Goal: Information Seeking & Learning: Learn about a topic

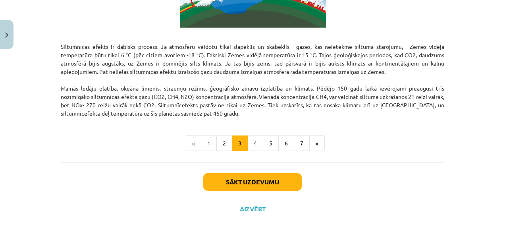
scroll to position [549, 0]
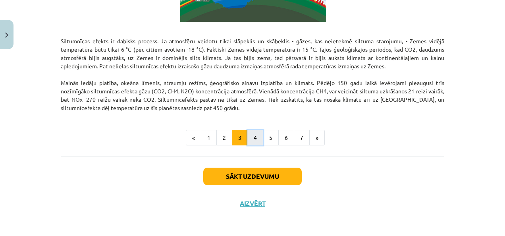
click at [251, 136] on button "4" at bounding box center [255, 138] width 16 height 16
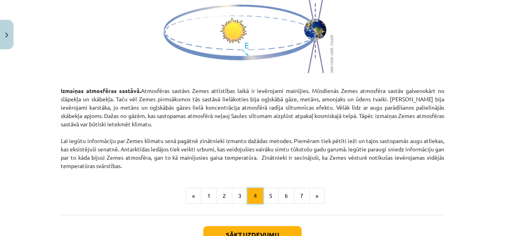
scroll to position [934, 0]
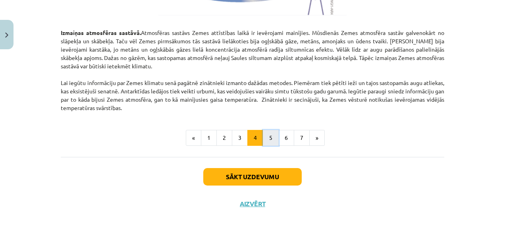
click at [270, 132] on button "5" at bounding box center [271, 138] width 16 height 16
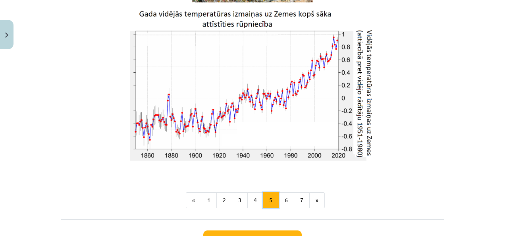
scroll to position [1413, 0]
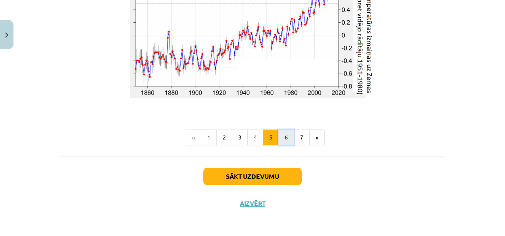
click at [280, 135] on button "6" at bounding box center [286, 137] width 16 height 16
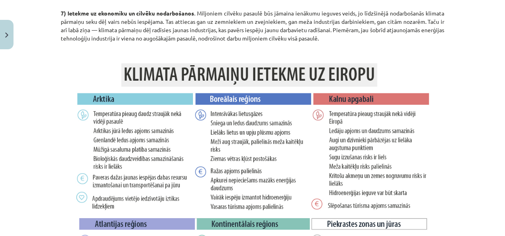
scroll to position [1278, 0]
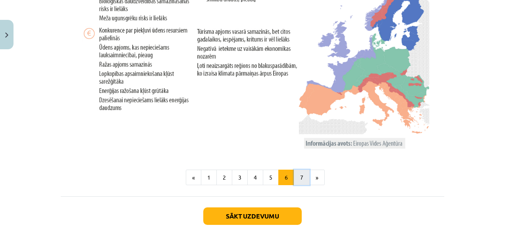
click at [300, 178] on button "7" at bounding box center [302, 178] width 16 height 16
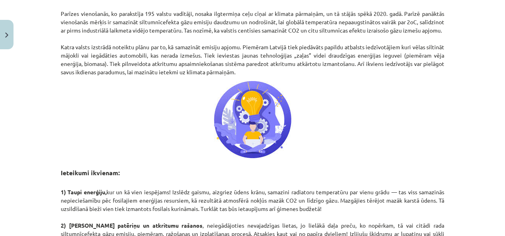
scroll to position [261, 0]
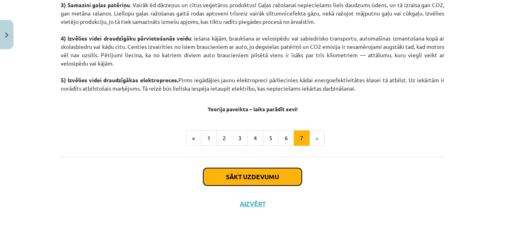
click at [245, 173] on button "Sākt uzdevumu" at bounding box center [252, 176] width 98 height 17
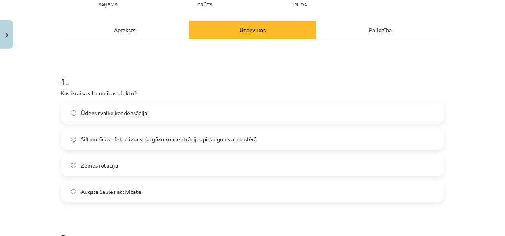
scroll to position [139, 0]
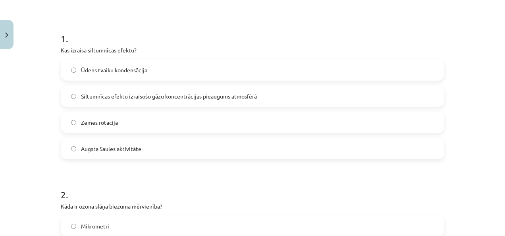
click at [156, 96] on span "Siltumnīcas efektu izraisošo gāzu koncentrācijas pieaugums atmosfērā" at bounding box center [169, 96] width 176 height 8
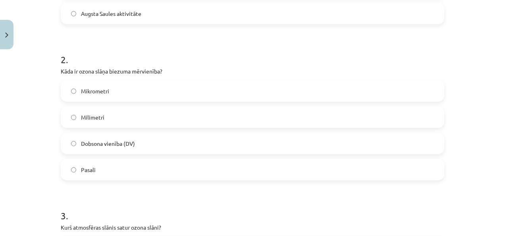
scroll to position [298, 0]
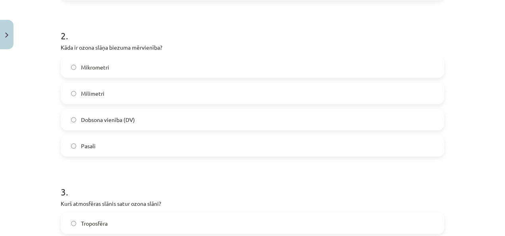
click at [106, 122] on span "Dobsona vienība (DV)" at bounding box center [108, 120] width 54 height 8
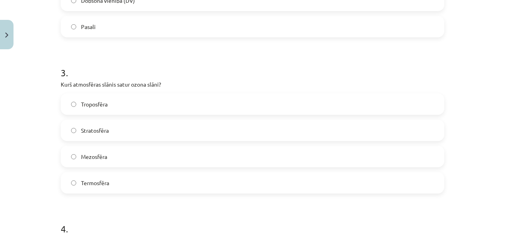
scroll to position [457, 0]
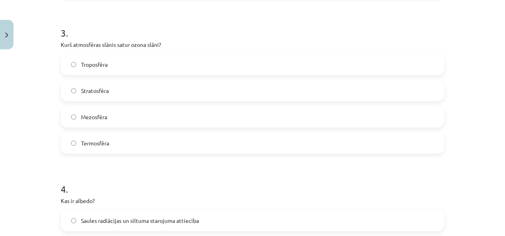
click at [102, 65] on span "Troposfēra" at bounding box center [94, 64] width 27 height 8
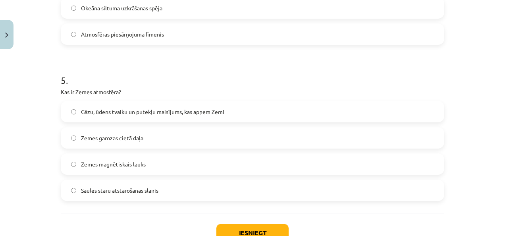
scroll to position [778, 0]
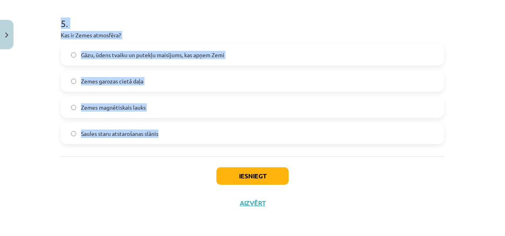
drag, startPoint x: 58, startPoint y: 127, endPoint x: 183, endPoint y: 142, distance: 125.1
copy form "Kas izraisa siltumnīcas efektu? Ūdens tvaiku kondensācija Siltumnīcas efektu iz…"
click at [25, 71] on div "Mācību tēma: Ģeogrāfijas i - 11. klases 1. ieskaites mācību materiāls #3 1. tēm…" at bounding box center [252, 118] width 505 height 236
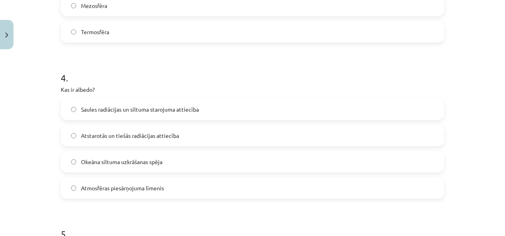
scroll to position [619, 0]
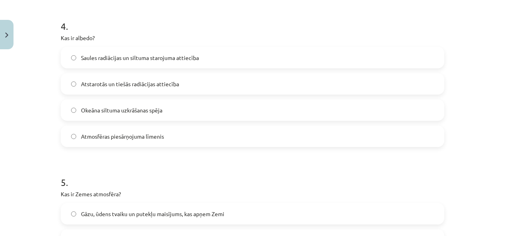
click at [129, 54] on span "Saules radiācijas un siltuma starojuma attiecība" at bounding box center [140, 58] width 118 height 8
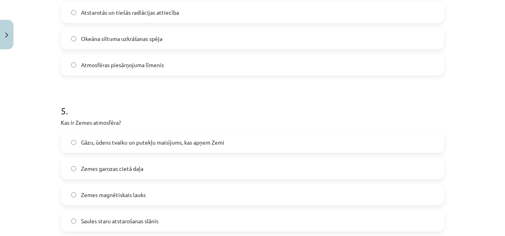
scroll to position [738, 0]
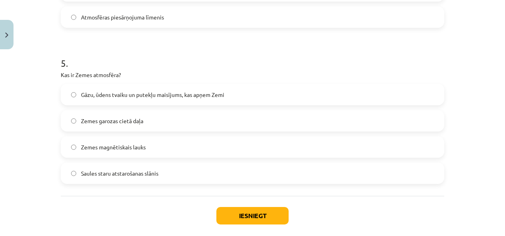
click at [101, 149] on span "Zemes magnētiskais lauks" at bounding box center [113, 147] width 65 height 8
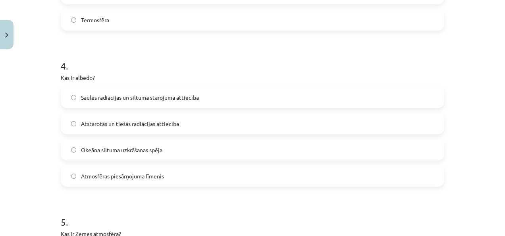
scroll to position [421, 0]
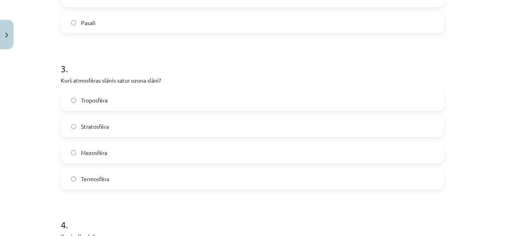
click at [94, 125] on span "Stratosfēra" at bounding box center [95, 126] width 28 height 8
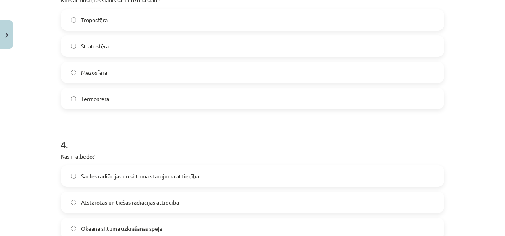
scroll to position [540, 0]
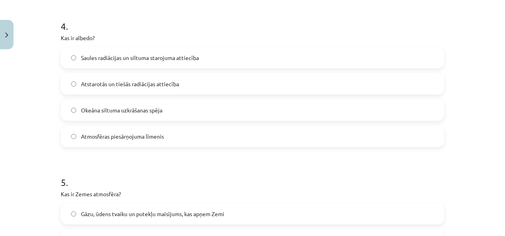
click at [93, 80] on span "Atstarotās un tiešās radiācijas attiecība" at bounding box center [130, 84] width 98 height 8
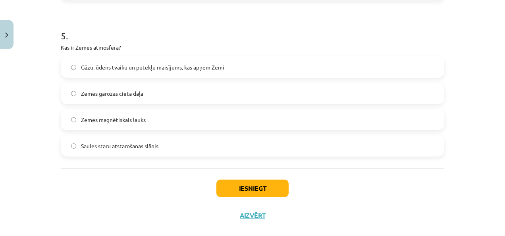
scroll to position [778, 0]
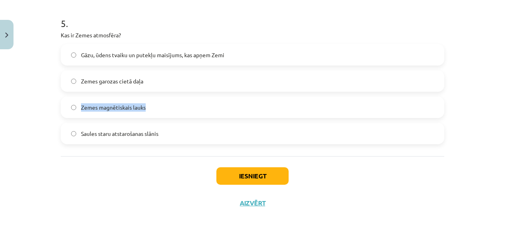
drag, startPoint x: 79, startPoint y: 105, endPoint x: 152, endPoint y: 104, distance: 73.1
click at [152, 104] on label "Zemes magnētiskais lauks" at bounding box center [253, 107] width 382 height 20
copy span "Zemes magnētiskais lauks"
click at [94, 193] on div "Iesniegt Aizvērt" at bounding box center [253, 184] width 384 height 56
click at [108, 57] on span "Gāzu, ūdens tvaiku un putekļu maisījums, kas apņem Zemi" at bounding box center [152, 55] width 143 height 8
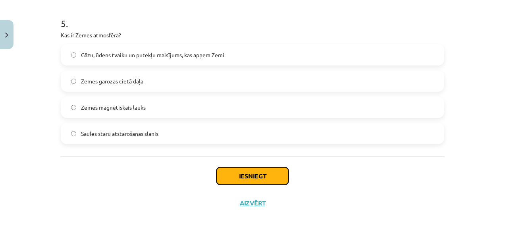
click at [255, 175] on button "Iesniegt" at bounding box center [252, 175] width 72 height 17
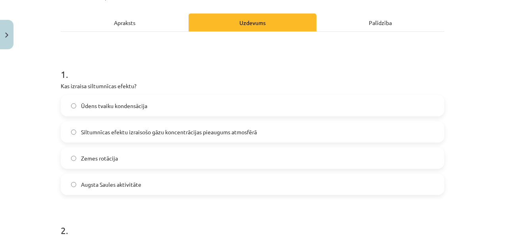
scroll to position [0, 0]
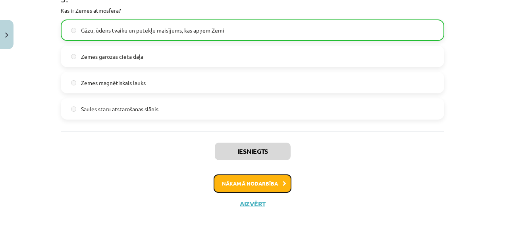
click at [245, 186] on button "Nākamā nodarbība" at bounding box center [253, 183] width 78 height 18
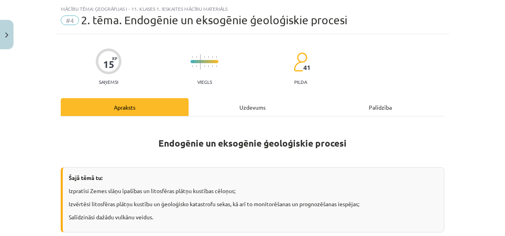
scroll to position [58, 0]
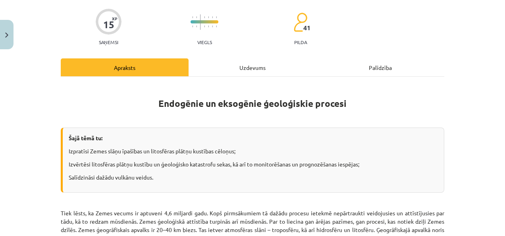
click at [2, 50] on div "Mācību tēma: Ģeogrāfijas i - 11. klases 1. ieskaites mācību materiāls #4 2. tēm…" at bounding box center [252, 118] width 505 height 236
click at [5, 42] on button "Close" at bounding box center [6, 34] width 13 height 29
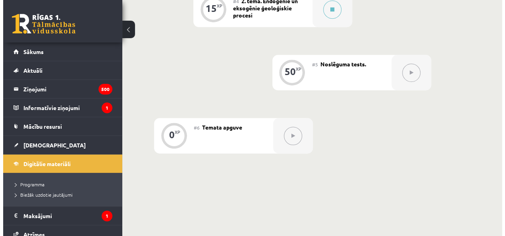
scroll to position [328, 0]
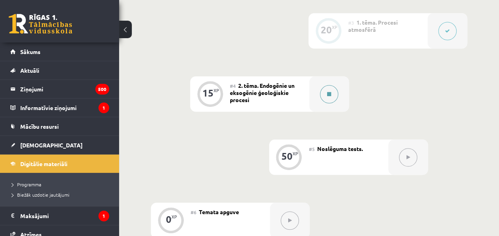
click at [330, 96] on button at bounding box center [329, 94] width 18 height 18
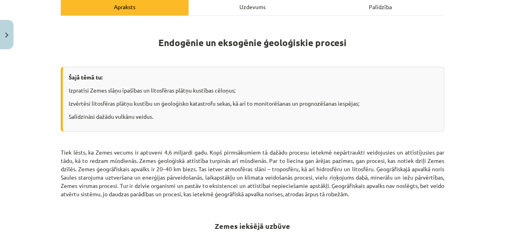
scroll to position [159, 0]
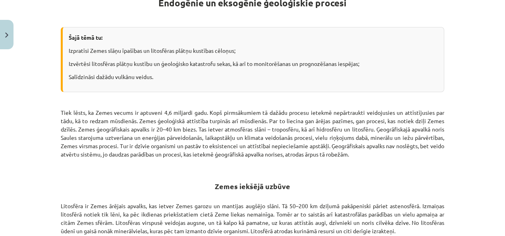
click at [177, 6] on strong "Endogēnie un eksogēnie ģeoloģiskie procesi" at bounding box center [252, 3] width 188 height 12
copy strong "Endogēnie"
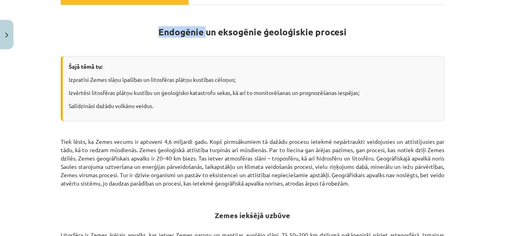
scroll to position [119, 0]
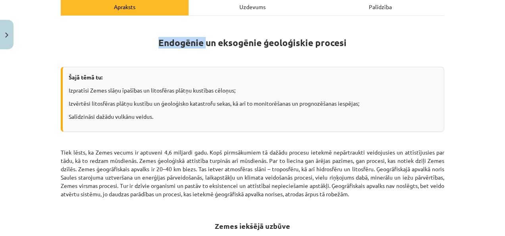
click at [159, 44] on strong "Endogēnie un eksogēnie ģeoloģiskie procesi" at bounding box center [252, 43] width 188 height 12
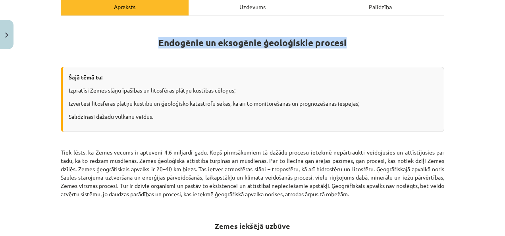
drag, startPoint x: 154, startPoint y: 46, endPoint x: 356, endPoint y: 31, distance: 202.2
click at [356, 31] on h1 "Endogēnie un eksogēnie ģeoloģiskie procesi" at bounding box center [253, 41] width 384 height 36
copy strong "Endogēnie un eksogēnie ģeoloģiskie procesi"
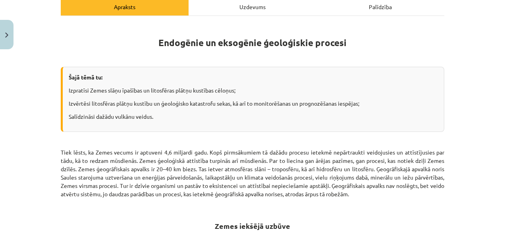
click at [125, 114] on p "Salīdzināsi dažādu vulkānu veidus." at bounding box center [253, 116] width 369 height 8
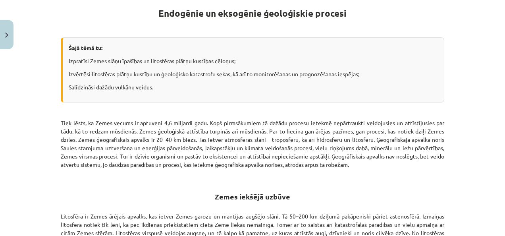
scroll to position [159, 0]
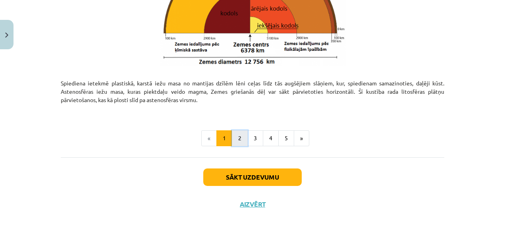
click at [240, 136] on button "2" at bounding box center [240, 138] width 16 height 16
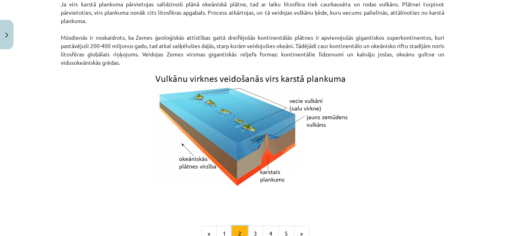
scroll to position [873, 0]
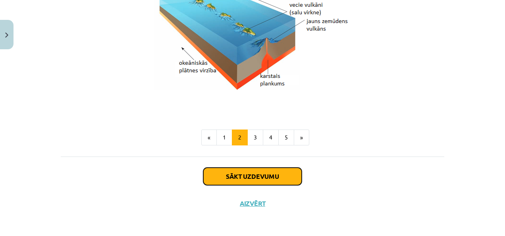
click at [246, 172] on button "Sākt uzdevumu" at bounding box center [252, 176] width 98 height 17
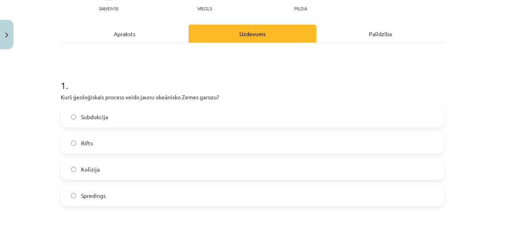
scroll to position [99, 0]
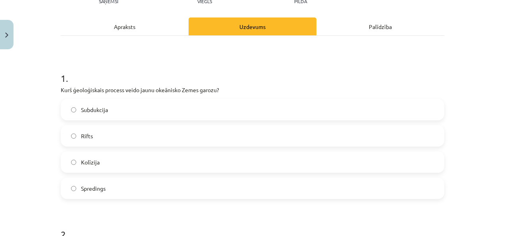
click at [89, 187] on span "Spredings" at bounding box center [93, 188] width 25 height 8
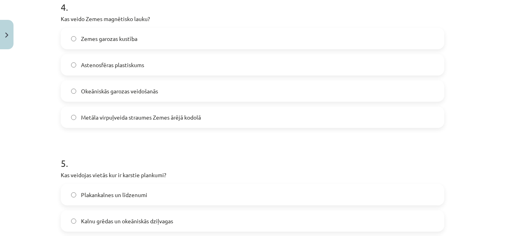
scroll to position [778, 0]
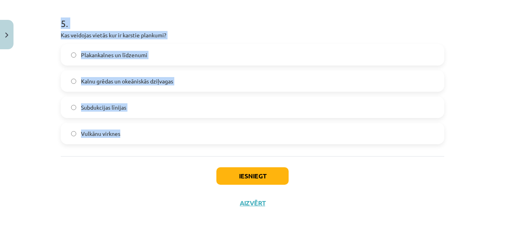
drag, startPoint x: 58, startPoint y: 117, endPoint x: 133, endPoint y: 140, distance: 77.7
copy form "1 . Kurš ģeoloģiskais process veido jaunu okeānisko Zemes garozu? Subdukcija Ri…"
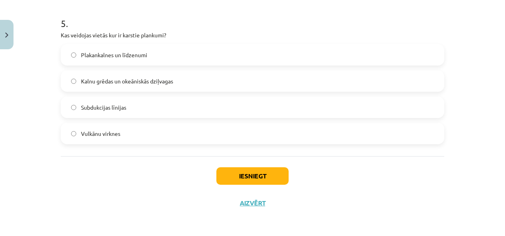
click at [133, 175] on div "Iesniegt Aizvērt" at bounding box center [253, 184] width 384 height 56
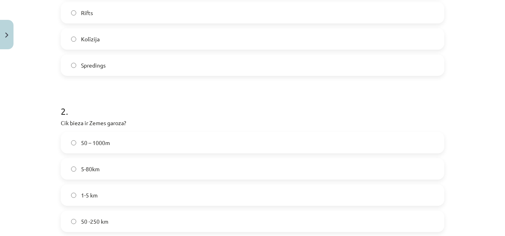
click at [29, 152] on div "Mācību tēma: Ģeogrāfijas i - 11. klases 1. ieskaites mācību materiāls #4 2. tēm…" at bounding box center [252, 118] width 505 height 236
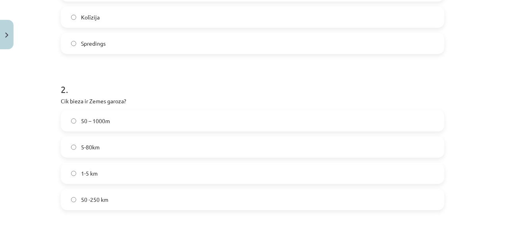
scroll to position [262, 0]
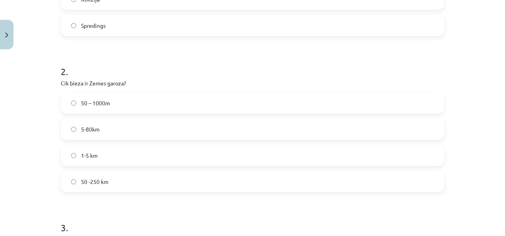
click at [104, 129] on label "5-80km" at bounding box center [253, 129] width 382 height 20
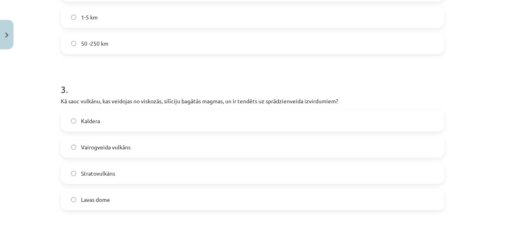
scroll to position [421, 0]
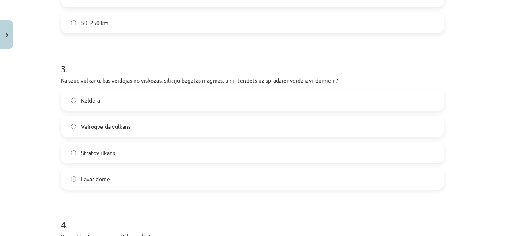
click at [102, 160] on label "Stratovulkāns" at bounding box center [253, 153] width 382 height 20
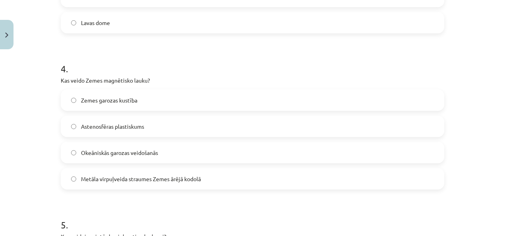
scroll to position [580, 0]
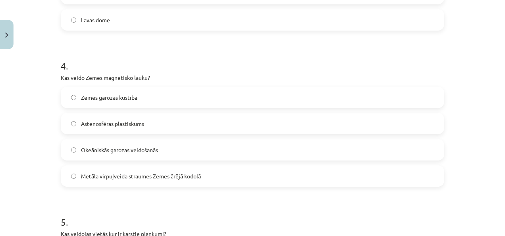
click at [100, 182] on label "Metāla virpuļveida straumes Zemes ārējā kodolā" at bounding box center [253, 176] width 382 height 20
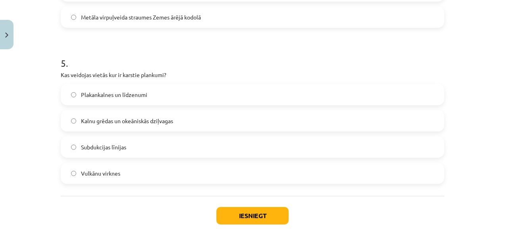
click at [93, 170] on span "Vulkānu virknes" at bounding box center [100, 173] width 39 height 8
click at [260, 210] on button "Iesniegt" at bounding box center [252, 215] width 72 height 17
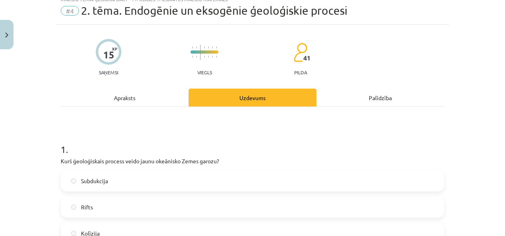
scroll to position [0, 0]
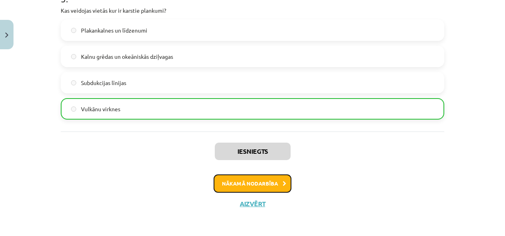
click at [270, 185] on button "Nākamā nodarbība" at bounding box center [253, 183] width 78 height 18
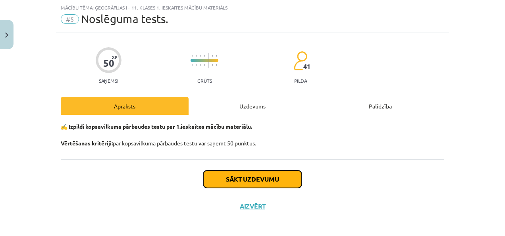
click at [228, 175] on button "Sākt uzdevumu" at bounding box center [252, 178] width 98 height 17
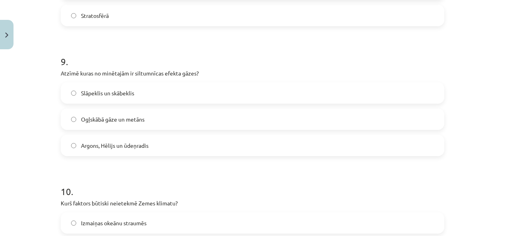
scroll to position [1545, 0]
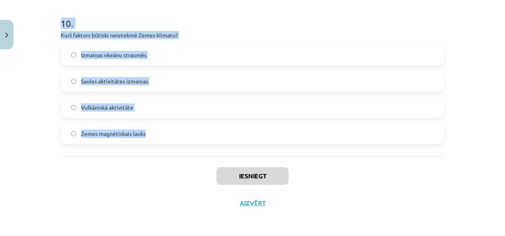
drag, startPoint x: 60, startPoint y: 76, endPoint x: 164, endPoint y: 133, distance: 118.5
copy form "1 . Kādā temperatūras režīmā visvairāk izplatās siltumnīcas efekta gāzes? Mitrā…"
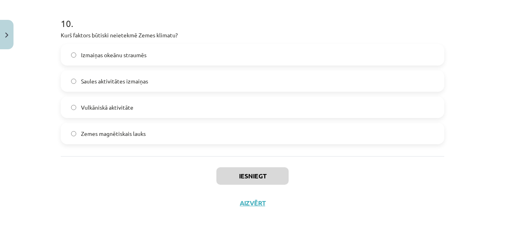
click at [144, 185] on div "Iesniegt Aizvērt" at bounding box center [253, 184] width 384 height 56
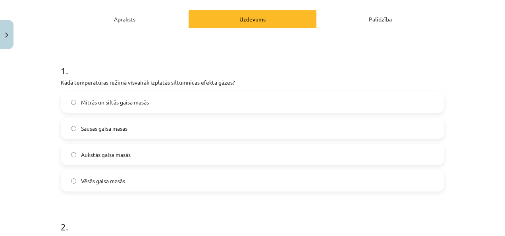
scroll to position [119, 0]
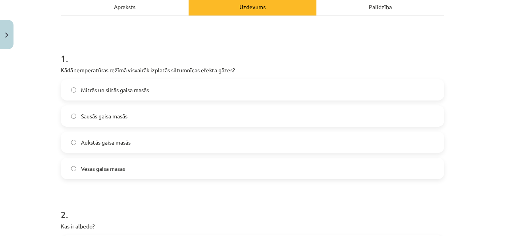
click at [85, 77] on div "1 . Kādā temperatūras režīmā visvairāk izplatās siltumnīcas efekta gāzes? Mitrā…" at bounding box center [253, 109] width 384 height 140
click at [93, 102] on div "Mitrās un siltās gaisa masās Sausās gaisa masās Aukstās gaisa masās Vēsās gaisa…" at bounding box center [253, 129] width 384 height 100
click at [87, 89] on span "Mitrās un siltās gaisa masās" at bounding box center [115, 90] width 68 height 8
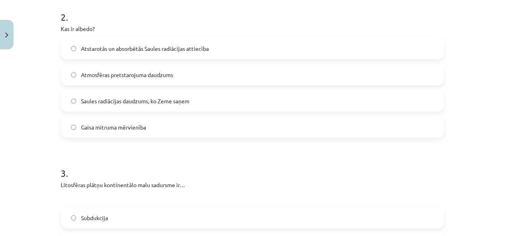
scroll to position [318, 0]
click at [145, 48] on span "Atstarotās un absorbētās Saules radiācijas attiecība" at bounding box center [145, 47] width 128 height 8
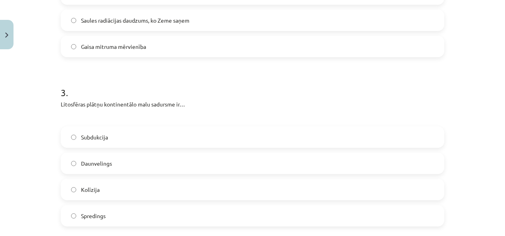
scroll to position [437, 0]
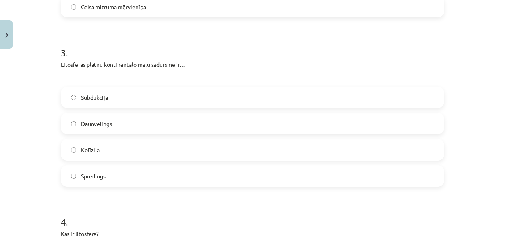
click at [89, 153] on span "Kolīzija" at bounding box center [90, 150] width 19 height 8
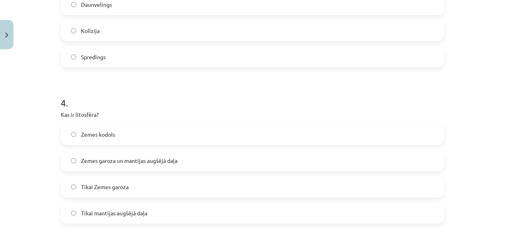
scroll to position [596, 0]
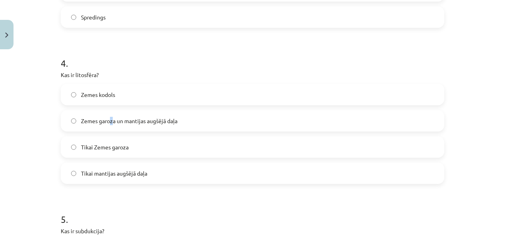
click at [108, 125] on label "Zemes garoza un mantijas augšējā daļa" at bounding box center [253, 121] width 382 height 20
drag, startPoint x: 108, startPoint y: 125, endPoint x: 64, endPoint y: 125, distance: 44.1
click at [65, 125] on label "Zemes garoza un mantijas augšējā daļa" at bounding box center [253, 121] width 382 height 20
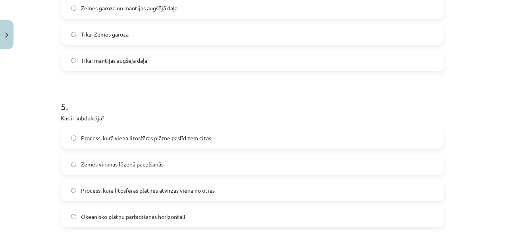
scroll to position [754, 0]
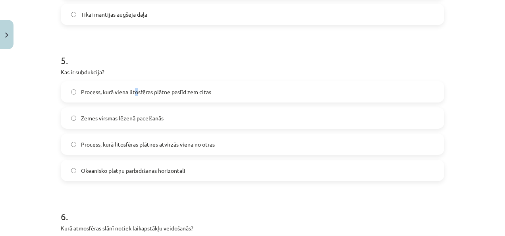
click at [132, 81] on div "Process, kurā viena litosfēras plātne paslīd zem citas" at bounding box center [253, 91] width 384 height 21
click at [91, 91] on span "Process, kurā viena litosfēras plātne paslīd zem citas" at bounding box center [146, 92] width 130 height 8
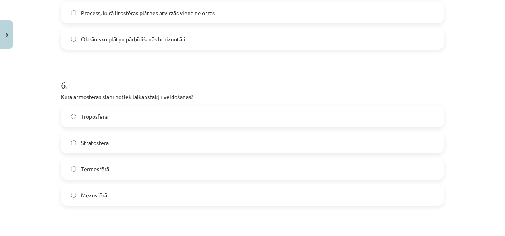
scroll to position [913, 0]
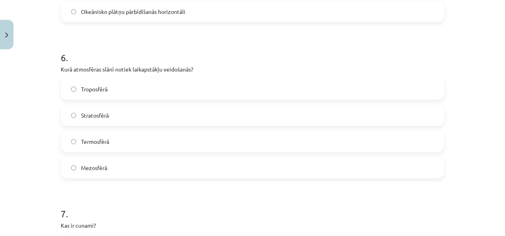
click at [101, 82] on label "Troposfērā" at bounding box center [253, 89] width 382 height 20
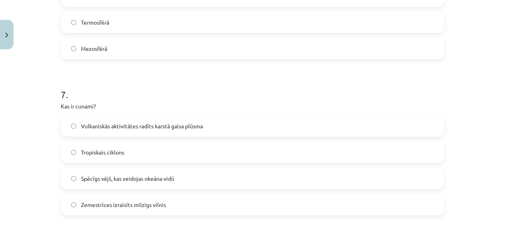
click at [123, 174] on span "Spēcīgs vējš, kas veidojas okeāna vidū" at bounding box center [127, 178] width 93 height 8
click at [94, 207] on span "Zemestrīces izraisīts milzīgs vilnis" at bounding box center [123, 204] width 85 height 8
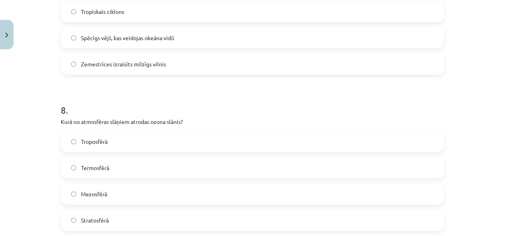
scroll to position [1191, 0]
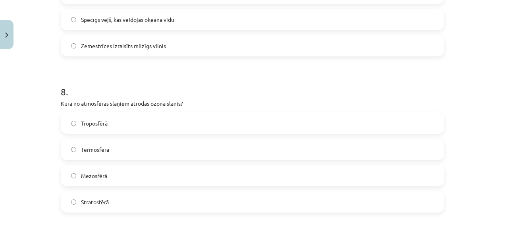
click at [108, 194] on label "Stratosfērā" at bounding box center [253, 202] width 382 height 20
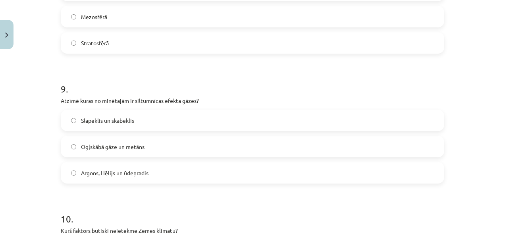
scroll to position [1390, 0]
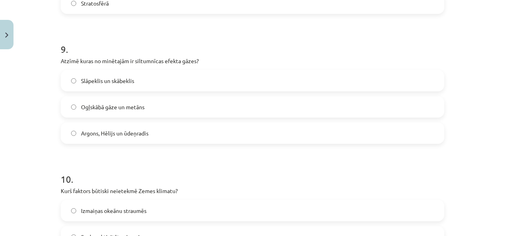
click at [117, 104] on span "Ogļskābā gāze un metāns" at bounding box center [113, 107] width 64 height 8
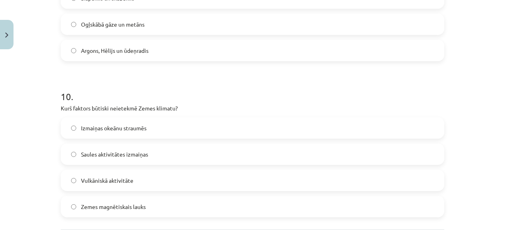
scroll to position [1509, 0]
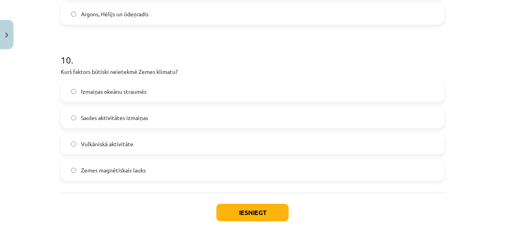
click at [120, 166] on span "Zemes magnētiskais lauks" at bounding box center [113, 170] width 65 height 8
click at [241, 212] on button "Iesniegt" at bounding box center [252, 212] width 72 height 17
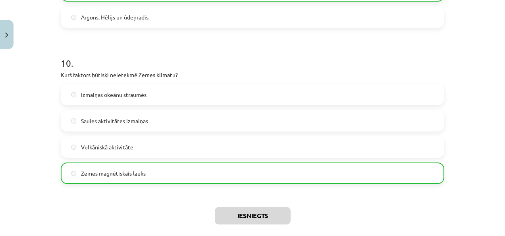
scroll to position [1570, 0]
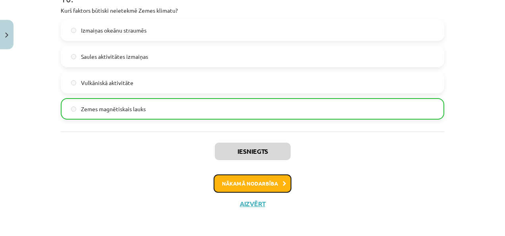
click at [264, 183] on button "Nākamā nodarbība" at bounding box center [253, 183] width 78 height 18
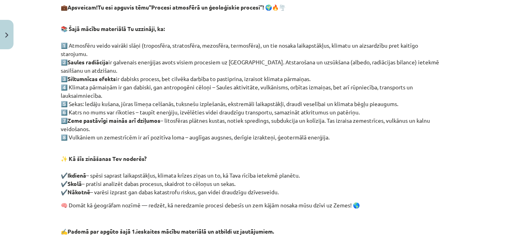
scroll to position [230, 0]
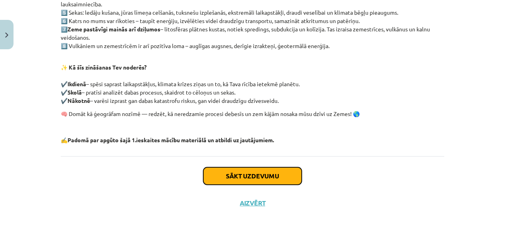
click at [259, 170] on button "Sākt uzdevumu" at bounding box center [252, 175] width 98 height 17
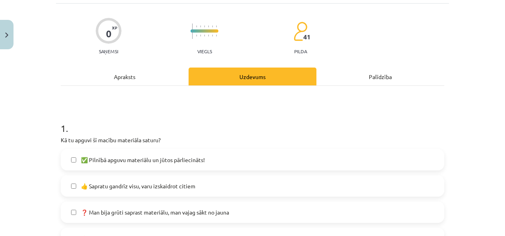
scroll to position [60, 0]
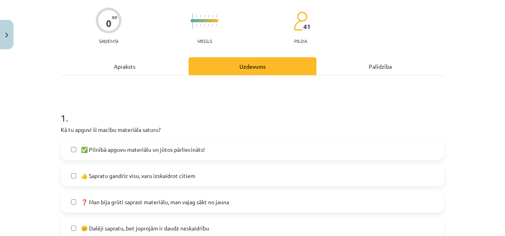
click at [121, 149] on span "✅ Pilnībā apguvu materiālu un jūtos pārliecināts!" at bounding box center [143, 149] width 124 height 8
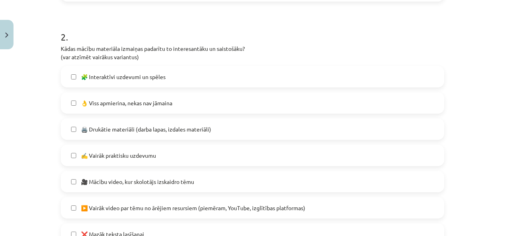
scroll to position [377, 0]
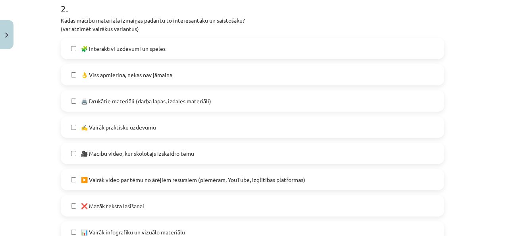
click at [102, 99] on span "🖨️ Drukātie materiāli (darba lapas, izdales materiāli)" at bounding box center [146, 101] width 130 height 8
click at [105, 45] on span "🧩 Interaktīvi uzdevumi un spēles" at bounding box center [123, 48] width 85 height 8
click at [114, 145] on label "🎥 Mācību video, kur skolotājs izskaidro tēmu" at bounding box center [253, 153] width 382 height 20
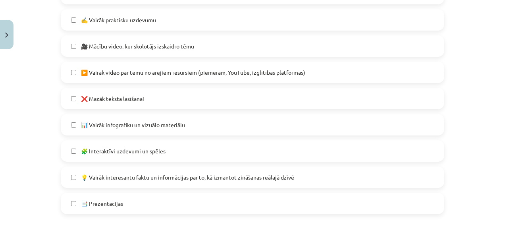
scroll to position [496, 0]
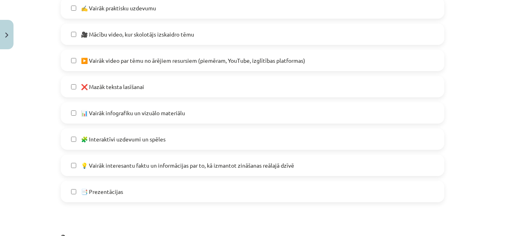
click at [137, 159] on label "💡 Vairāk interesantu faktu un informācijas par to, kā izmantot zināšanas reālaj…" at bounding box center [253, 165] width 382 height 20
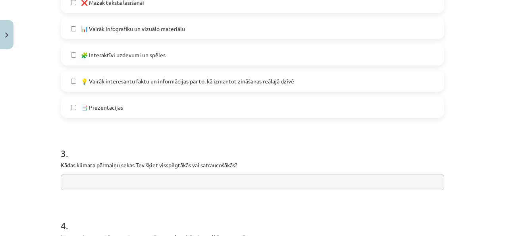
scroll to position [615, 0]
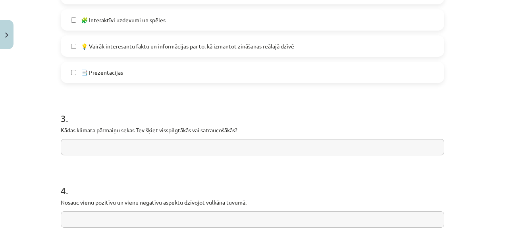
click at [100, 72] on span "📑 Prezentācijas" at bounding box center [102, 72] width 42 height 8
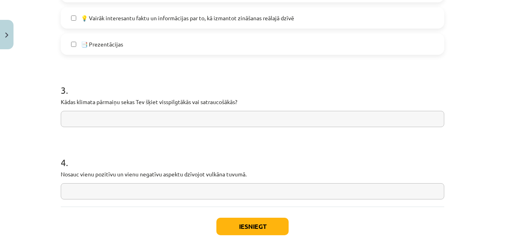
scroll to position [655, 0]
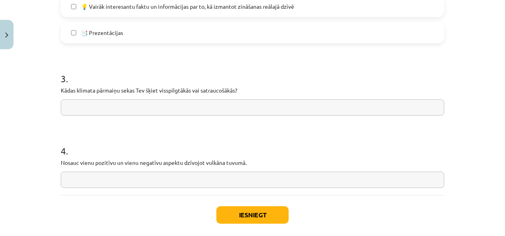
click at [87, 31] on span "📑 Prezentācijas" at bounding box center [102, 33] width 42 height 8
click at [126, 106] on input "text" at bounding box center [253, 107] width 384 height 16
click at [73, 108] on input "text" at bounding box center [253, 107] width 384 height 16
drag, startPoint x: 83, startPoint y: 114, endPoint x: 111, endPoint y: 112, distance: 27.8
click at [111, 112] on input "****" at bounding box center [253, 107] width 384 height 16
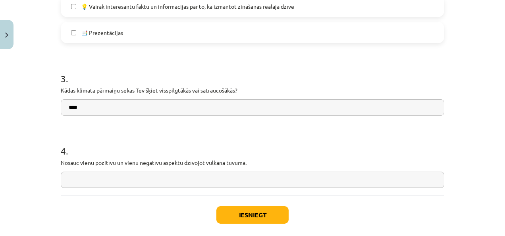
click at [107, 108] on input "****" at bounding box center [253, 107] width 384 height 16
drag, startPoint x: 79, startPoint y: 106, endPoint x: 49, endPoint y: 121, distance: 33.4
click at [49, 121] on div "Mācību tēma: Ģeogrāfijas i - 11. klases 1. ieskaites mācību materiāls #6 Temata…" at bounding box center [252, 118] width 505 height 236
click at [100, 108] on input "*******" at bounding box center [253, 107] width 384 height 16
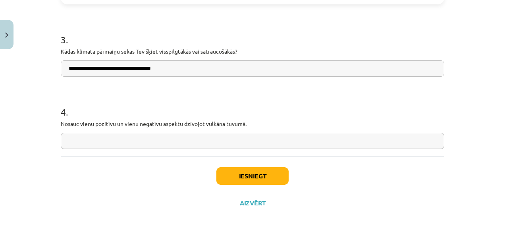
type input "**********"
click at [92, 138] on input "text" at bounding box center [253, 141] width 384 height 16
click at [185, 140] on input "text" at bounding box center [253, 141] width 384 height 16
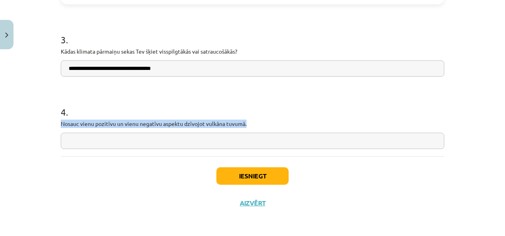
drag, startPoint x: 56, startPoint y: 124, endPoint x: 264, endPoint y: 121, distance: 208.5
copy p "Nosauc vienu pozitīvu un vienu negatīvu aspektu dzīvojot vulkāna tuvumā."
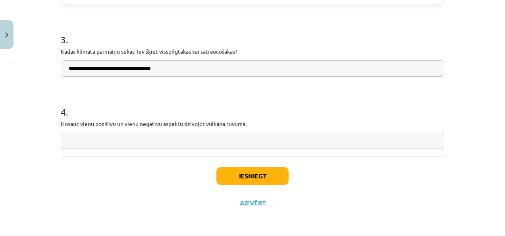
click at [255, 143] on input "text" at bounding box center [253, 141] width 384 height 16
type input "**********"
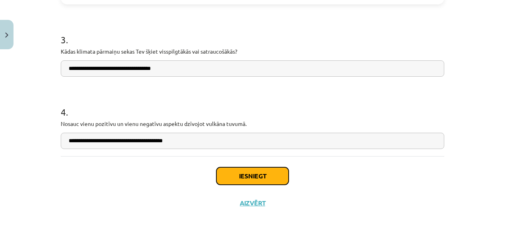
click at [241, 177] on button "Iesniegt" at bounding box center [252, 175] width 72 height 17
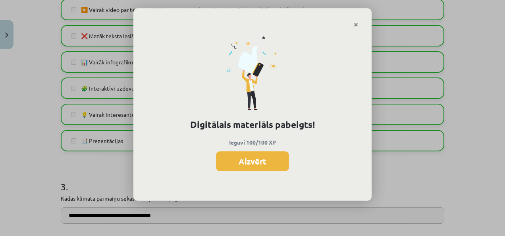
scroll to position [495, 0]
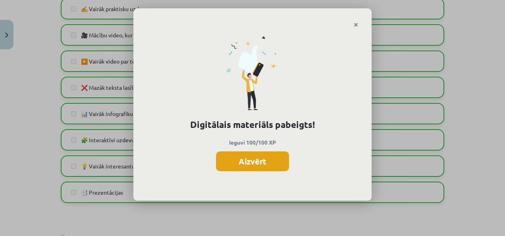
click at [245, 168] on button "Aizvērt" at bounding box center [252, 161] width 73 height 20
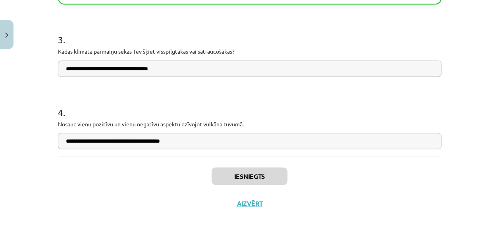
scroll to position [447, 0]
click at [245, 206] on button "Aizvērt" at bounding box center [250, 203] width 30 height 8
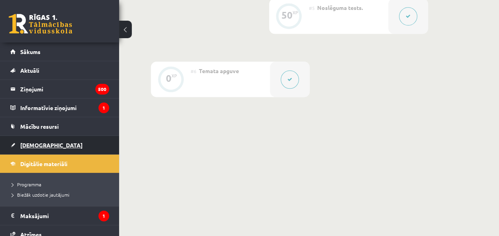
click at [46, 140] on link "[DEMOGRAPHIC_DATA]" at bounding box center [59, 145] width 99 height 18
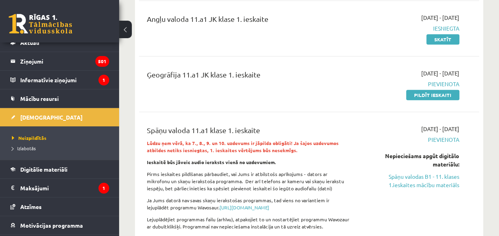
scroll to position [40, 0]
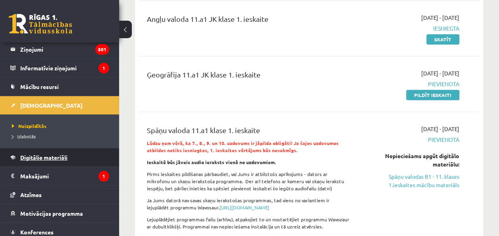
click at [38, 158] on span "Digitālie materiāli" at bounding box center [43, 157] width 47 height 7
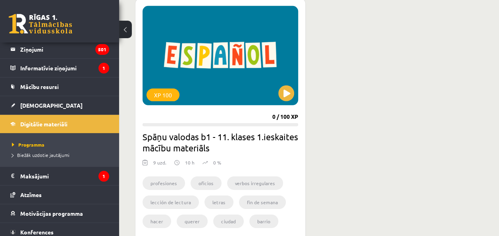
scroll to position [1191, 0]
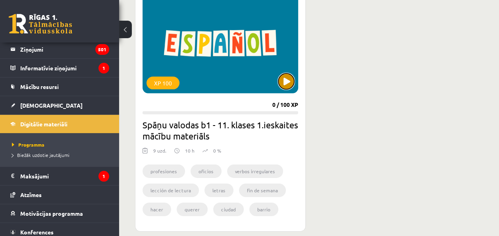
click at [290, 81] on button at bounding box center [286, 81] width 16 height 16
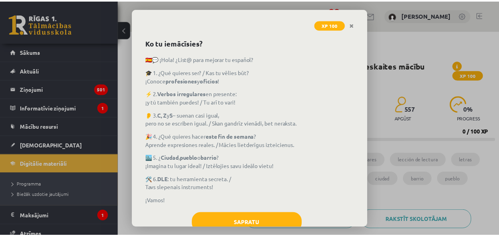
scroll to position [52, 0]
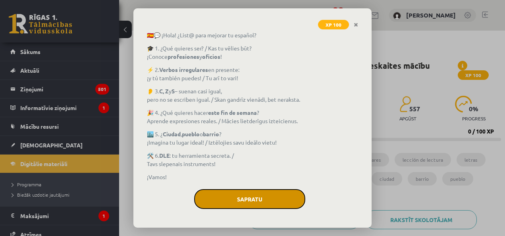
click at [245, 204] on button "Sapratu" at bounding box center [249, 199] width 111 height 20
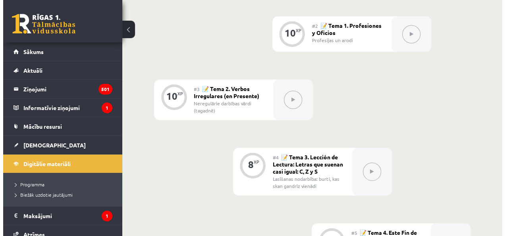
scroll to position [199, 0]
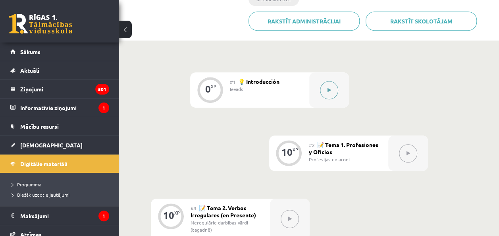
click at [321, 94] on div at bounding box center [329, 89] width 40 height 35
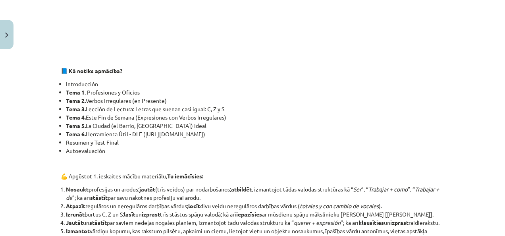
scroll to position [397, 0]
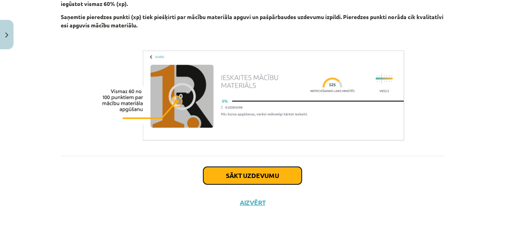
click at [237, 175] on button "Sākt uzdevumu" at bounding box center [252, 175] width 98 height 17
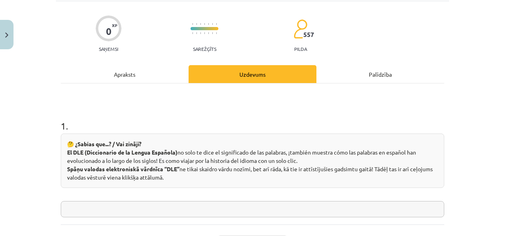
scroll to position [99, 0]
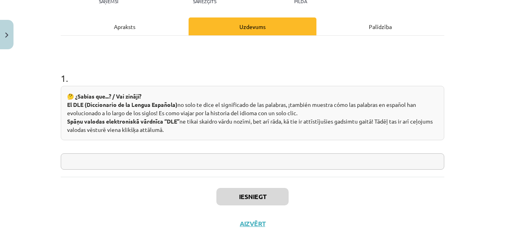
click at [153, 154] on input "text" at bounding box center [253, 161] width 384 height 16
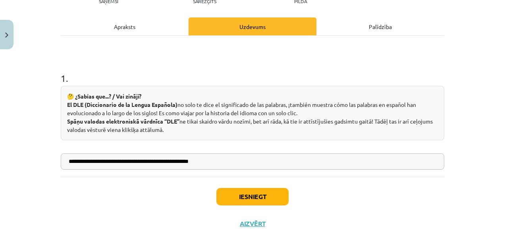
type input "**********"
click at [238, 191] on button "Iesniegt" at bounding box center [252, 196] width 72 height 17
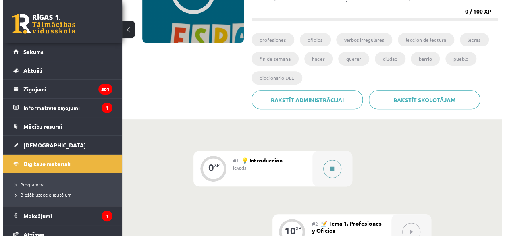
scroll to position [159, 0]
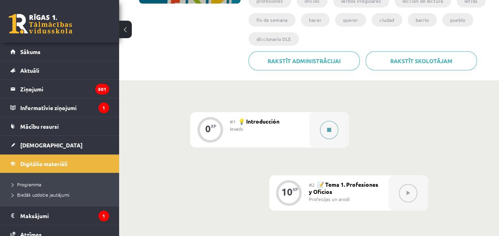
click at [326, 118] on div at bounding box center [329, 129] width 40 height 35
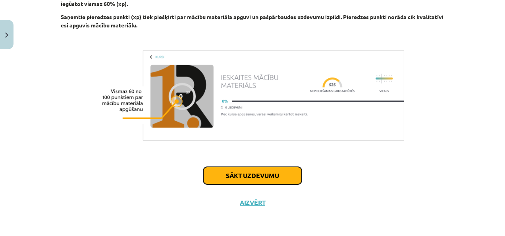
click at [243, 175] on button "Sākt uzdevumu" at bounding box center [252, 175] width 98 height 17
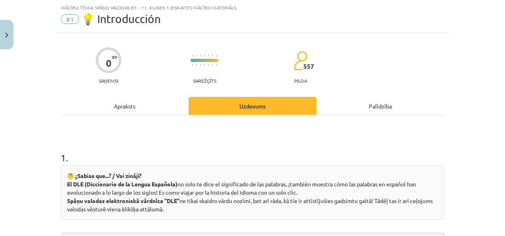
scroll to position [119, 0]
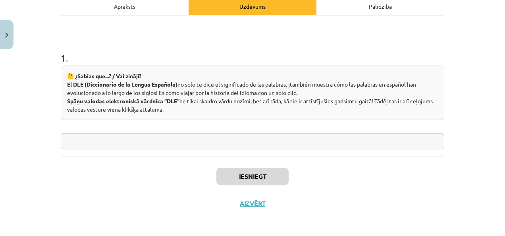
click at [127, 131] on div "1 . 🤔 ¿Sabías que...? / Vai zināji? El DLE (Diccionario de la Lengua Española) …" at bounding box center [253, 94] width 384 height 111
click at [127, 137] on input "text" at bounding box center [253, 141] width 384 height 16
type input "*"
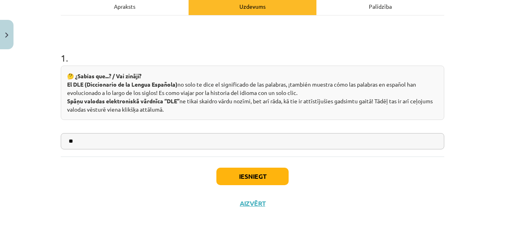
type input "**"
click at [248, 179] on button "Iesniegt" at bounding box center [252, 176] width 72 height 17
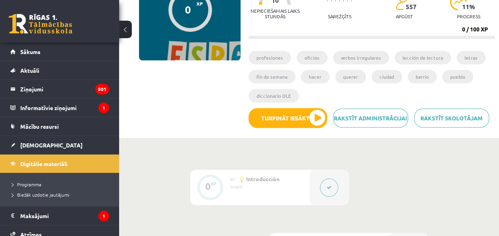
scroll to position [159, 0]
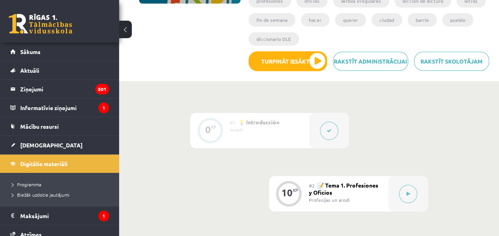
click at [338, 197] on div "Profesijas un arodi" at bounding box center [345, 199] width 73 height 7
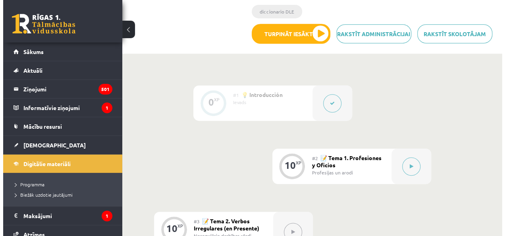
scroll to position [199, 0]
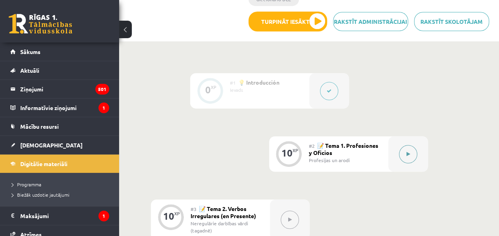
click at [405, 150] on button at bounding box center [408, 154] width 18 height 18
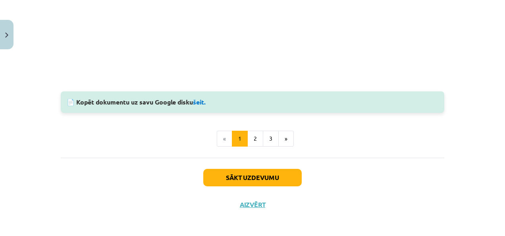
scroll to position [873, 0]
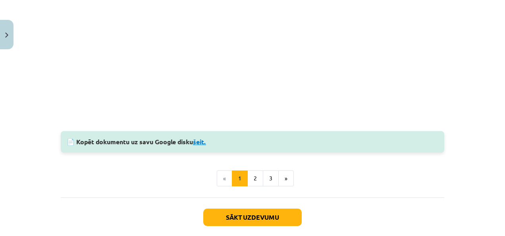
click at [199, 140] on link "šeit." at bounding box center [199, 141] width 13 height 8
click at [255, 183] on button "2" at bounding box center [255, 178] width 16 height 16
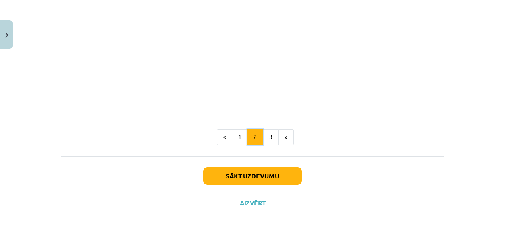
scroll to position [503, 0]
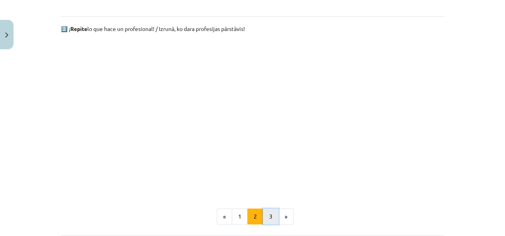
click at [263, 220] on button "3" at bounding box center [271, 216] width 16 height 16
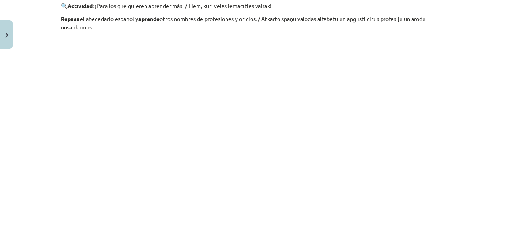
scroll to position [142, 0]
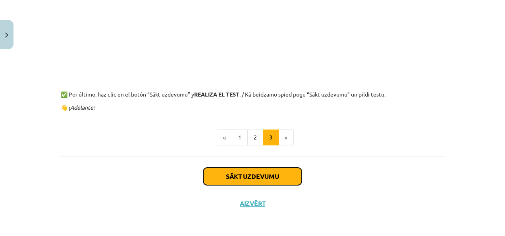
click at [239, 177] on button "Sākt uzdevumu" at bounding box center [252, 176] width 98 height 17
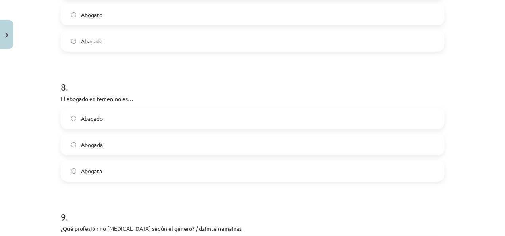
scroll to position [1296, 0]
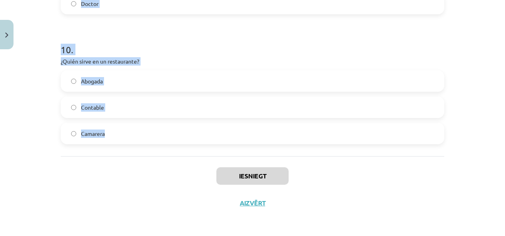
drag, startPoint x: 60, startPoint y: 155, endPoint x: 145, endPoint y: 136, distance: 87.4
copy form "1 . Tie profesiju un arodu nosaukumi, kas beidzas ar “-ista”, … mainās atkarībā…"
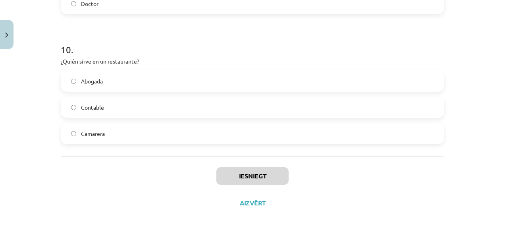
drag, startPoint x: 202, startPoint y: 219, endPoint x: 200, endPoint y: 216, distance: 4.2
click at [201, 217] on div "Mācību tēma: Spāņu valodas b1 - 11. klases 1.ieskaites mācību materiāls #2 📝 Te…" at bounding box center [252, 118] width 505 height 236
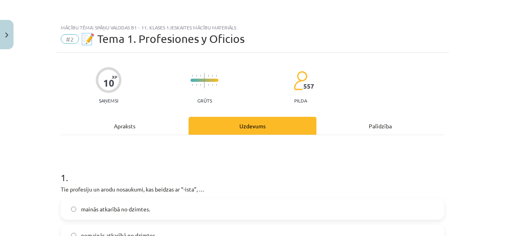
scroll to position [119, 0]
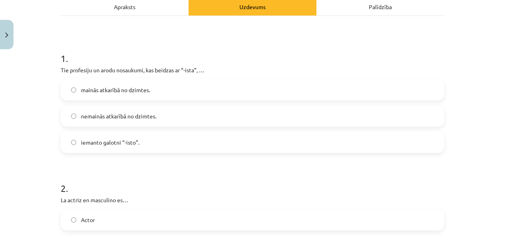
click at [113, 123] on label "nemainās atkarībā no dzimtes." at bounding box center [253, 116] width 382 height 20
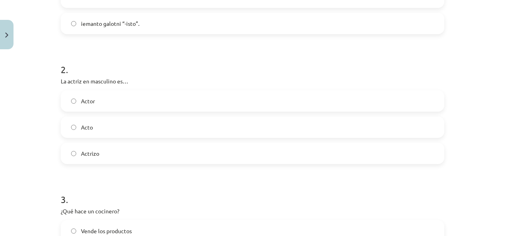
scroll to position [238, 0]
click at [92, 123] on label "Acto" at bounding box center [253, 127] width 382 height 20
click at [92, 91] on label "Actor" at bounding box center [253, 101] width 382 height 20
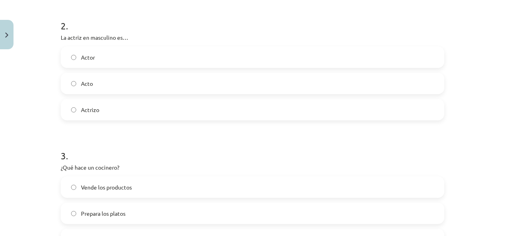
scroll to position [357, 0]
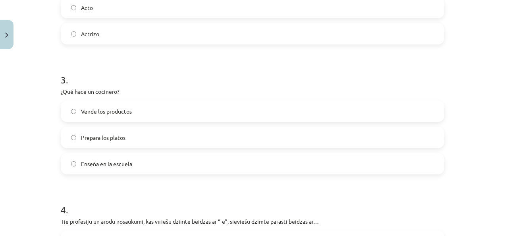
click at [97, 138] on span "Prepara los platos" at bounding box center [103, 137] width 44 height 8
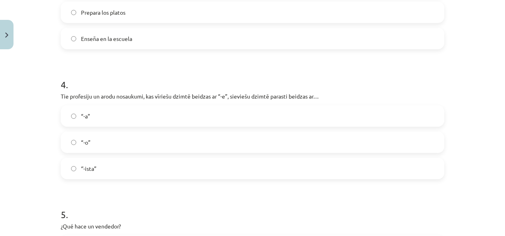
scroll to position [516, 0]
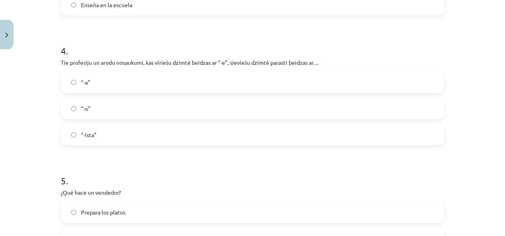
click at [102, 79] on label "“-a”" at bounding box center [253, 82] width 382 height 20
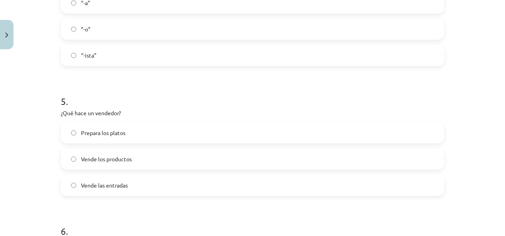
click at [112, 157] on span "Vende los productos" at bounding box center [106, 159] width 51 height 8
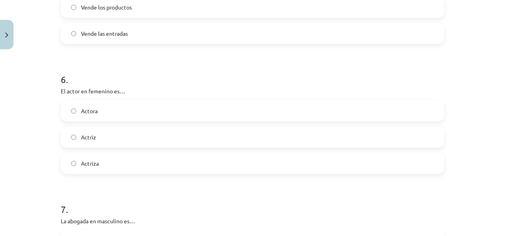
scroll to position [754, 0]
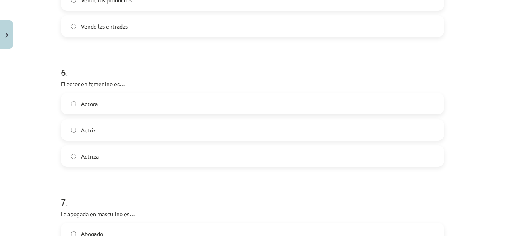
click at [94, 138] on label "Actriz" at bounding box center [253, 130] width 382 height 20
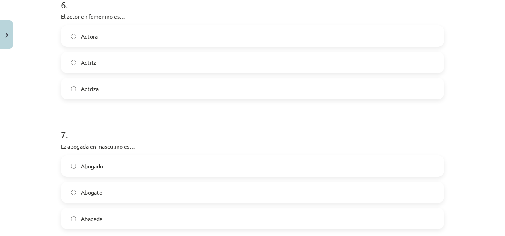
scroll to position [873, 0]
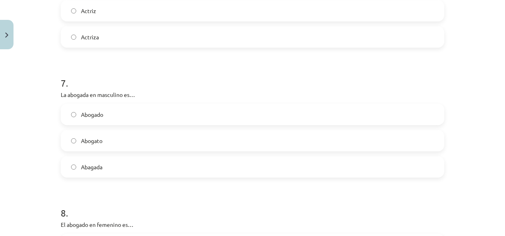
click at [99, 119] on label "Abogado" at bounding box center [253, 114] width 382 height 20
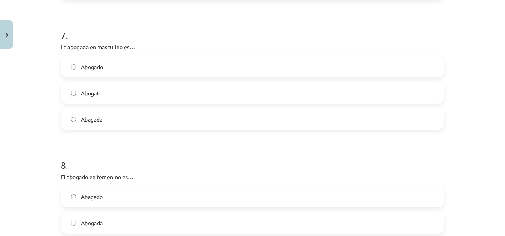
scroll to position [993, 0]
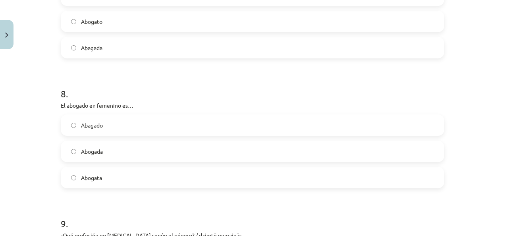
click at [107, 152] on label "Abogada" at bounding box center [253, 151] width 382 height 20
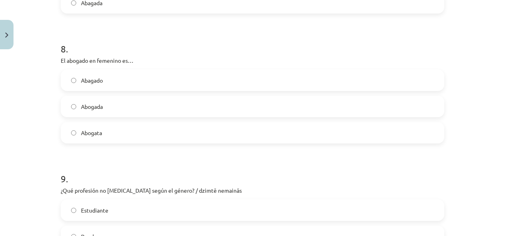
scroll to position [1191, 0]
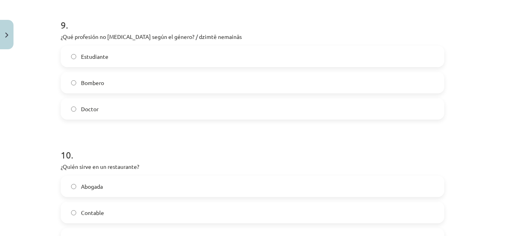
click at [108, 58] on label "Estudiante" at bounding box center [253, 56] width 382 height 20
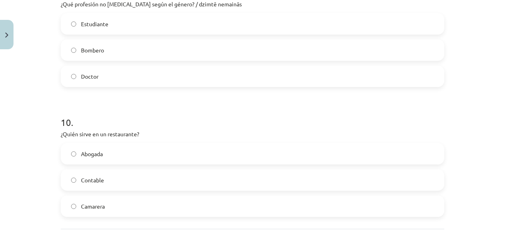
scroll to position [1296, 0]
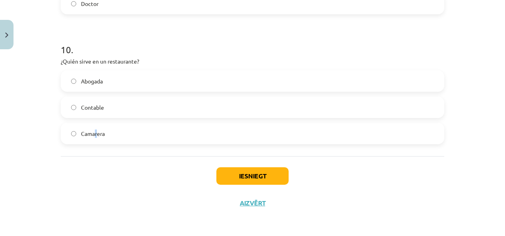
click at [93, 137] on span "Camarera" at bounding box center [93, 133] width 24 height 8
click at [187, 137] on label "Camarera" at bounding box center [253, 133] width 382 height 20
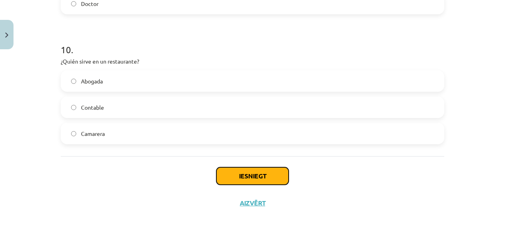
click at [240, 168] on button "Iesniegt" at bounding box center [252, 175] width 72 height 17
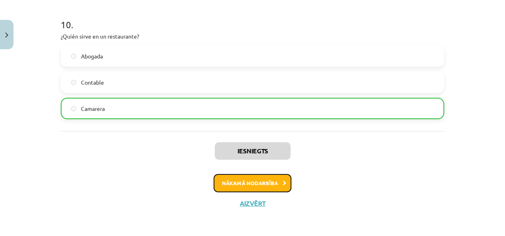
click at [245, 181] on button "Nākamā nodarbība" at bounding box center [253, 183] width 78 height 18
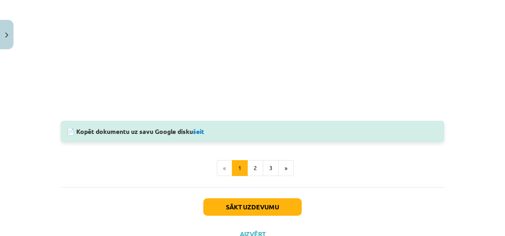
scroll to position [889, 0]
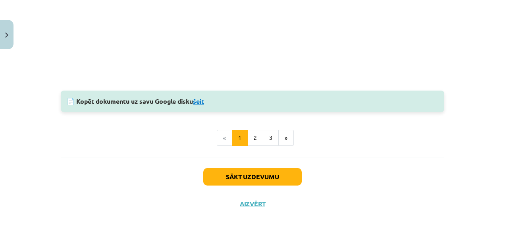
click at [202, 101] on link "šeit" at bounding box center [198, 101] width 11 height 8
click at [252, 133] on button "2" at bounding box center [255, 138] width 16 height 16
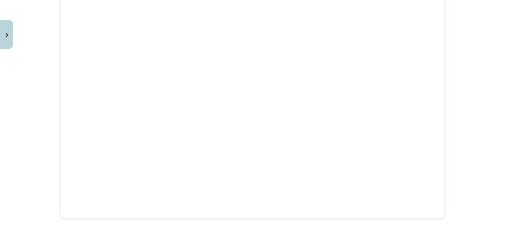
scroll to position [127, 0]
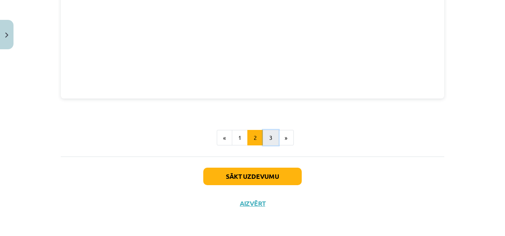
click at [272, 138] on button "3" at bounding box center [271, 138] width 16 height 16
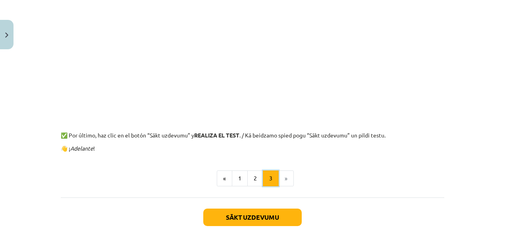
scroll to position [181, 0]
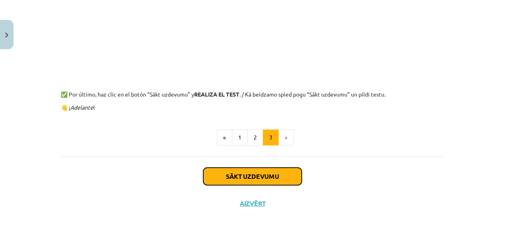
click at [275, 176] on button "Sākt uzdevumu" at bounding box center [252, 176] width 98 height 17
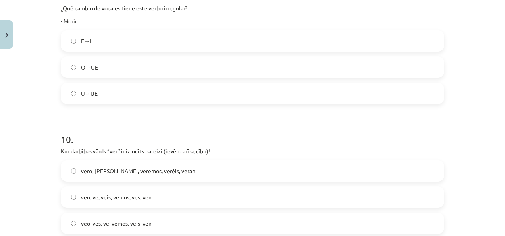
scroll to position [1362, 0]
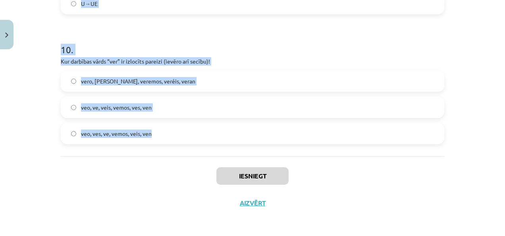
drag, startPoint x: 58, startPoint y: 155, endPoint x: 179, endPoint y: 129, distance: 123.3
copy form "1 . ¿Conjuga correctamente el verbo “querer” en todas las personas (en Singular…"
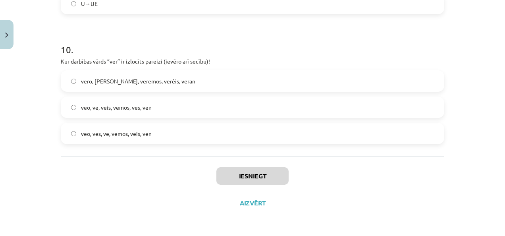
click at [133, 190] on div "Iesniegt Aizvērt" at bounding box center [253, 184] width 384 height 56
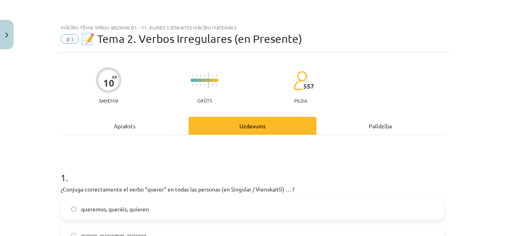
scroll to position [159, 0]
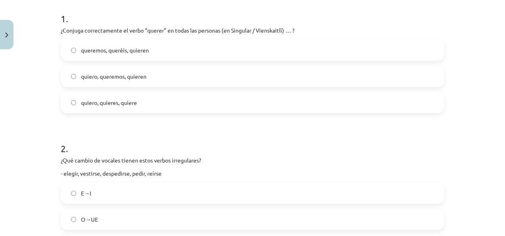
click at [133, 103] on span "quiero, quieres, quiere" at bounding box center [109, 102] width 56 height 8
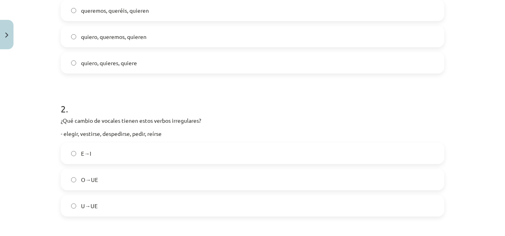
scroll to position [238, 0]
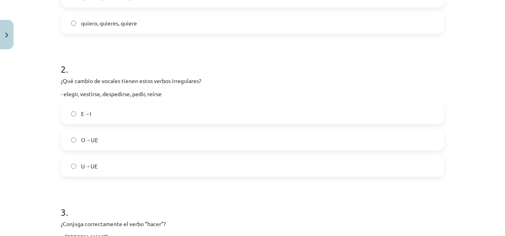
click at [92, 104] on label "E→I" at bounding box center [253, 114] width 382 height 20
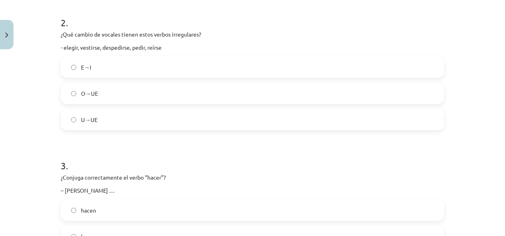
scroll to position [357, 0]
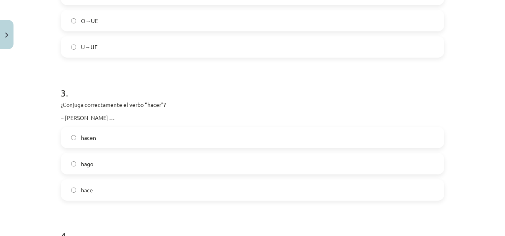
click at [100, 185] on label "hace" at bounding box center [253, 190] width 382 height 20
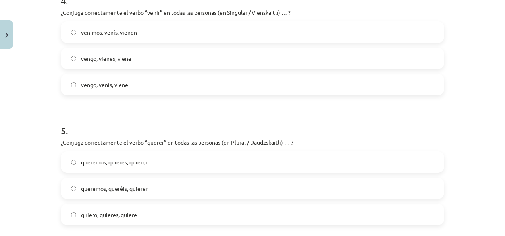
scroll to position [556, 0]
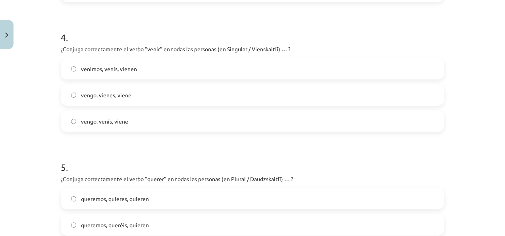
click at [126, 100] on label "vengo, vienes, viene" at bounding box center [253, 95] width 382 height 20
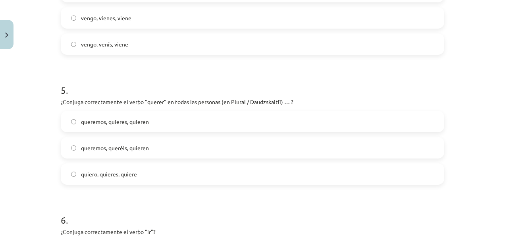
scroll to position [675, 0]
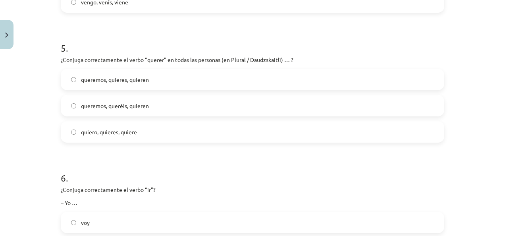
click at [116, 108] on span "queremos, queréis, quieren" at bounding box center [115, 106] width 68 height 8
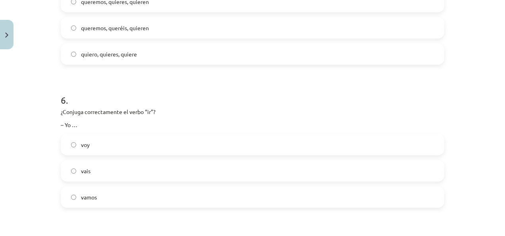
scroll to position [794, 0]
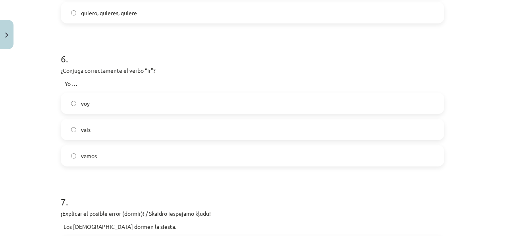
click at [81, 100] on span "voy" at bounding box center [85, 103] width 9 height 8
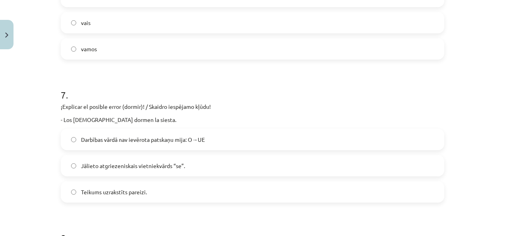
scroll to position [913, 0]
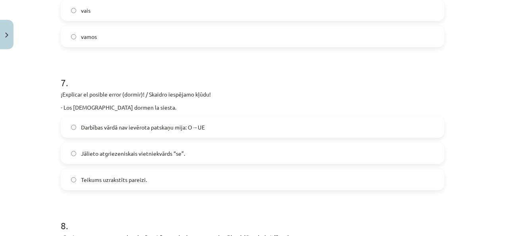
click at [166, 125] on span "Darbības vārdā nav ievērota patskaņu mija: O→UE" at bounding box center [143, 127] width 124 height 8
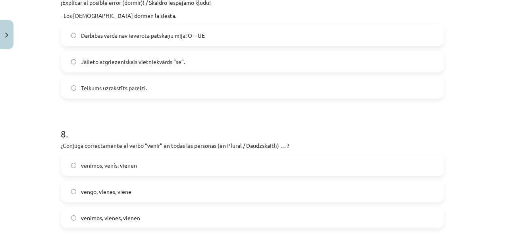
scroll to position [1032, 0]
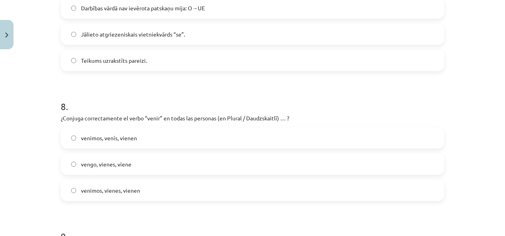
click at [120, 140] on span "venimos, venís, vienen" at bounding box center [109, 138] width 56 height 8
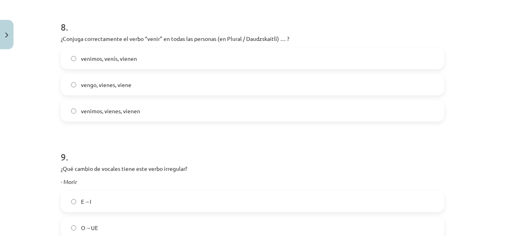
scroll to position [1191, 0]
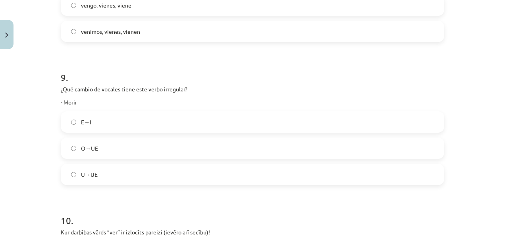
click at [96, 155] on label "O→UE" at bounding box center [253, 148] width 382 height 20
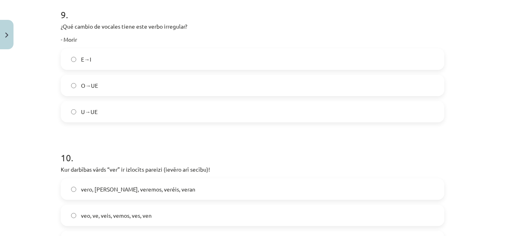
scroll to position [1350, 0]
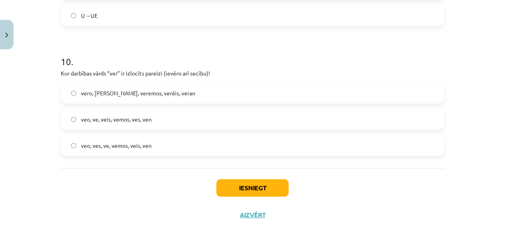
click at [116, 153] on label "veo, ves, ve, vemos, veis, ven" at bounding box center [253, 145] width 382 height 20
click at [254, 191] on button "Iesniegt" at bounding box center [252, 187] width 72 height 17
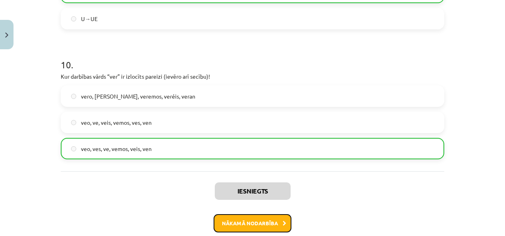
click at [269, 214] on button "Nākamā nodarbība" at bounding box center [253, 223] width 78 height 18
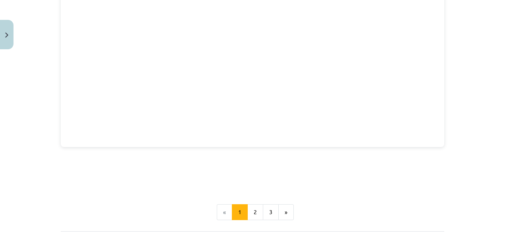
scroll to position [1316, 0]
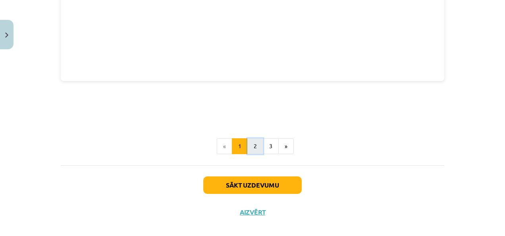
click at [251, 138] on button "2" at bounding box center [255, 146] width 16 height 16
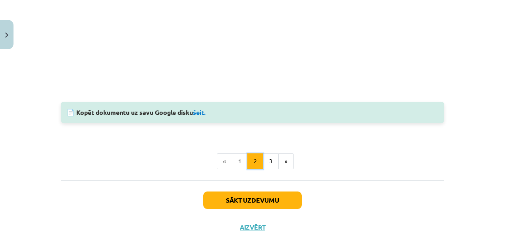
scroll to position [323, 0]
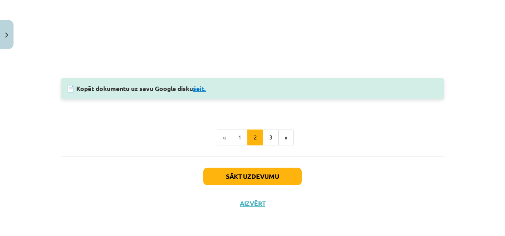
click at [204, 88] on link "šeit." at bounding box center [199, 88] width 13 height 8
click at [268, 134] on button "3" at bounding box center [271, 137] width 16 height 16
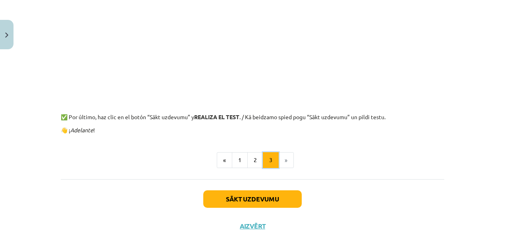
scroll to position [249, 0]
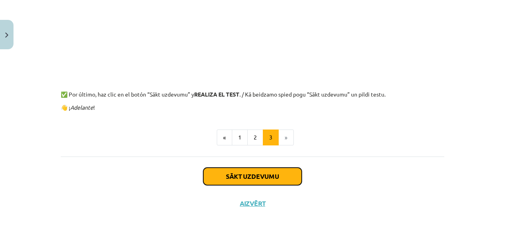
click at [264, 173] on button "Sākt uzdevumu" at bounding box center [252, 176] width 98 height 17
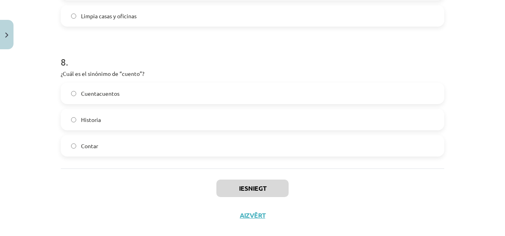
scroll to position [1037, 0]
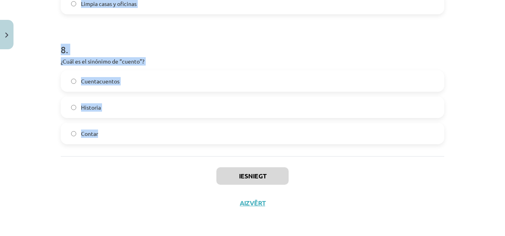
drag, startPoint x: 58, startPoint y: 154, endPoint x: 129, endPoint y: 140, distance: 72.4
copy form "1 . “Salvar” significa… Izglābt Tuvoties Padoties 2 . ¿Qué significa la frase “…"
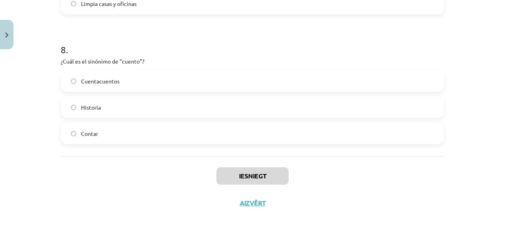
click at [115, 193] on div "Iesniegt Aizvērt" at bounding box center [253, 184] width 384 height 56
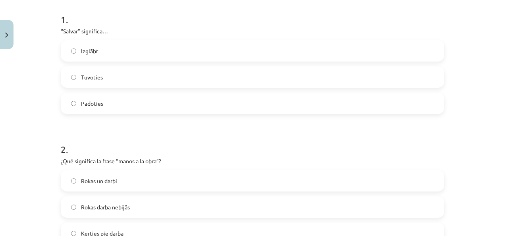
scroll to position [119, 0]
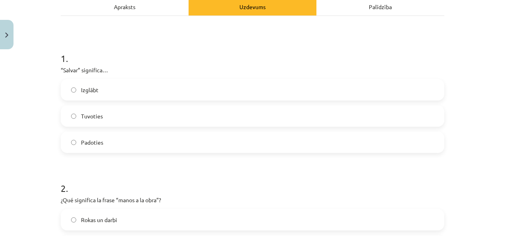
click at [93, 93] on span "Izglābt" at bounding box center [89, 90] width 17 height 8
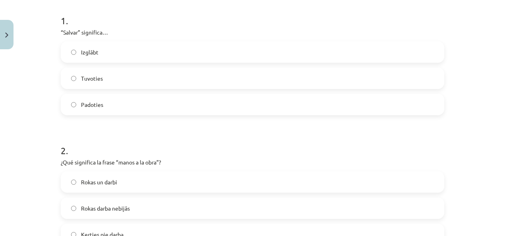
scroll to position [238, 0]
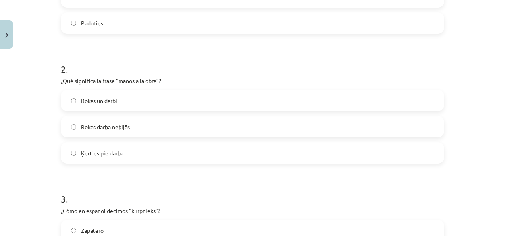
click at [102, 153] on span "Ķerties pie darba" at bounding box center [102, 153] width 42 height 8
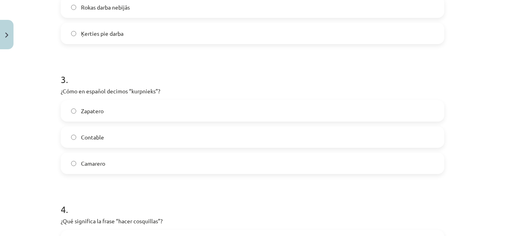
scroll to position [397, 0]
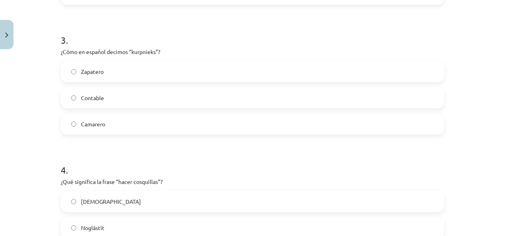
click at [96, 70] on span "Zapatero" at bounding box center [92, 71] width 23 height 8
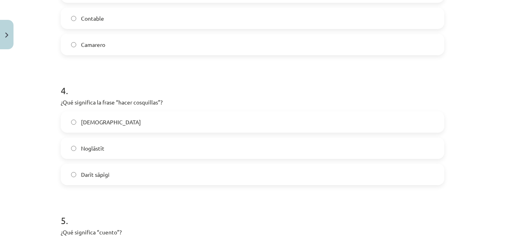
click at [90, 122] on span "Kutināt" at bounding box center [111, 122] width 60 height 8
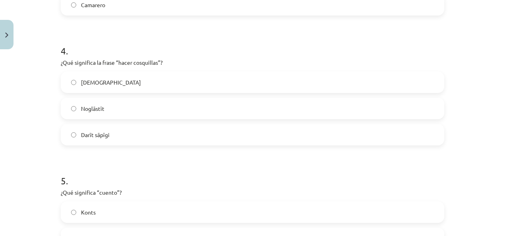
scroll to position [596, 0]
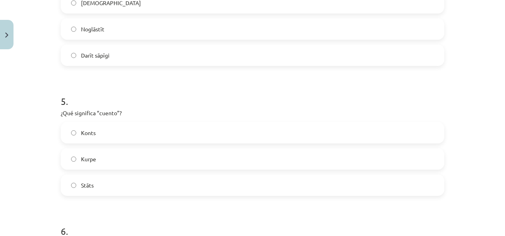
click at [98, 183] on label "Stāts" at bounding box center [253, 185] width 382 height 20
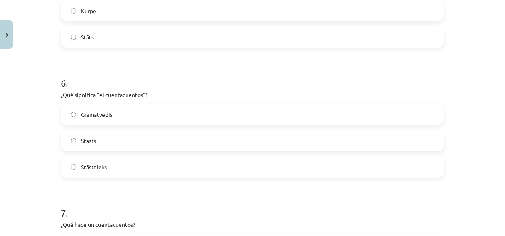
scroll to position [754, 0]
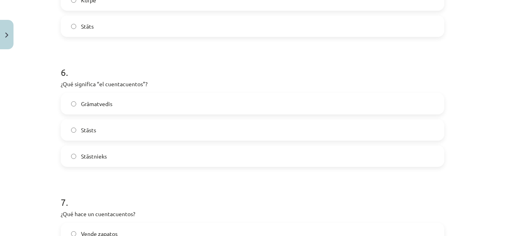
click at [96, 159] on span "Stāstnieks" at bounding box center [94, 156] width 26 height 8
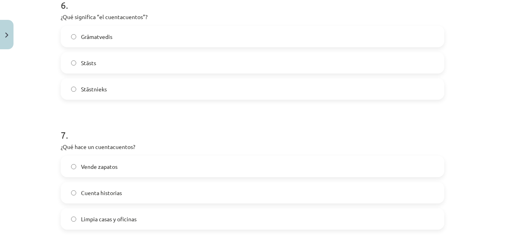
scroll to position [873, 0]
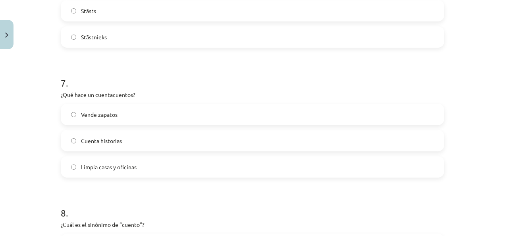
click at [93, 144] on span "Cuenta historias" at bounding box center [101, 141] width 41 height 8
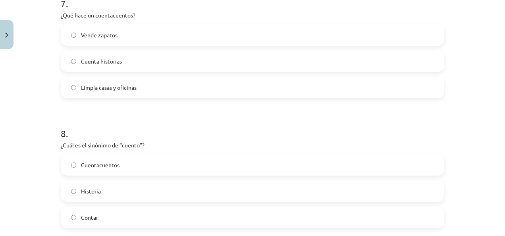
scroll to position [1032, 0]
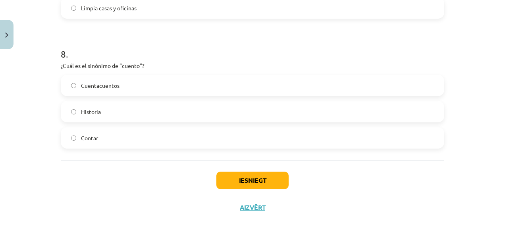
click at [111, 117] on label "Historia" at bounding box center [253, 112] width 382 height 20
click at [271, 177] on button "Iesniegt" at bounding box center [252, 180] width 72 height 17
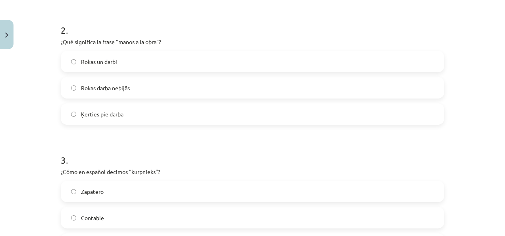
scroll to position [199, 0]
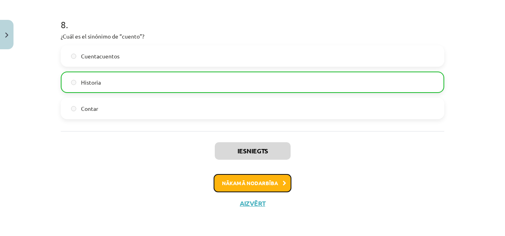
click at [266, 175] on button "Nākamā nodarbība" at bounding box center [253, 183] width 78 height 18
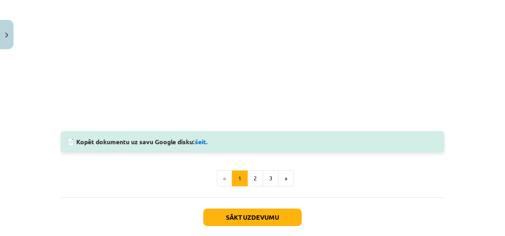
scroll to position [673, 0]
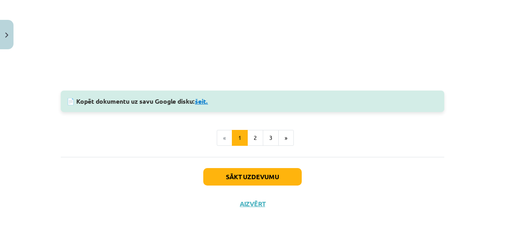
click at [196, 102] on link "šeit." at bounding box center [201, 101] width 13 height 8
click at [257, 136] on button "2" at bounding box center [255, 138] width 16 height 16
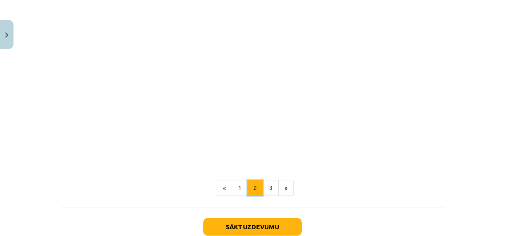
scroll to position [609, 0]
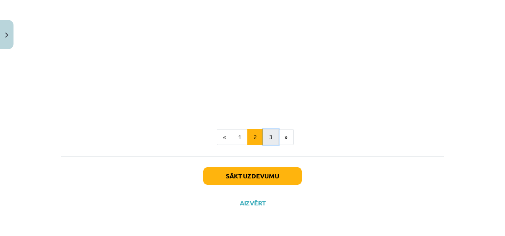
click at [263, 136] on button "3" at bounding box center [271, 137] width 16 height 16
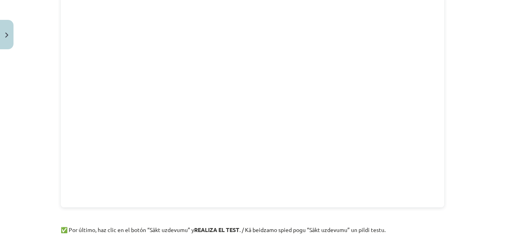
scroll to position [278, 0]
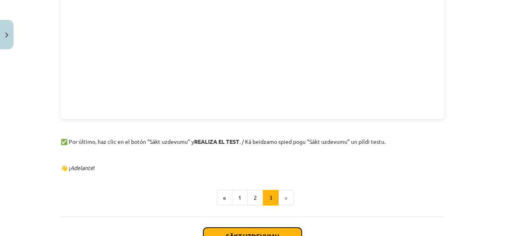
click at [272, 231] on button "Sākt uzdevumu" at bounding box center [252, 235] width 98 height 17
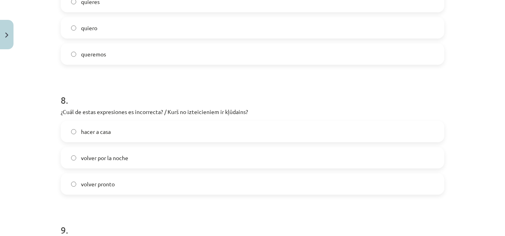
scroll to position [1296, 0]
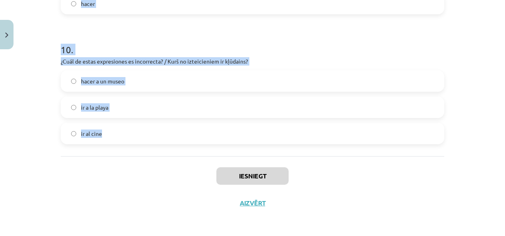
drag, startPoint x: 59, startPoint y: 38, endPoint x: 137, endPoint y: 138, distance: 126.4
copy form "1 . ¿Quieres _______ de visita a mi casa este sábado? venir volver salir 2 . Es…"
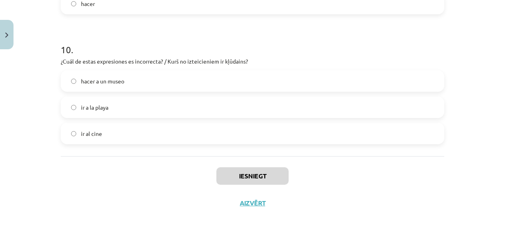
click at [133, 234] on div "Mācību tēma: Spāņu valodas b1 - 11. klases 1.ieskaites mācību materiāls #5 📝 Te…" at bounding box center [252, 118] width 505 height 236
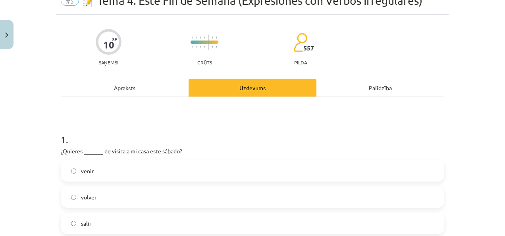
scroll to position [119, 0]
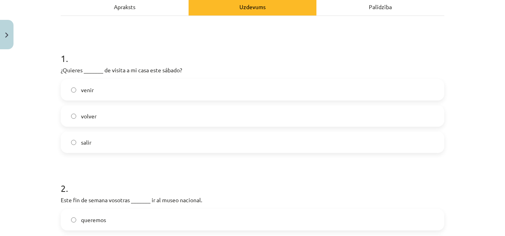
click at [103, 90] on label "venir" at bounding box center [253, 90] width 382 height 20
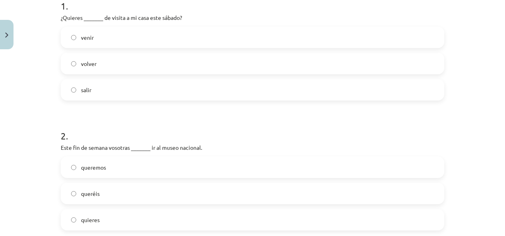
scroll to position [199, 0]
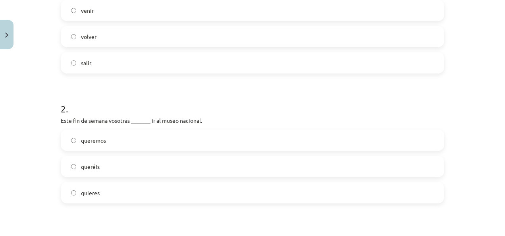
click at [103, 162] on label "queréis" at bounding box center [253, 166] width 382 height 20
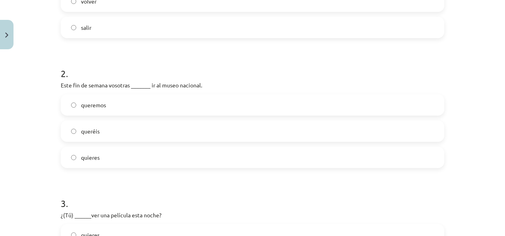
scroll to position [357, 0]
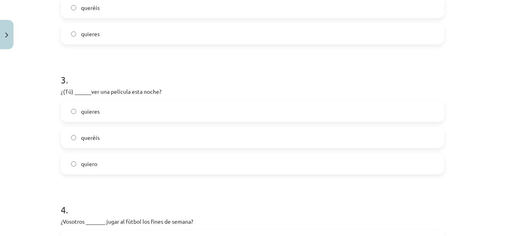
click at [102, 116] on label "quieres" at bounding box center [253, 111] width 382 height 20
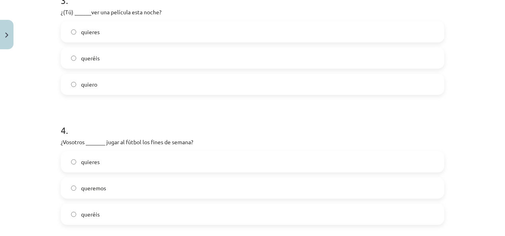
scroll to position [476, 0]
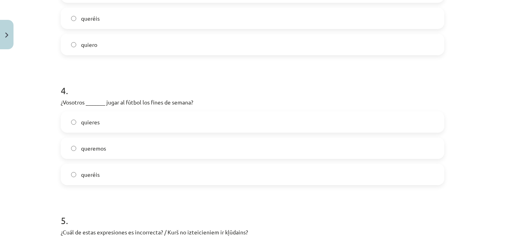
click at [98, 178] on label "queréis" at bounding box center [253, 174] width 382 height 20
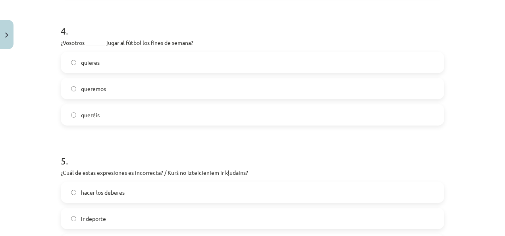
scroll to position [596, 0]
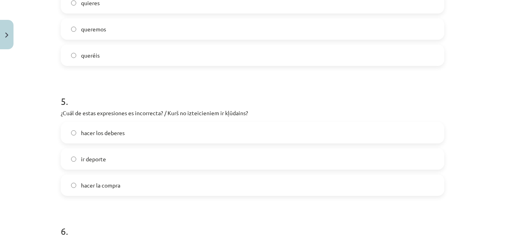
click at [98, 161] on span "ir deporte" at bounding box center [93, 159] width 25 height 8
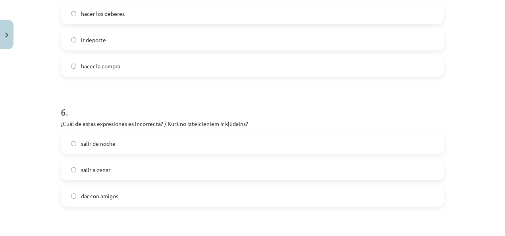
scroll to position [754, 0]
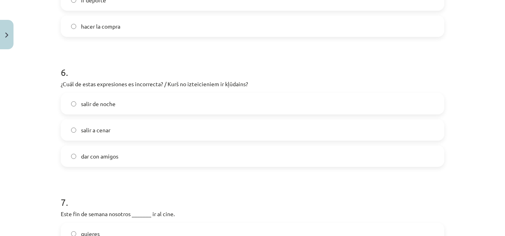
click at [81, 151] on label "dar con amigos" at bounding box center [253, 156] width 382 height 20
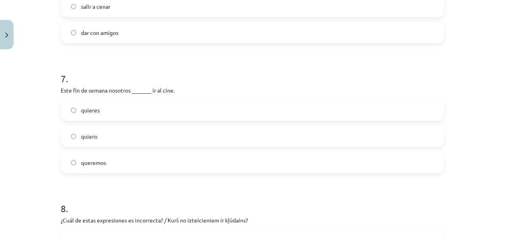
scroll to position [913, 0]
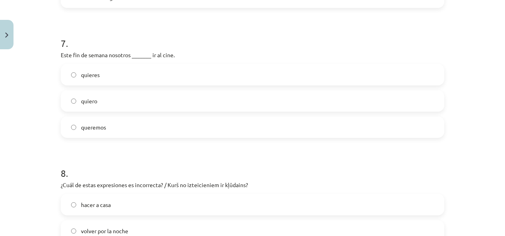
click at [119, 126] on label "queremos" at bounding box center [253, 127] width 382 height 20
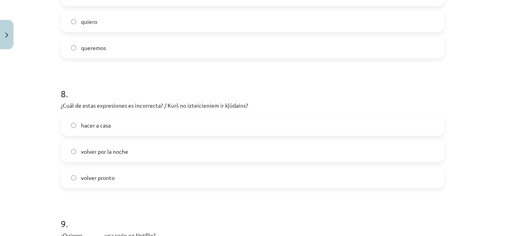
click at [118, 119] on label "hacer a casa" at bounding box center [253, 125] width 382 height 20
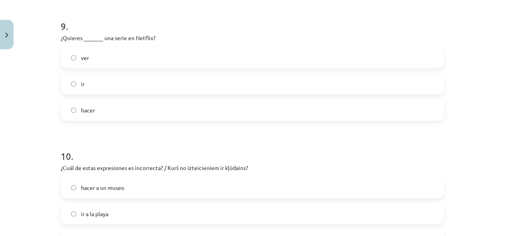
scroll to position [1191, 0]
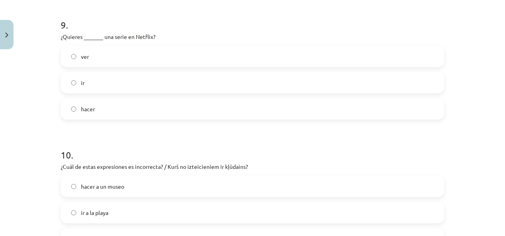
click at [84, 58] on span "ver" at bounding box center [85, 56] width 8 height 8
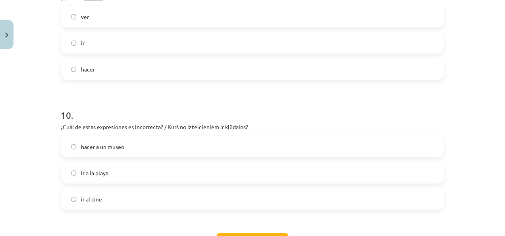
click at [107, 143] on span "hacer a un museo" at bounding box center [102, 147] width 43 height 8
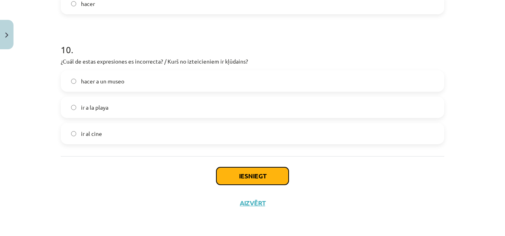
click at [257, 172] on button "Iesniegt" at bounding box center [252, 175] width 72 height 17
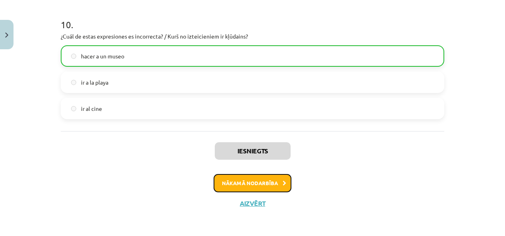
click at [265, 181] on button "Nākamā nodarbība" at bounding box center [253, 183] width 78 height 18
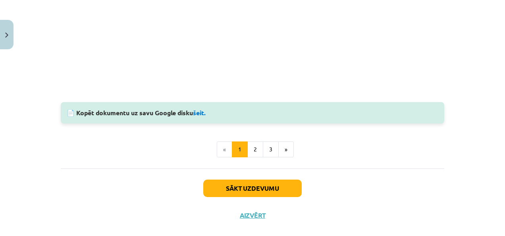
scroll to position [889, 0]
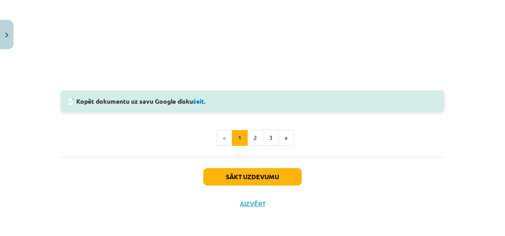
click at [200, 96] on div "📄 Kopēt dokumentu uz savu Google disku šeit." at bounding box center [253, 101] width 384 height 21
click at [196, 95] on div "📄 Kopēt dokumentu uz savu Google disku šeit." at bounding box center [253, 101] width 384 height 21
click at [199, 101] on link "šeit." at bounding box center [199, 101] width 13 height 8
click at [252, 136] on button "2" at bounding box center [255, 138] width 16 height 16
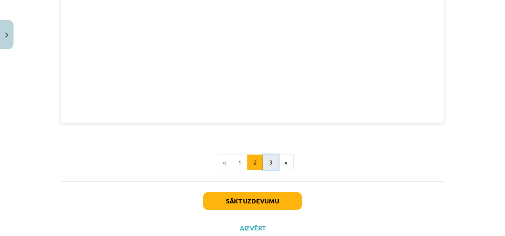
click at [272, 168] on button "3" at bounding box center [271, 162] width 16 height 16
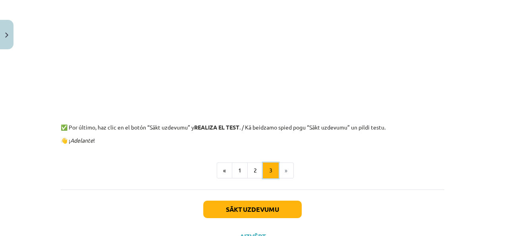
scroll to position [437, 0]
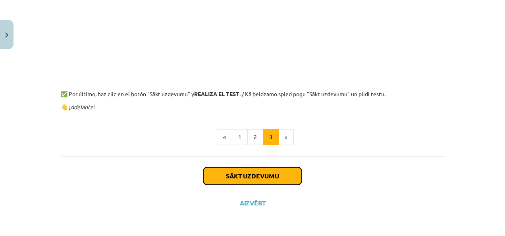
click at [254, 180] on button "Sākt uzdevumu" at bounding box center [252, 175] width 98 height 17
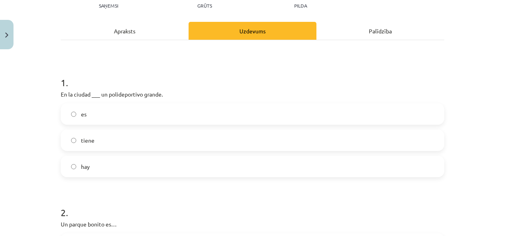
scroll to position [20, 0]
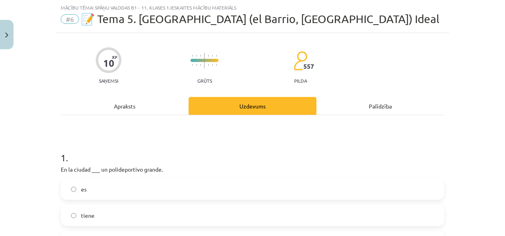
click at [65, 151] on h1 "1 ." at bounding box center [253, 150] width 384 height 25
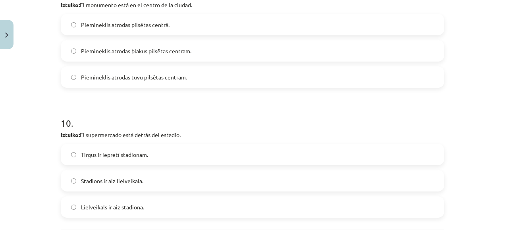
scroll to position [1296, 0]
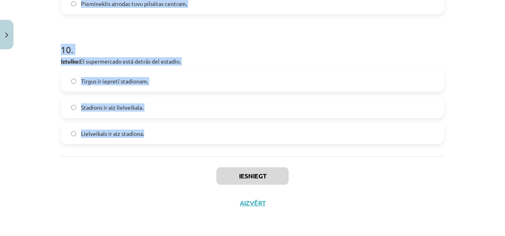
drag, startPoint x: 60, startPoint y: 157, endPoint x: 160, endPoint y: 131, distance: 104.1
copy form "1 . En la ciudad ___ un polideportivo grande. es tiene hay 2 . Un parque bonito…"
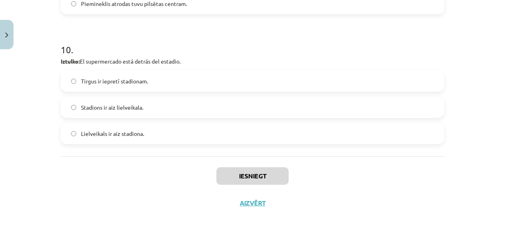
drag, startPoint x: 112, startPoint y: 213, endPoint x: 103, endPoint y: 153, distance: 60.2
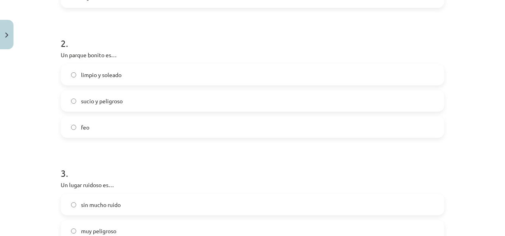
scroll to position [145, 0]
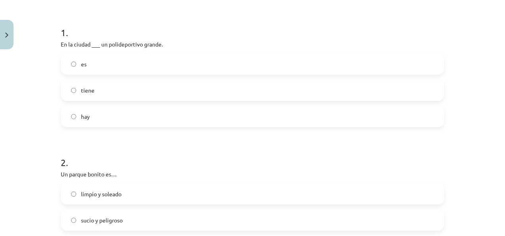
click at [98, 122] on label "hay" at bounding box center [253, 116] width 382 height 20
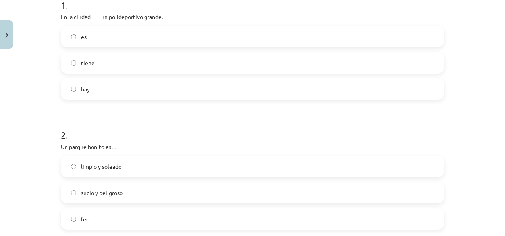
scroll to position [185, 0]
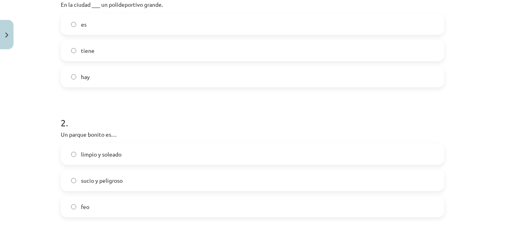
click at [101, 155] on span "limpio y soleado" at bounding box center [101, 154] width 40 height 8
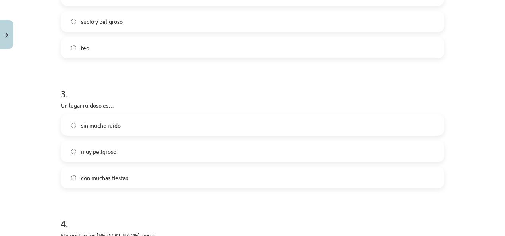
click at [98, 181] on span "con muchas fiestas" at bounding box center [104, 177] width 47 height 8
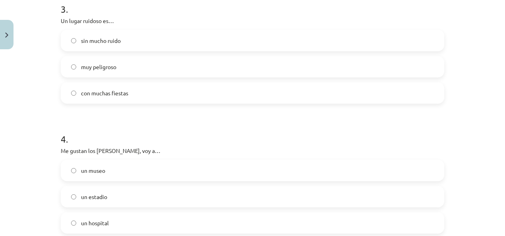
scroll to position [502, 0]
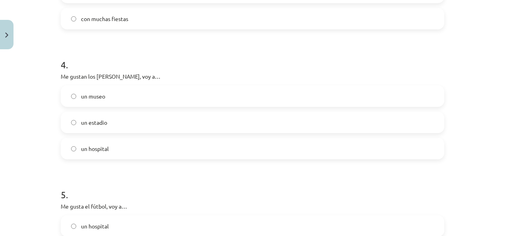
click at [105, 98] on label "un museo" at bounding box center [253, 96] width 382 height 20
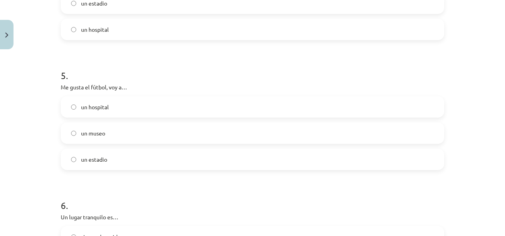
click at [98, 169] on div "un estadio" at bounding box center [253, 158] width 384 height 21
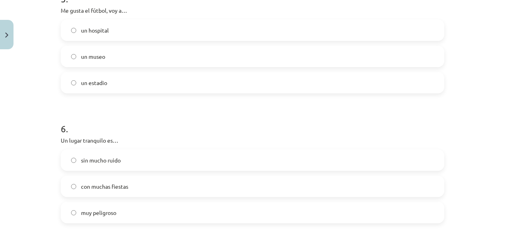
scroll to position [701, 0]
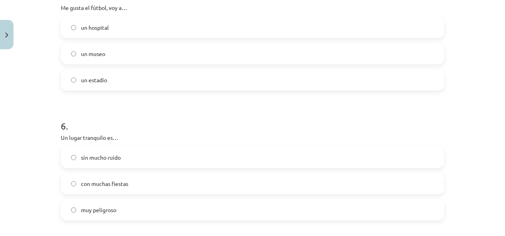
click at [98, 86] on label "un estadio" at bounding box center [253, 80] width 382 height 20
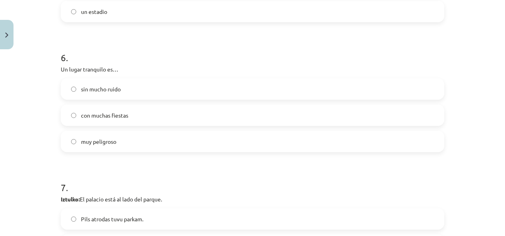
scroll to position [780, 0]
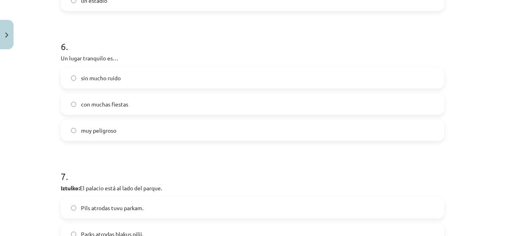
click at [109, 77] on span "sin mucho ruido" at bounding box center [101, 78] width 40 height 8
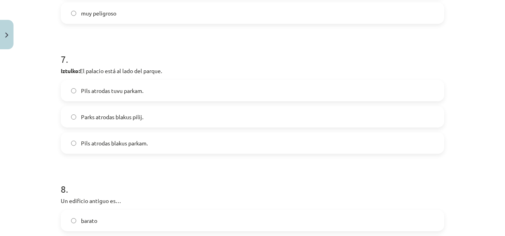
scroll to position [899, 0]
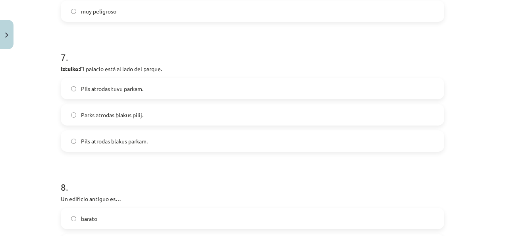
click at [110, 89] on span "Pils atrodas tuvu parkam." at bounding box center [112, 89] width 62 height 8
click at [112, 141] on span "Pils atrodas blakus parkam." at bounding box center [114, 141] width 67 height 8
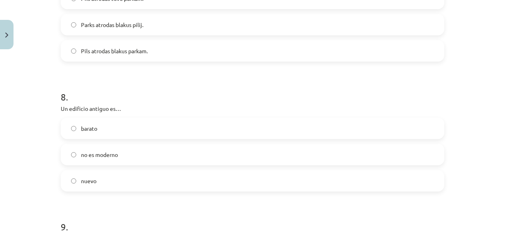
scroll to position [1018, 0]
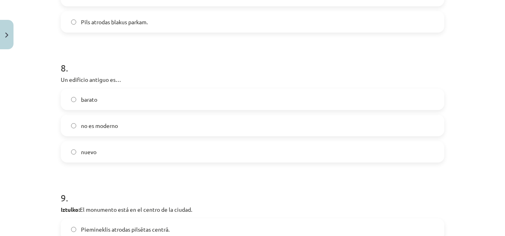
click at [93, 120] on label "no es moderno" at bounding box center [253, 126] width 382 height 20
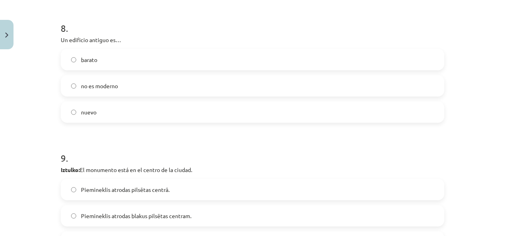
click at [87, 112] on span "nuevo" at bounding box center [88, 112] width 15 height 8
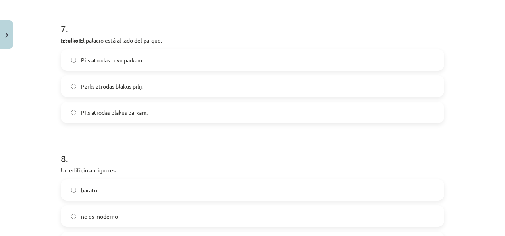
scroll to position [939, 0]
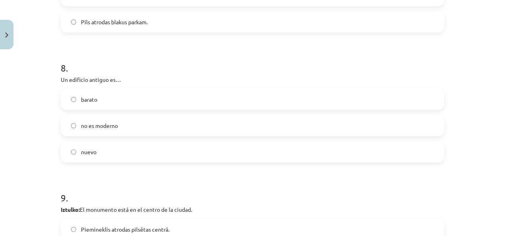
click at [91, 121] on span "no es moderno" at bounding box center [99, 125] width 37 height 8
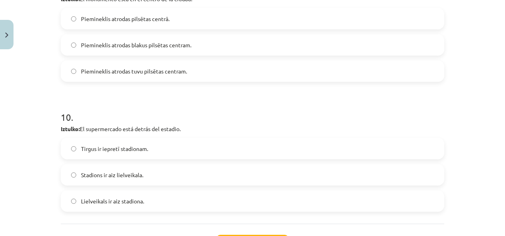
scroll to position [1296, 0]
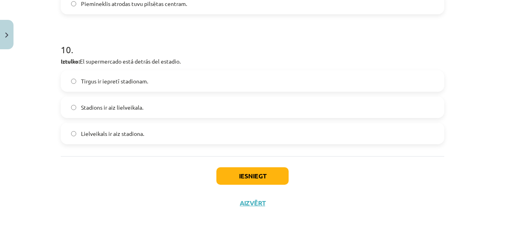
click at [100, 84] on span "Tirgus ir iepretī stadionam." at bounding box center [114, 81] width 67 height 8
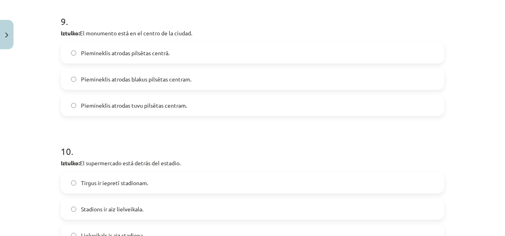
scroll to position [1177, 0]
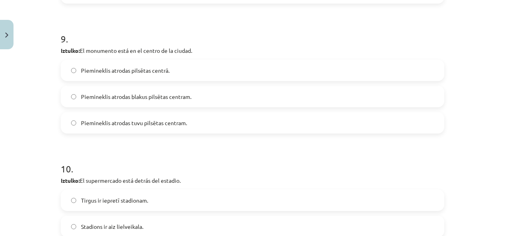
click at [99, 97] on span "Piemineklis atrodas blakus pilsētas centram." at bounding box center [136, 97] width 110 height 8
click at [101, 71] on span "Piemineklis atrodas pilsētas centrā." at bounding box center [125, 70] width 89 height 8
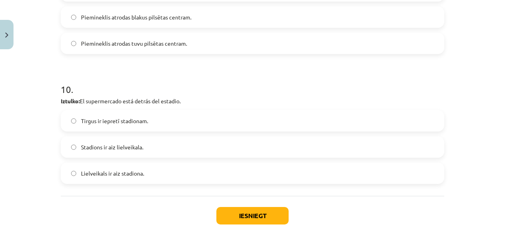
click at [125, 168] on label "Lielveikals ir aiz stadiona." at bounding box center [253, 173] width 382 height 20
click at [247, 212] on button "Iesniegt" at bounding box center [252, 215] width 72 height 17
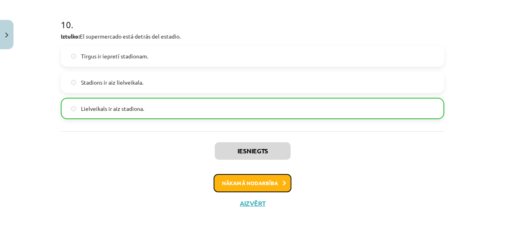
click at [267, 185] on button "Nākamā nodarbība" at bounding box center [253, 183] width 78 height 18
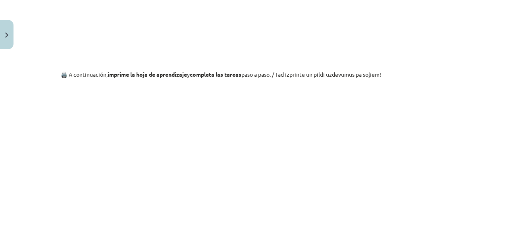
scroll to position [734, 0]
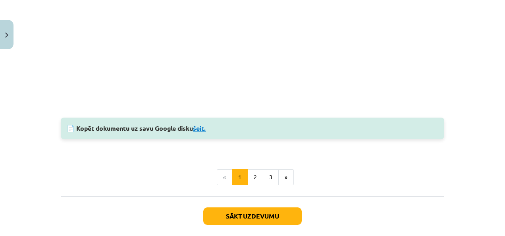
click at [199, 126] on link "šeit." at bounding box center [199, 128] width 13 height 8
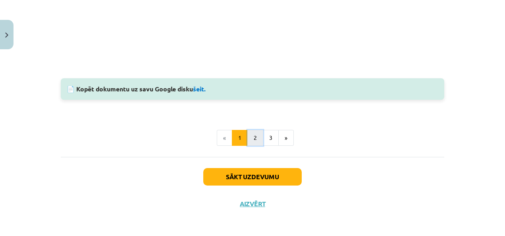
click at [256, 139] on button "2" at bounding box center [255, 138] width 16 height 16
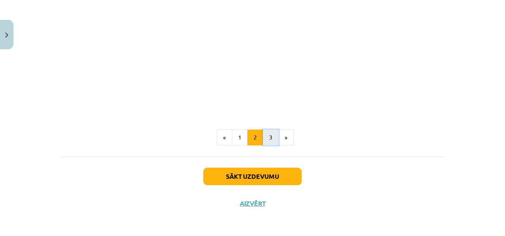
click at [263, 130] on button "3" at bounding box center [271, 137] width 16 height 16
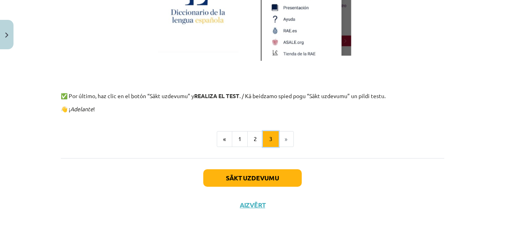
scroll to position [610, 0]
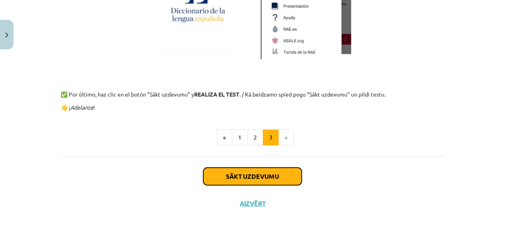
click at [258, 177] on button "Sākt uzdevumu" at bounding box center [252, 176] width 98 height 17
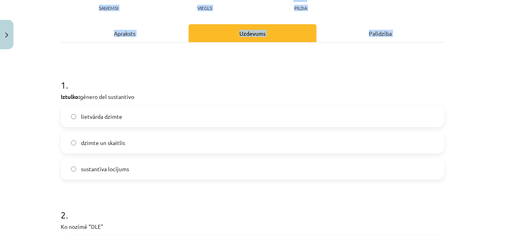
scroll to position [258, 0]
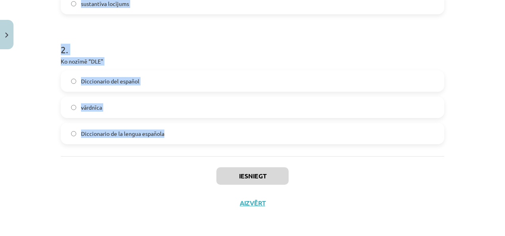
drag, startPoint x: 60, startPoint y: 156, endPoint x: 227, endPoint y: 131, distance: 169.1
click at [227, 131] on form "1 . Iztulko: género del sustantivo lietvārda dzimte dzimte un skaitlis sustantī…" at bounding box center [253, 22] width 384 height 244
copy form "1 . Iztulko: género del sustantivo lietvārda dzimte dzimte un skaitlis sustantī…"
click at [139, 65] on div "2 . Ko nozīmē “DLE" Diccionario del español vārdnīca Diccionario de la lengua e…" at bounding box center [253, 87] width 384 height 114
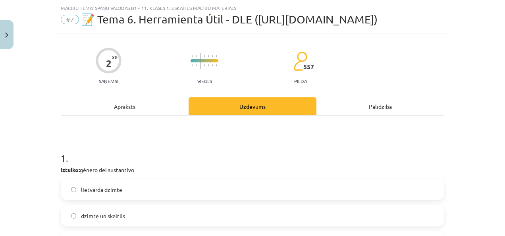
scroll to position [99, 0]
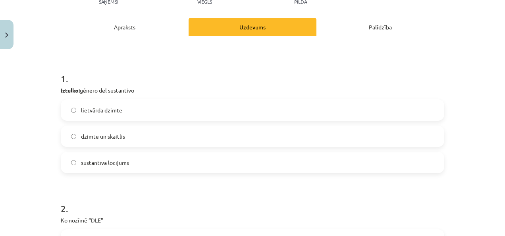
click at [97, 113] on span "lietvārda dzimte" at bounding box center [101, 110] width 41 height 8
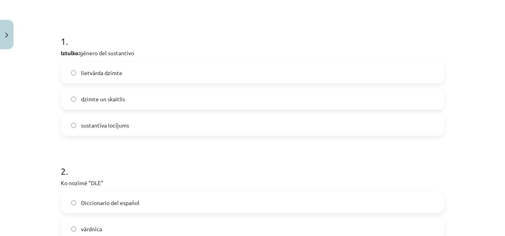
scroll to position [178, 0]
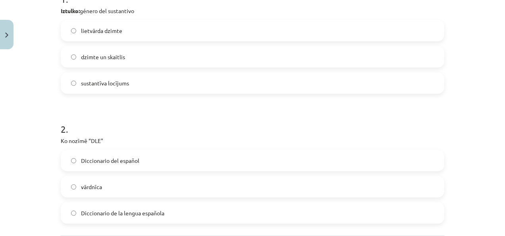
click at [89, 210] on span "Diccionario de la lengua española" at bounding box center [122, 213] width 83 height 8
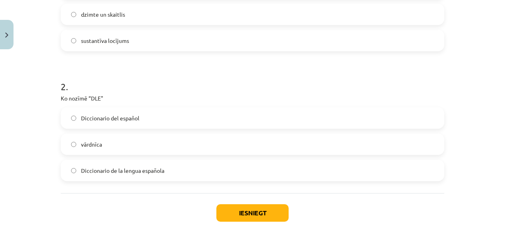
scroll to position [258, 0]
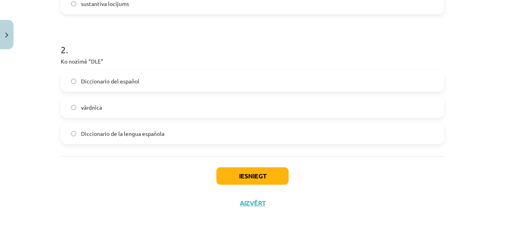
click at [286, 174] on div "Iesniegt Aizvērt" at bounding box center [253, 184] width 384 height 56
click at [278, 174] on button "Iesniegt" at bounding box center [252, 175] width 72 height 17
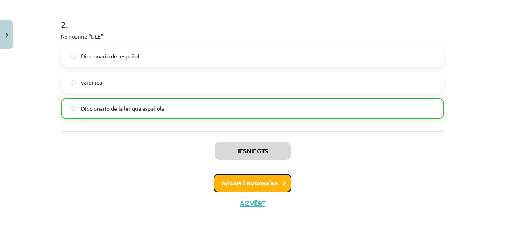
click at [245, 188] on button "Nākamā nodarbība" at bounding box center [253, 183] width 78 height 18
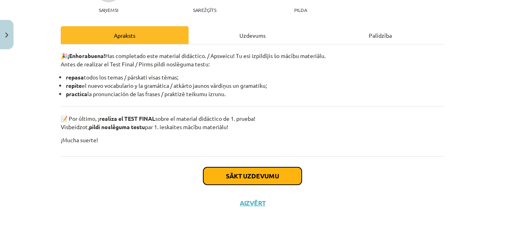
click at [256, 177] on button "Sākt uzdevumu" at bounding box center [252, 175] width 98 height 17
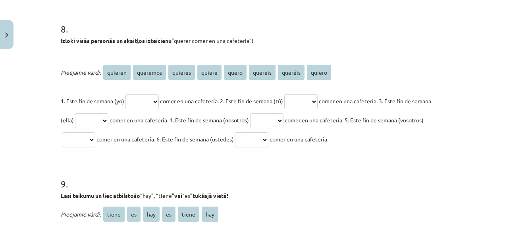
scroll to position [1112, 0]
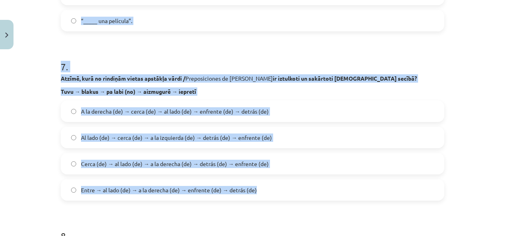
drag, startPoint x: 54, startPoint y: 155, endPoint x: 268, endPoint y: 190, distance: 216.8
click at [268, 190] on div "50 XP Saņemsi Sarežģīts 557 pilda Apraksts Uzdevums Palīdzība 1 . Kuriem no šie…" at bounding box center [252, 117] width 393 height 2355
copy form "1 . Kuriem no šiem profesiju un arodu nosaukumiem / Profesiones y Oficios sievi…"
click at [127, 62] on h1 "7 ." at bounding box center [253, 59] width 384 height 25
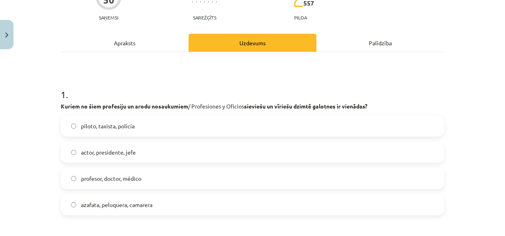
scroll to position [159, 0]
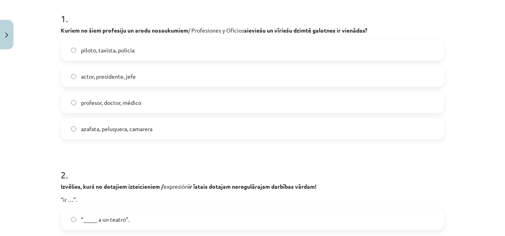
click at [112, 49] on span "piloto, taxista, policía" at bounding box center [108, 50] width 54 height 8
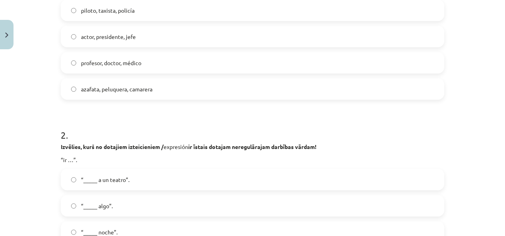
scroll to position [278, 0]
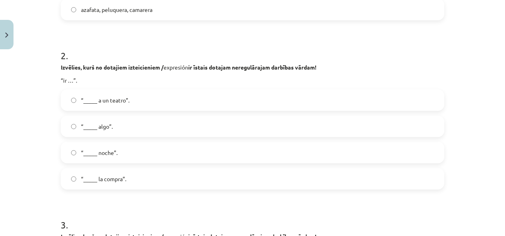
drag, startPoint x: 133, startPoint y: 175, endPoint x: 115, endPoint y: 145, distance: 34.9
click at [131, 174] on label "“_____ la compra”." at bounding box center [253, 179] width 382 height 20
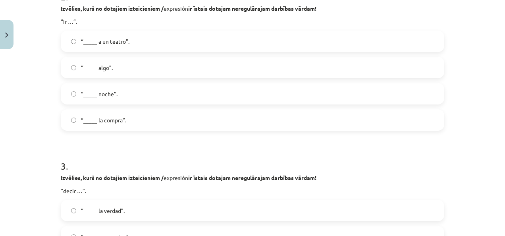
scroll to position [397, 0]
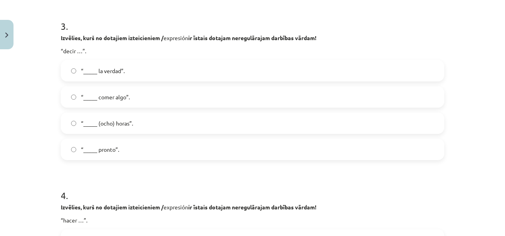
click at [140, 71] on label "“_____ la verdad”." at bounding box center [253, 71] width 382 height 20
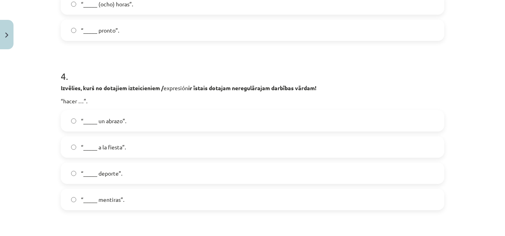
click at [121, 119] on span "“_____ un abrazo”." at bounding box center [103, 121] width 45 height 8
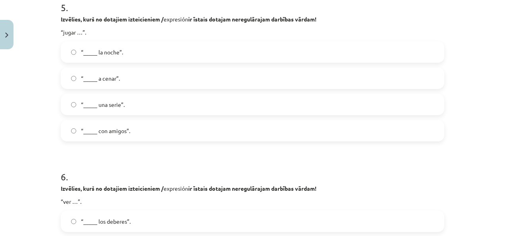
scroll to position [834, 0]
click at [119, 139] on label "“_____ con amigos”." at bounding box center [253, 130] width 382 height 20
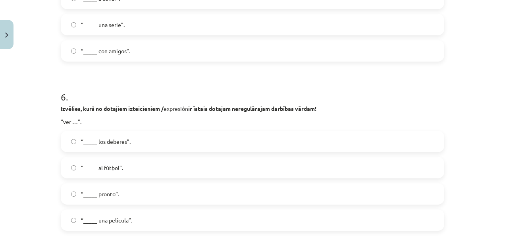
scroll to position [953, 0]
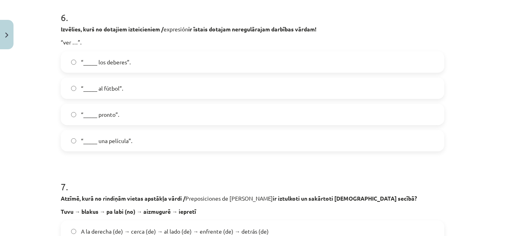
click at [131, 141] on label "“_____ una película”." at bounding box center [253, 141] width 382 height 20
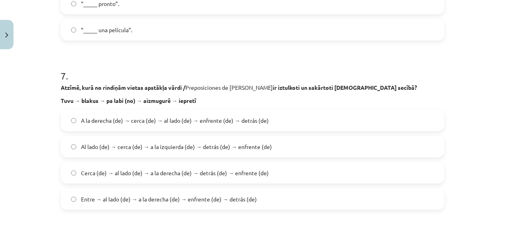
scroll to position [1112, 0]
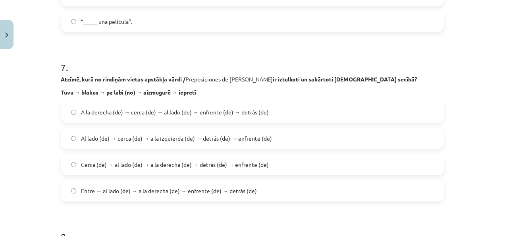
drag, startPoint x: 103, startPoint y: 166, endPoint x: 71, endPoint y: 104, distance: 69.6
click at [103, 165] on span "Cerca (de) → al lado (de) → a la derecha (de) → detrás (de) → enfrente (de)" at bounding box center [175, 164] width 188 height 8
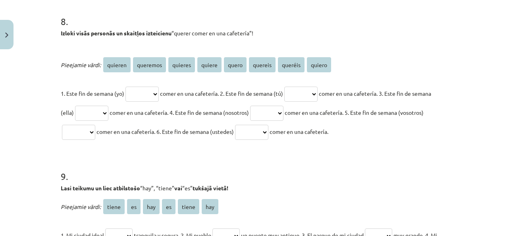
scroll to position [1310, 0]
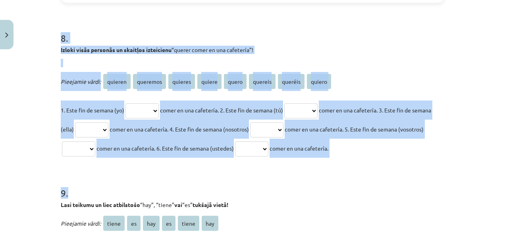
drag, startPoint x: 57, startPoint y: 38, endPoint x: 397, endPoint y: 158, distance: 360.4
copy form "8 . Izloki visās personās un skaitļos izteicienu “querer comer en una cafetería…"
click at [166, 104] on p "1. Este fin de semana (yo) ******* ******** ******* ****** ***** ******* ******…" at bounding box center [253, 128] width 384 height 57
drag, startPoint x: 156, startPoint y: 99, endPoint x: 152, endPoint y: 144, distance: 45.0
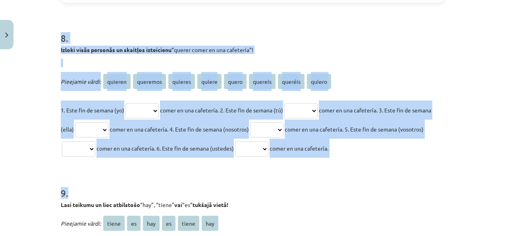
click at [155, 99] on div "Pieejamie vārdi: quieren queremos quieres quiere quero quereis queréis quiero 1…" at bounding box center [253, 115] width 384 height 86
click at [132, 185] on h1 "9 ." at bounding box center [253, 185] width 384 height 25
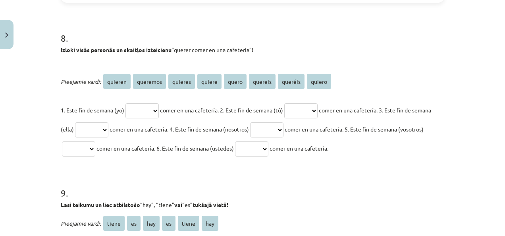
click at [159, 115] on select "******* ******** ******* ****** ***** ******* ******* ******" at bounding box center [141, 110] width 33 height 15
select select "*****"
click at [125, 103] on select "******* ******** ******* ****** ***** ******* ******* ******" at bounding box center [141, 110] width 33 height 15
click at [318, 114] on select "******* ******** ******* ****** ***** ******* ******* ******" at bounding box center [300, 110] width 33 height 15
select select "*******"
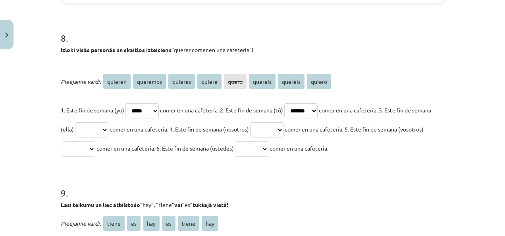
click at [295, 103] on select "******* ******** ******* ****** ***** ******* ******* ******" at bounding box center [300, 110] width 33 height 15
click at [108, 131] on select "******* ******** ******* ****** ***** ******* ******* ******" at bounding box center [91, 129] width 33 height 15
select select "******"
click at [93, 122] on select "******* ******** ******* ****** ***** ******* ******* ******" at bounding box center [91, 129] width 33 height 15
click at [283, 127] on select "******* ******** ******* ****** ***** ******* ******* ******" at bounding box center [266, 129] width 33 height 15
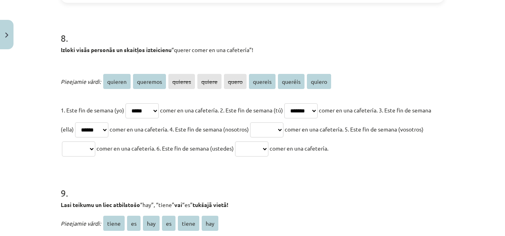
drag, startPoint x: 318, startPoint y: 114, endPoint x: 319, endPoint y: 121, distance: 7.2
click at [319, 121] on p "1. Este fin de semana (yo) ******* ******** ******* ****** ***** ******* ******…" at bounding box center [253, 128] width 384 height 57
click at [283, 129] on select "******* ******** ******* ****** ***** ******* ******* ******" at bounding box center [266, 129] width 33 height 15
select select "********"
click at [281, 122] on select "******* ******** ******* ****** ***** ******* ******* ******" at bounding box center [266, 129] width 33 height 15
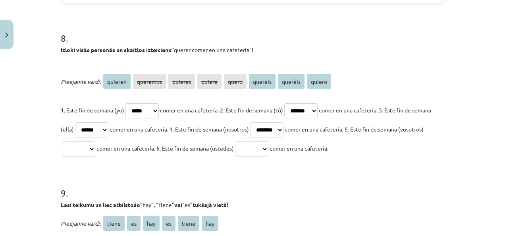
click at [95, 149] on select "******* ******** ******* ****** ***** ******* ******* ******" at bounding box center [78, 148] width 33 height 15
click at [95, 143] on select "******* ******** ******* ****** ***** ******* ******* ******" at bounding box center [78, 148] width 33 height 15
select select "*******"
click at [85, 141] on select "******* ******** ******* ****** ***** ******* ******* ******" at bounding box center [78, 148] width 33 height 15
click at [268, 152] on select "******* ******** ******* ****** ***** ******* ******* ******" at bounding box center [251, 148] width 33 height 15
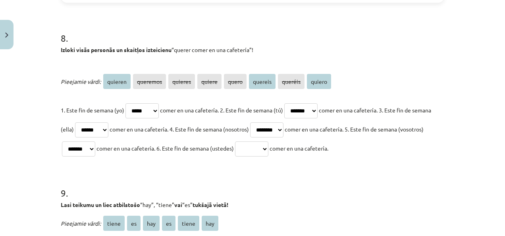
select select "*******"
click at [268, 141] on select "******* ******** ******* ****** ***** ******* ******* ******" at bounding box center [251, 148] width 33 height 15
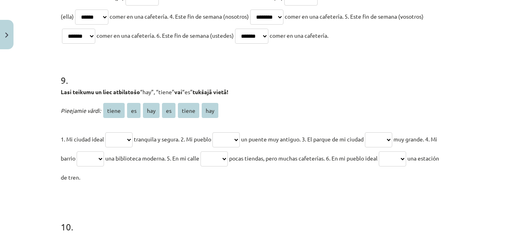
scroll to position [1469, 0]
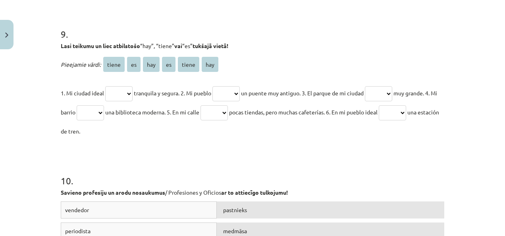
drag, startPoint x: 57, startPoint y: 45, endPoint x: 123, endPoint y: 137, distance: 113.1
copy div "Lasi teikumu un liec atbilstošo “hay”, “tiene” vai “es” tukšajā vietā! Pieejami…"
click at [154, 101] on p "1. Mi ciudad ideal ***** ** *** ** ***** *** tranquila y segura. 2. Mi pueblo *…" at bounding box center [253, 111] width 384 height 57
click at [130, 90] on select "***** ** *** ** ***** ***" at bounding box center [118, 93] width 27 height 15
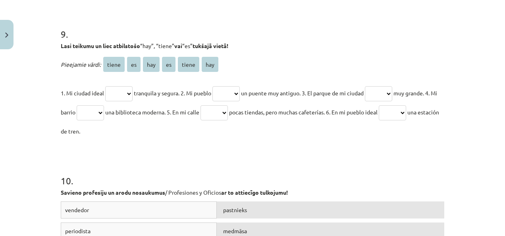
select select "**"
click at [105, 86] on select "***** ** *** ** ***** ***" at bounding box center [118, 93] width 27 height 15
click at [233, 93] on select "***** ** *** ** ***** ***" at bounding box center [225, 93] width 27 height 15
select select "*****"
click at [217, 86] on select "***** ** *** ** ***** ***" at bounding box center [225, 93] width 27 height 15
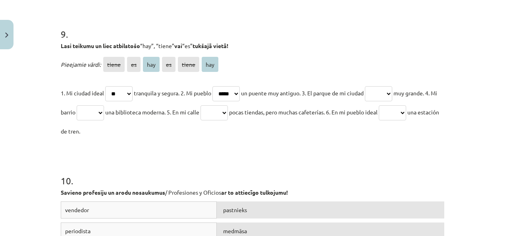
click at [392, 92] on select "***** ** *** ** ***** ***" at bounding box center [378, 93] width 27 height 15
select select "**"
click at [375, 86] on select "***** ** *** ** ***** ***" at bounding box center [378, 93] width 27 height 15
click at [104, 110] on select "***** ** *** ** ***** ***" at bounding box center [90, 112] width 27 height 15
select select "*****"
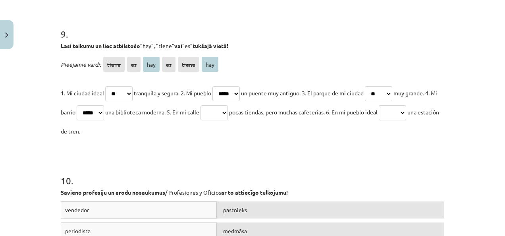
click at [89, 105] on select "***** ** *** ** ***** ***" at bounding box center [90, 112] width 27 height 15
click at [228, 111] on select "***** ** *** ** ***** ***" at bounding box center [213, 112] width 27 height 15
select select "***"
click at [218, 105] on select "***** ** *** ** ***** ***" at bounding box center [213, 112] width 27 height 15
drag, startPoint x: 416, startPoint y: 112, endPoint x: 411, endPoint y: 119, distance: 8.9
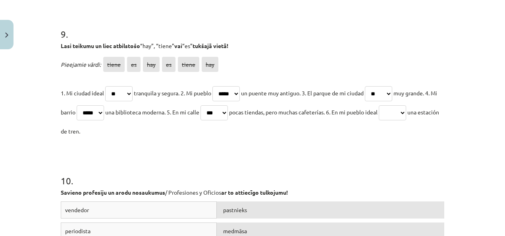
click at [406, 112] on select "***** ** *** ** ***** ***" at bounding box center [392, 112] width 27 height 15
select select "***"
click at [403, 105] on select "***** ** *** ** ***** ***" at bounding box center [392, 112] width 27 height 15
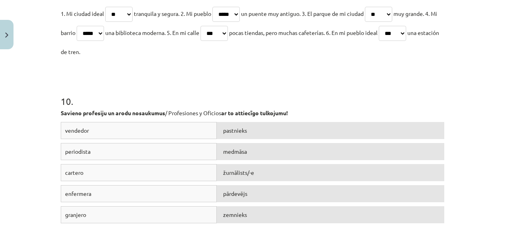
scroll to position [1628, 0]
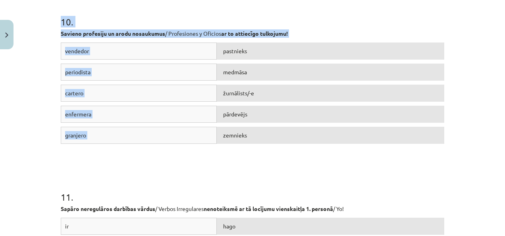
drag, startPoint x: 59, startPoint y: 21, endPoint x: 258, endPoint y: 137, distance: 230.4
click at [258, 137] on div "10 . Savieno profesiju un arodu nosaukumus / Profesiones y Oficios ar to attiec…" at bounding box center [253, 74] width 384 height 175
click at [120, 15] on h1 "10 ." at bounding box center [253, 14] width 384 height 25
drag, startPoint x: 56, startPoint y: 31, endPoint x: 245, endPoint y: 146, distance: 221.4
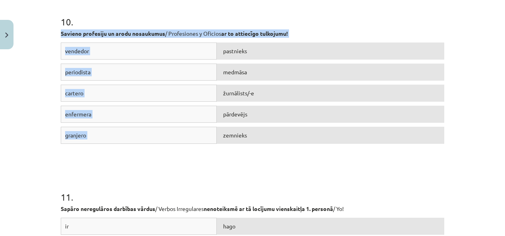
copy div "Savieno profesiju un arodu nosaukumus / Profesiones y Oficios ar to attiecīgo t…"
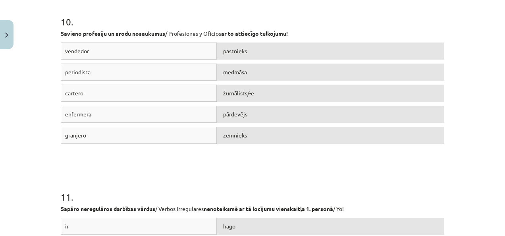
click at [183, 17] on h1 "10 ." at bounding box center [253, 14] width 384 height 25
click at [244, 109] on div "pārdevējs" at bounding box center [330, 114] width 227 height 17
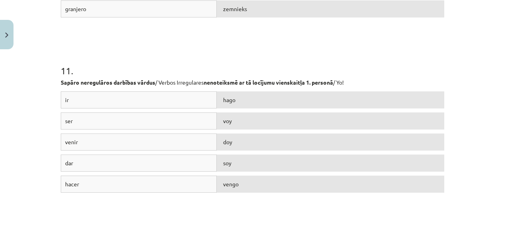
scroll to position [1787, 0]
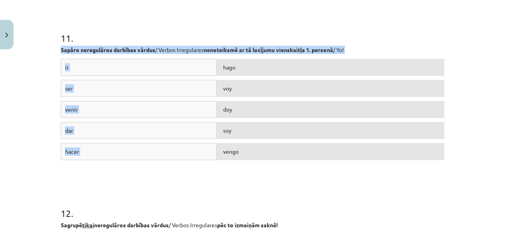
drag, startPoint x: 56, startPoint y: 48, endPoint x: 264, endPoint y: 162, distance: 237.2
drag, startPoint x: 60, startPoint y: 37, endPoint x: 251, endPoint y: 167, distance: 231.5
click at [251, 167] on div "11 . Sapāro neregulāros darbības vārdus / Verbos Irregulares nenoteiksmē ar tā …" at bounding box center [253, 90] width 384 height 175
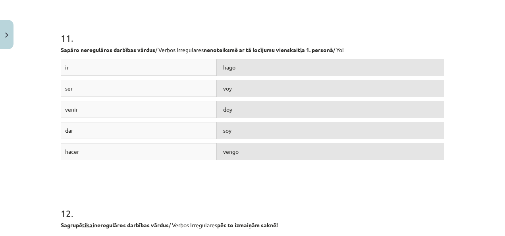
drag, startPoint x: 251, startPoint y: 167, endPoint x: 188, endPoint y: 151, distance: 65.1
click at [229, 86] on div "voy" at bounding box center [330, 88] width 227 height 17
click at [229, 131] on div "soy" at bounding box center [330, 130] width 227 height 17
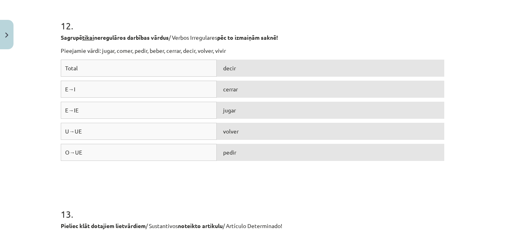
scroll to position [1985, 0]
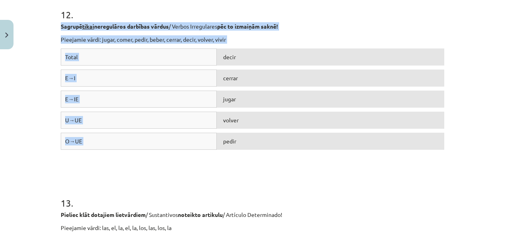
drag, startPoint x: 58, startPoint y: 27, endPoint x: 267, endPoint y: 145, distance: 240.7
click at [267, 145] on div "12 . Sagrupē tikai neregulāros darbības vārdus / Verbos Irregulares pēc to izma…" at bounding box center [253, 73] width 384 height 188
click at [225, 163] on div "Total decir E→I cerrar E→IE jugar U→UE volver O→UE pedir" at bounding box center [253, 107] width 384 height 119
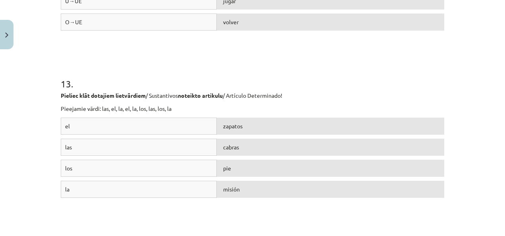
scroll to position [2144, 0]
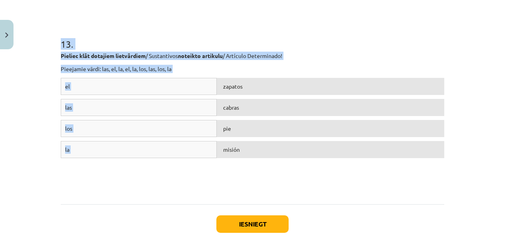
drag, startPoint x: 60, startPoint y: 42, endPoint x: 259, endPoint y: 149, distance: 226.3
click at [259, 149] on div "13 . Pieliec klāt dotajiem lietvārdiem / Sustantivos noteikto artikulu / Artícu…" at bounding box center [253, 103] width 384 height 188
click at [178, 37] on h1 "13 ." at bounding box center [253, 37] width 384 height 25
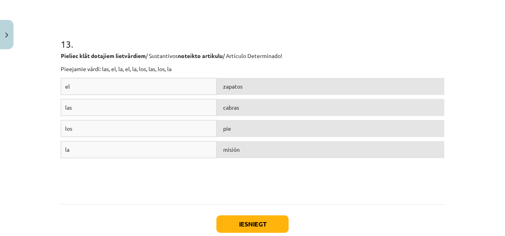
drag, startPoint x: 256, startPoint y: 91, endPoint x: 112, endPoint y: 57, distance: 147.3
click at [255, 91] on div "zapatos" at bounding box center [330, 86] width 227 height 17
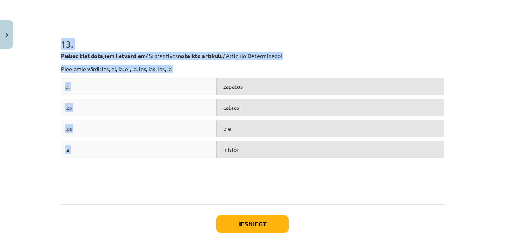
drag, startPoint x: 57, startPoint y: 42, endPoint x: 254, endPoint y: 155, distance: 226.8
click at [252, 224] on button "Iesniegt" at bounding box center [252, 223] width 72 height 17
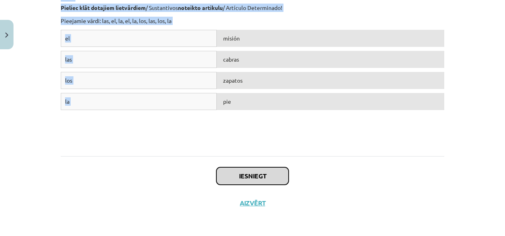
scroll to position [2178, 0]
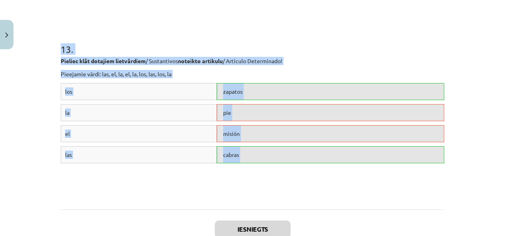
click at [404, 189] on div "los zapatos la pie el misión las cabras" at bounding box center [253, 142] width 384 height 119
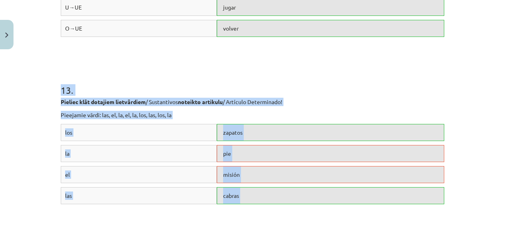
scroll to position [2217, 0]
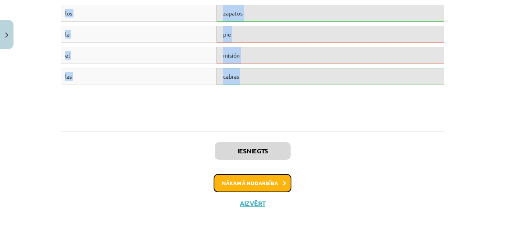
click at [241, 174] on button "Nākamā nodarbība" at bounding box center [253, 183] width 78 height 18
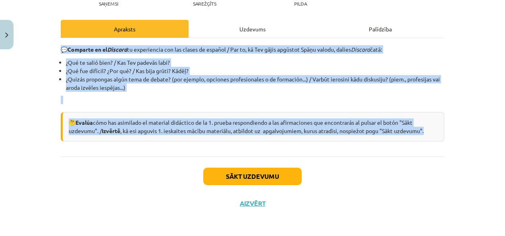
click at [234, 64] on li "¿Qué te salió bien? / Kas Tev padevās labi?" at bounding box center [255, 62] width 378 height 8
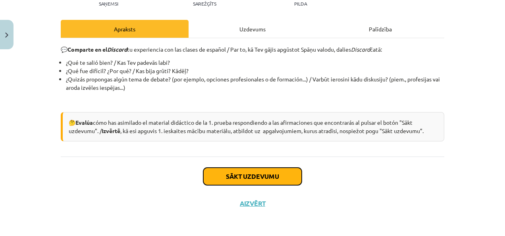
click at [257, 177] on button "Sākt uzdevumu" at bounding box center [252, 176] width 98 height 17
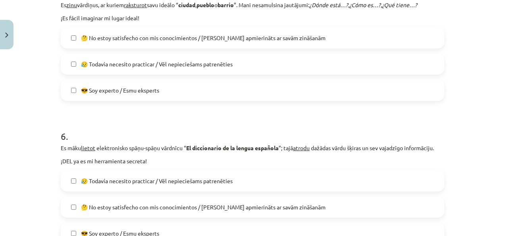
scroll to position [851, 0]
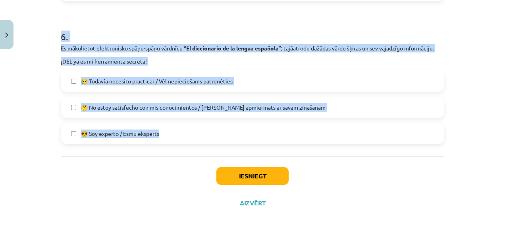
drag, startPoint x: 58, startPoint y: 76, endPoint x: 180, endPoint y: 141, distance: 138.0
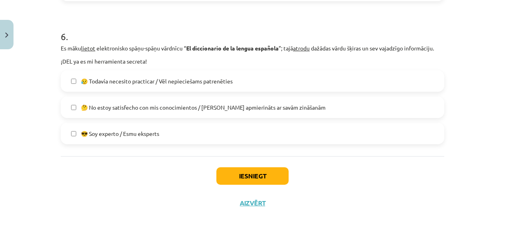
click at [93, 182] on div "Iesniegt Aizvērt" at bounding box center [253, 184] width 384 height 56
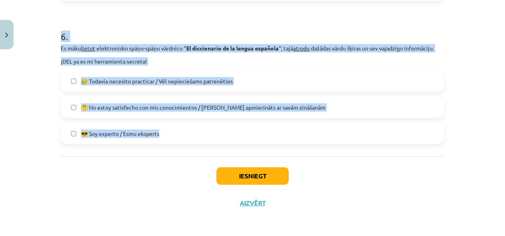
drag, startPoint x: 56, startPoint y: 39, endPoint x: 189, endPoint y: 132, distance: 163.1
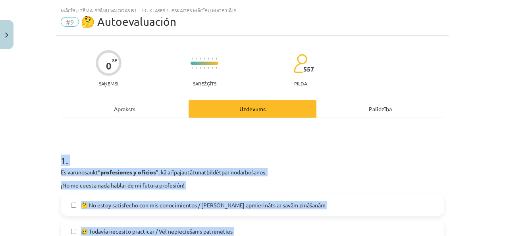
click at [93, 144] on h1 "1 ." at bounding box center [253, 153] width 384 height 25
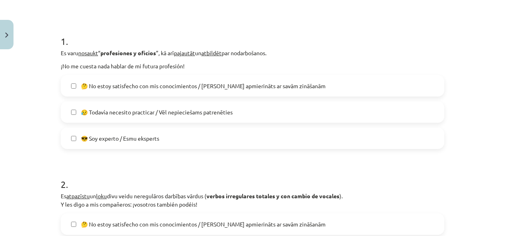
click at [110, 144] on label "😎 Soy experto / Esmu eksperts" at bounding box center [253, 138] width 382 height 20
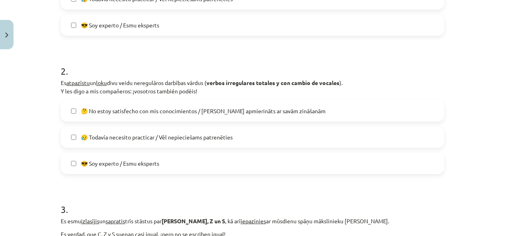
scroll to position [295, 0]
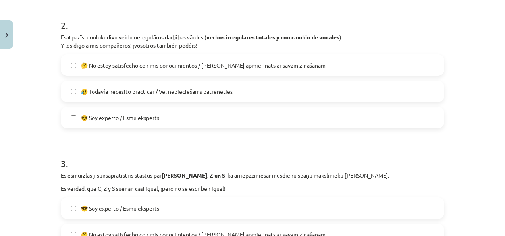
click at [116, 115] on span "😎 Soy experto / Esmu eksperts" at bounding box center [120, 118] width 78 height 8
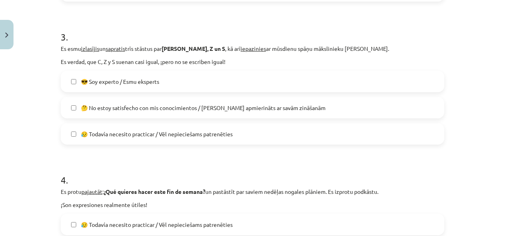
scroll to position [454, 0]
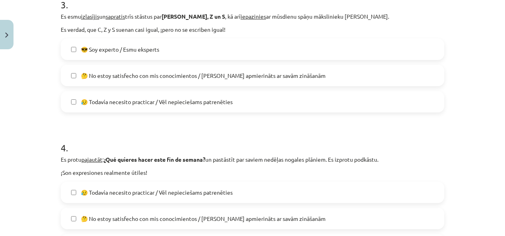
click at [133, 108] on label "😥 Todavía necesito practicar / Vēl nepieciešams patrenēties" at bounding box center [253, 102] width 382 height 20
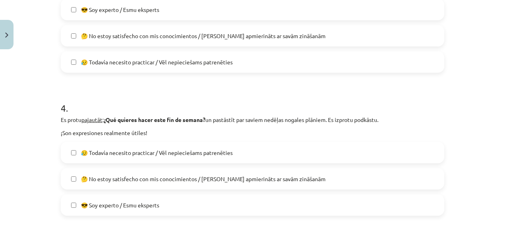
click at [132, 145] on label "😥 Todavía necesito practicar / Vēl nepieciešams patrenēties" at bounding box center [253, 153] width 382 height 20
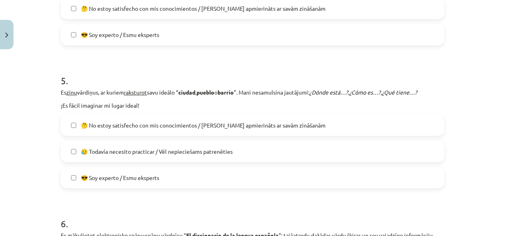
scroll to position [692, 0]
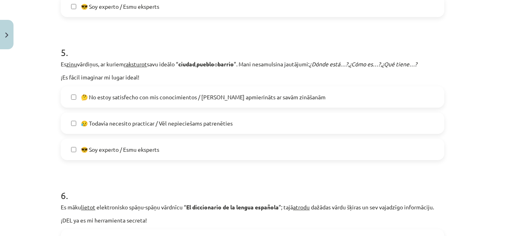
click at [102, 101] on label "🤔 No estoy satisfecho con mis conocimientos / Neesmu apmierināts ar savām zināš…" at bounding box center [253, 97] width 382 height 20
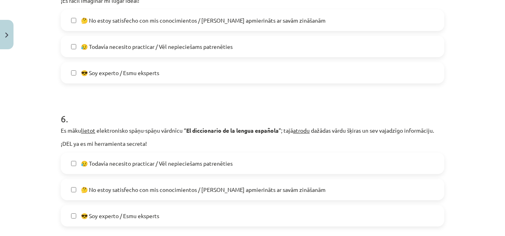
scroll to position [771, 0]
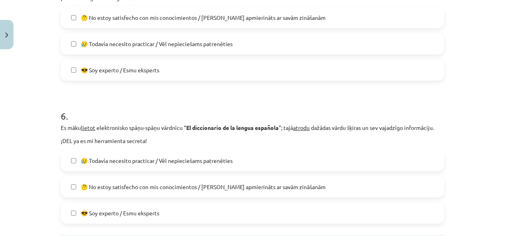
click at [129, 209] on span "😎 Soy experto / Esmu eksperts" at bounding box center [120, 213] width 78 height 8
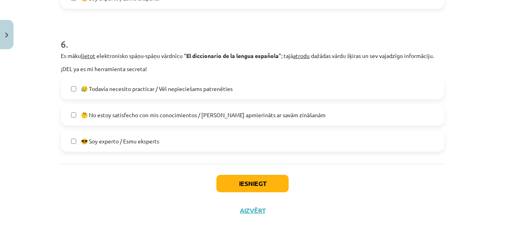
scroll to position [851, 0]
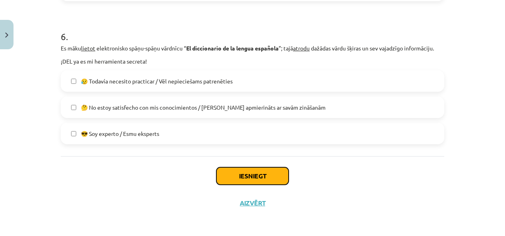
click at [267, 181] on button "Iesniegt" at bounding box center [252, 175] width 72 height 17
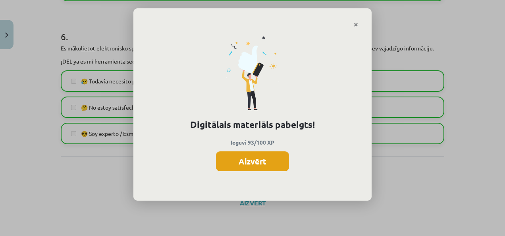
click at [251, 162] on button "Aizvērt" at bounding box center [252, 161] width 73 height 20
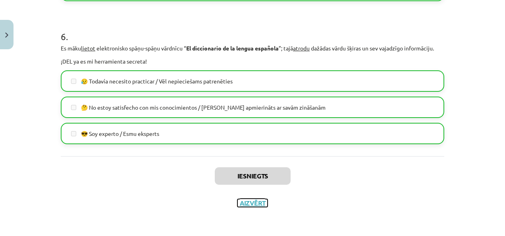
click at [248, 204] on button "Aizvērt" at bounding box center [252, 203] width 30 height 8
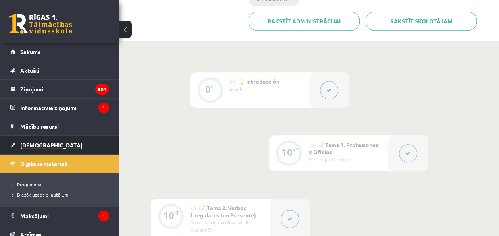
click at [37, 144] on span "[DEMOGRAPHIC_DATA]" at bounding box center [51, 144] width 62 height 7
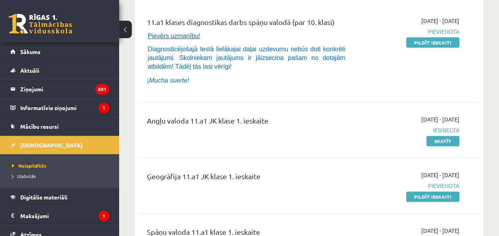
scroll to position [79, 0]
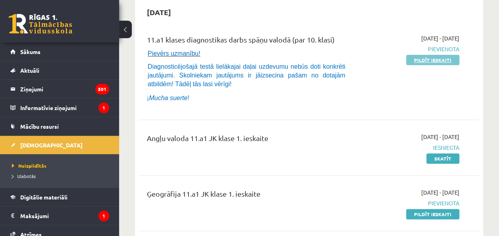
click at [426, 58] on link "Pildīt ieskaiti" at bounding box center [432, 60] width 53 height 10
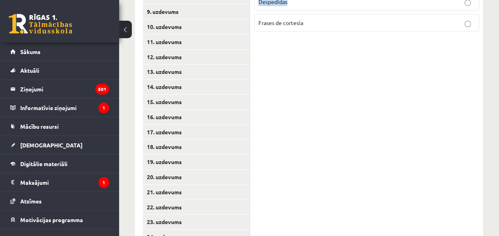
scroll to position [170, 0]
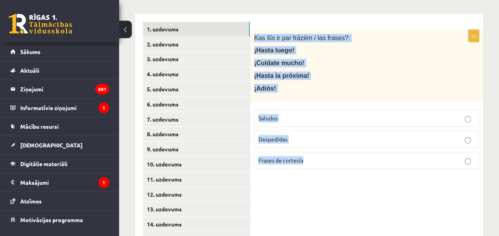
drag, startPoint x: 253, startPoint y: 85, endPoint x: 330, endPoint y: 165, distance: 111.2
click at [330, 165] on div "1p Kas šīs ir par frāzēm / las frases?: ¡Hasta luego! ¡Cuídate mucho! ¡Hasta la…" at bounding box center [366, 102] width 233 height 145
copy div "Kas šīs ir par frāzēm / las frases?: ¡Hasta luego! ¡Cuídate mucho! ¡Hasta la pr…"
drag, startPoint x: 305, startPoint y: 182, endPoint x: 297, endPoint y: 136, distance: 47.1
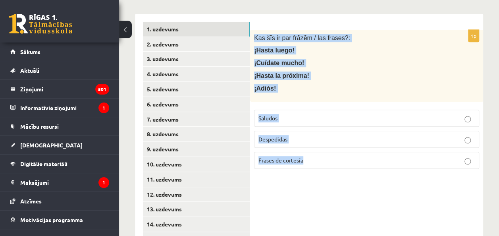
click at [297, 136] on p "Despedidas" at bounding box center [366, 139] width 216 height 8
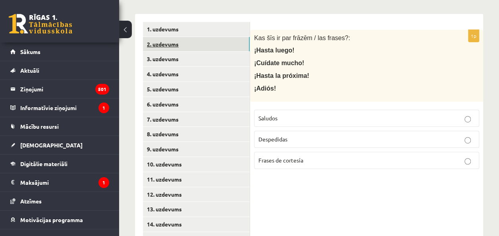
click at [241, 44] on link "2. uzdevums" at bounding box center [196, 44] width 107 height 15
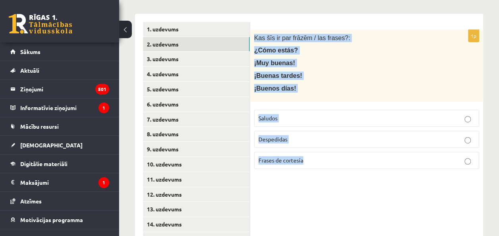
drag, startPoint x: 253, startPoint y: 33, endPoint x: 316, endPoint y: 175, distance: 155.6
copy div "Kas šīs ir par frāzēm / las frases?: ¿Cómo estás? ¡Muy buenas! ¡Buenas tardes! …"
click at [306, 92] on p "¡Buenos días!" at bounding box center [346, 88] width 185 height 9
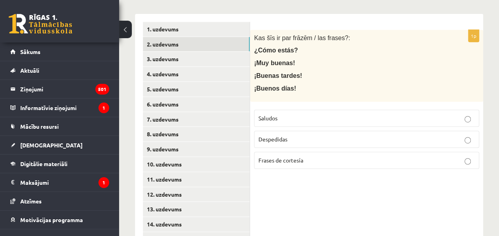
click at [279, 117] on p "Saludos" at bounding box center [366, 118] width 216 height 8
click at [224, 60] on link "3. uzdevums" at bounding box center [196, 59] width 107 height 15
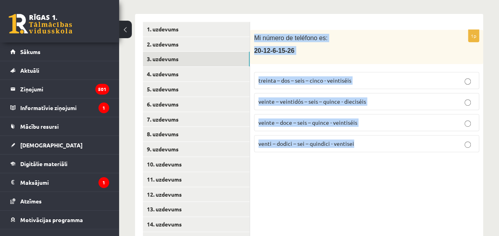
drag, startPoint x: 254, startPoint y: 36, endPoint x: 365, endPoint y: 152, distance: 161.5
click at [365, 152] on div "1p Mi número de teléfono es: [PHONE_NUMBER] treinta – dos – seis – cinco - vein…" at bounding box center [366, 94] width 233 height 129
copy div "Mi número de teléfono es: [PHONE_NUMBER] treinta – dos – seis – cinco - veintis…"
drag, startPoint x: 283, startPoint y: 162, endPoint x: 279, endPoint y: 154, distance: 9.4
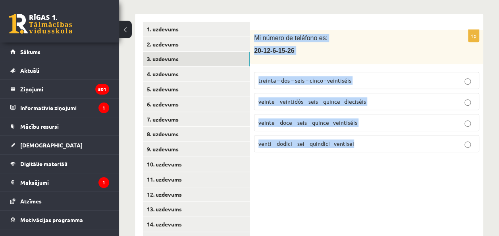
click at [303, 126] on label "veinte – doce – seis – quince - veintiséis" at bounding box center [366, 122] width 225 height 17
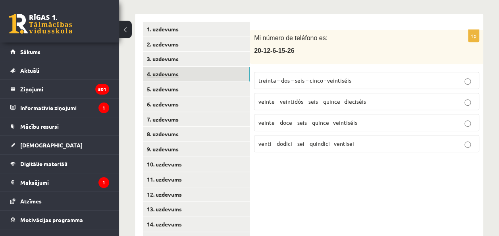
click at [215, 71] on link "4. uzdevums" at bounding box center [196, 74] width 107 height 15
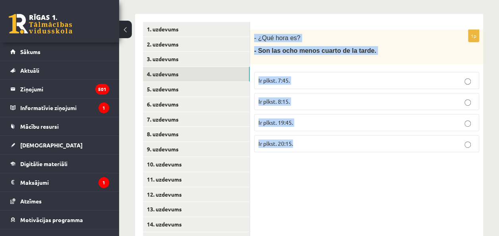
drag, startPoint x: 253, startPoint y: 38, endPoint x: 299, endPoint y: 164, distance: 134.2
copy div "- ¿Qué hora es? - Son las ocho menos cuarto de la tarde. Ir plkst. 7:45. Ir plk…"
click at [289, 121] on span "Ir plkst. 19:45." at bounding box center [275, 122] width 35 height 7
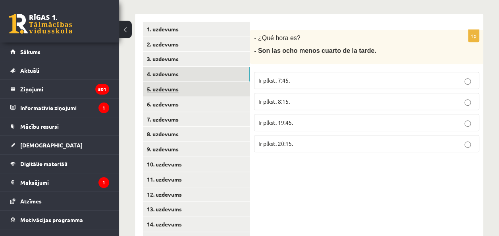
click at [242, 89] on link "5. uzdevums" at bounding box center [196, 89] width 107 height 15
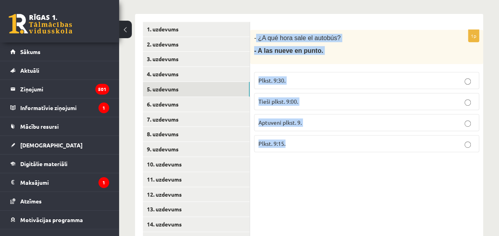
drag, startPoint x: 255, startPoint y: 38, endPoint x: 307, endPoint y: 155, distance: 128.5
click at [307, 155] on div "1p - ¿A qué hora sale el autobús? - A las nueve en punto. Plkst. 9:30. Tieši pl…" at bounding box center [366, 94] width 233 height 129
copy div "¿A qué hora sale el autobús? - A las nueve en punto. Plkst. 9:30. Tieši plkst. …"
click at [300, 100] on p "Tieši plkst. 9:00." at bounding box center [366, 101] width 216 height 8
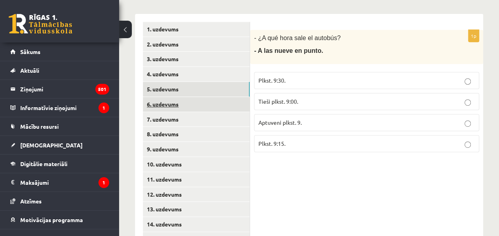
click at [218, 107] on link "6. uzdevums" at bounding box center [196, 104] width 107 height 15
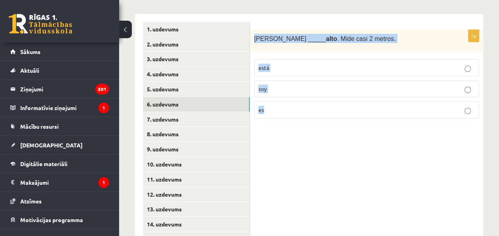
drag, startPoint x: 253, startPoint y: 37, endPoint x: 279, endPoint y: 121, distance: 88.1
click at [279, 121] on div "1p [PERSON_NAME] _____ alto . Mide casi 2 metros. está soy es" at bounding box center [366, 77] width 233 height 95
copy div "Antonio _____ alto . Mide casi 2 metros. está soy es"
click at [279, 116] on label "es" at bounding box center [366, 109] width 225 height 17
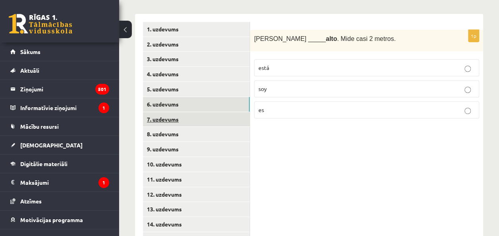
click at [235, 121] on link "7. uzdevums" at bounding box center [196, 119] width 107 height 15
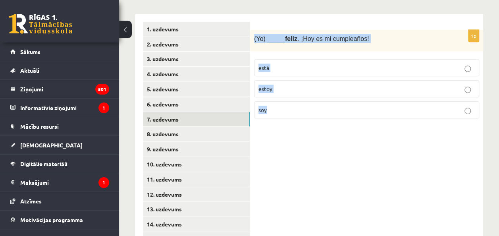
drag, startPoint x: 252, startPoint y: 36, endPoint x: 287, endPoint y: 125, distance: 96.1
copy div "(Yo) _____ feliz . ¡Hoy es mi cumpleaños! está estoy soy"
click at [274, 114] on label "soy" at bounding box center [366, 109] width 225 height 17
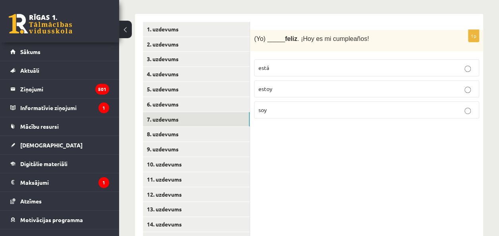
click at [272, 109] on p "soy" at bounding box center [366, 110] width 216 height 8
click at [291, 93] on label "estoy" at bounding box center [366, 88] width 225 height 17
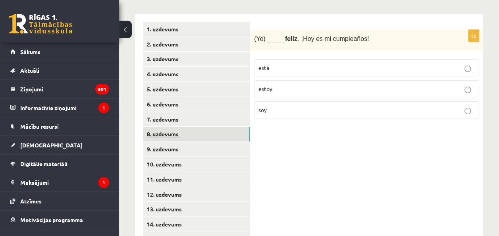
click at [239, 131] on link "8. uzdevums" at bounding box center [196, 134] width 107 height 15
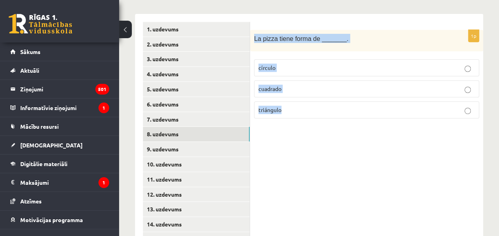
drag, startPoint x: 255, startPoint y: 37, endPoint x: 295, endPoint y: 129, distance: 100.3
copy div "La pizza tiene forma de _______. círculo cuadrado triángulo"
click at [277, 64] on p "círculo" at bounding box center [366, 68] width 216 height 8
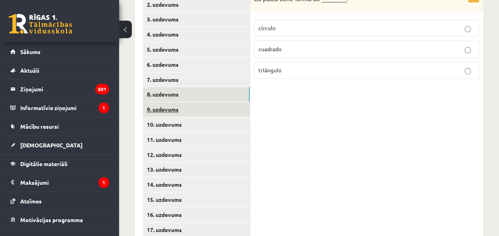
scroll to position [249, 0]
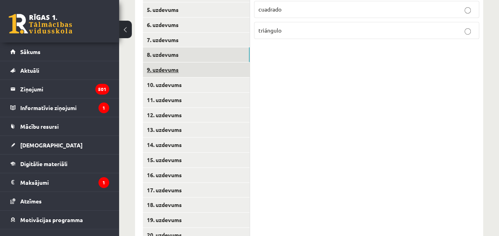
click at [206, 64] on link "9. uzdevums" at bounding box center [196, 69] width 107 height 15
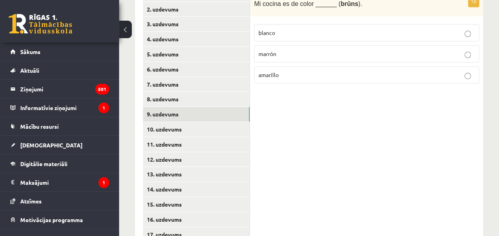
scroll to position [170, 0]
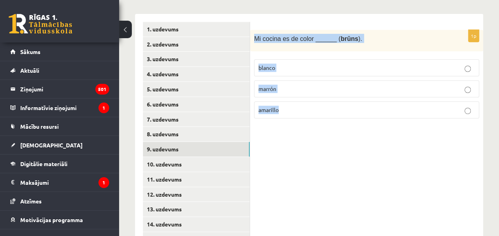
drag, startPoint x: 254, startPoint y: 39, endPoint x: 304, endPoint y: 124, distance: 98.4
copy div "Mi cocina es de color ______ ( brūns ). blanco marrón amarillo"
click at [291, 87] on p "marrón" at bounding box center [366, 89] width 216 height 8
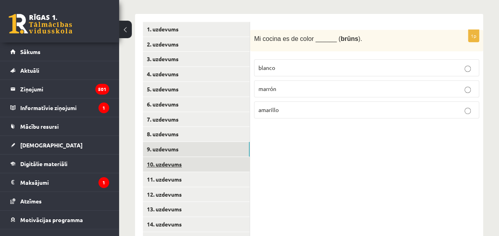
click at [224, 161] on link "10. uzdevums" at bounding box center [196, 164] width 107 height 15
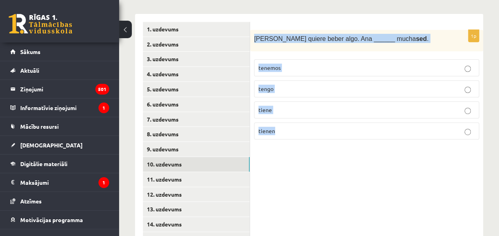
drag, startPoint x: 255, startPoint y: 41, endPoint x: 296, endPoint y: 153, distance: 119.6
copy div "[PERSON_NAME] quiere beber algo. Ana ______ mucha sed . tenemos tengo tiene tie…"
click at [305, 109] on p "tiene" at bounding box center [366, 110] width 216 height 8
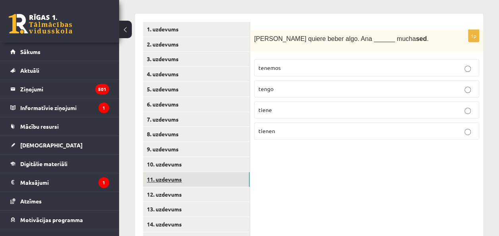
click at [222, 177] on link "11. uzdevums" at bounding box center [196, 179] width 107 height 15
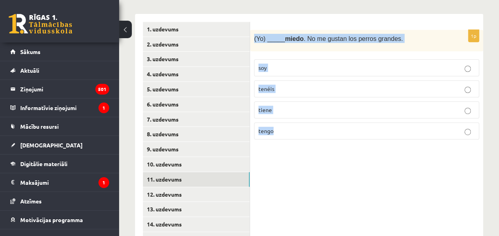
drag, startPoint x: 254, startPoint y: 37, endPoint x: 288, endPoint y: 139, distance: 107.5
click at [288, 139] on div "1p (Yo) _____ miedo . No me gustan los perros grandes. soy tenéis tiene tengo" at bounding box center [366, 88] width 233 height 116
click at [286, 135] on label "tengo" at bounding box center [366, 130] width 225 height 17
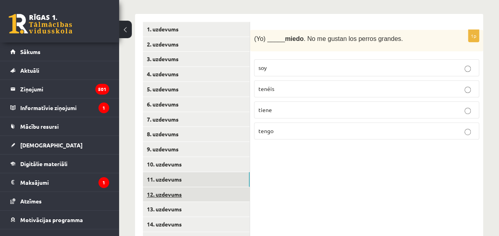
click at [237, 189] on link "12. uzdevums" at bounding box center [196, 194] width 107 height 15
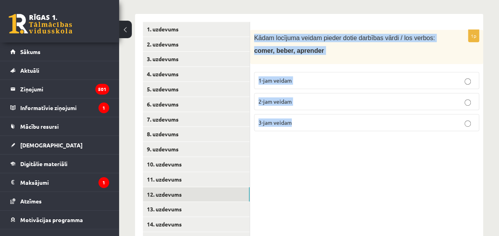
drag, startPoint x: 253, startPoint y: 36, endPoint x: 298, endPoint y: 129, distance: 103.0
click at [298, 129] on div "1p Kādam locījuma veidam pieder dotie darbības vārdi / los verbos: comer, beber…" at bounding box center [366, 84] width 233 height 108
click at [280, 102] on span "2-jam veidam" at bounding box center [274, 101] width 33 height 7
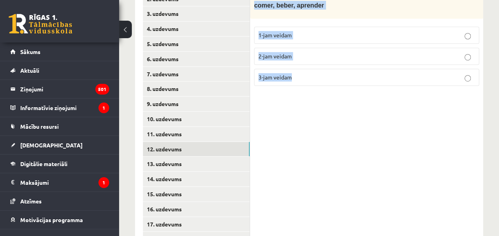
scroll to position [249, 0]
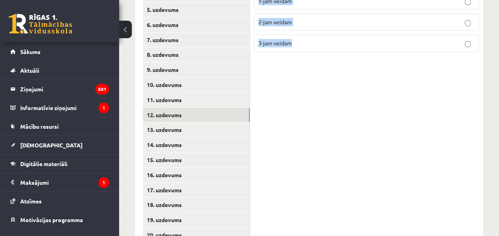
click at [288, 102] on div "1p Kādam locījuma veidam pieder dotie darbības vārdi / los verbos: comer, beber…" at bounding box center [366, 167] width 233 height 466
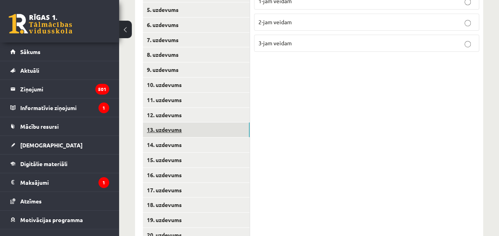
click at [236, 130] on link "13. uzdevums" at bounding box center [196, 129] width 107 height 15
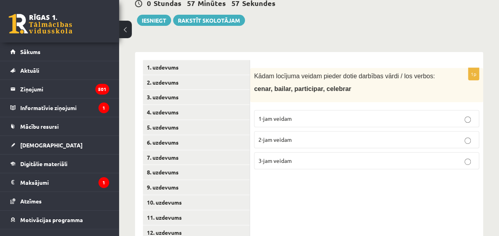
scroll to position [130, 0]
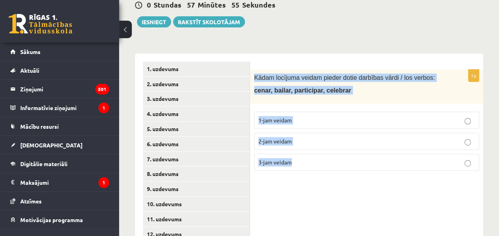
drag, startPoint x: 254, startPoint y: 75, endPoint x: 313, endPoint y: 176, distance: 117.2
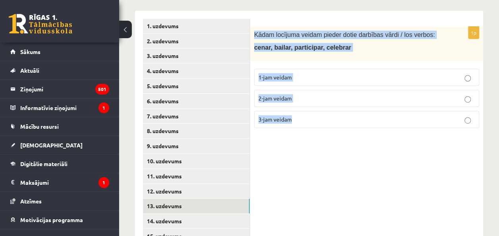
scroll to position [210, 0]
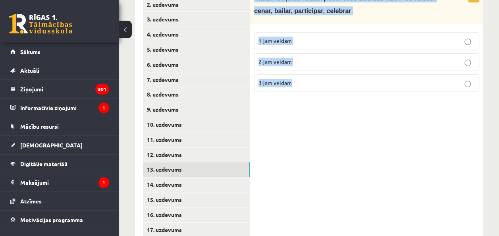
click at [285, 33] on label "1-jam veidam" at bounding box center [366, 40] width 225 height 17
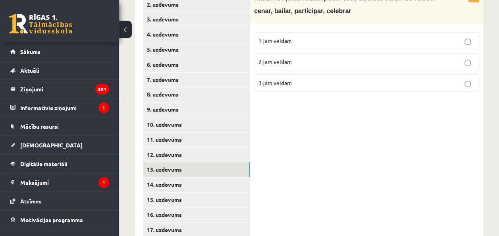
click at [306, 148] on div "1p Kādam locījuma veidam pieder dotie darbības vārdi / los verbos: cenar, baila…" at bounding box center [366, 207] width 233 height 466
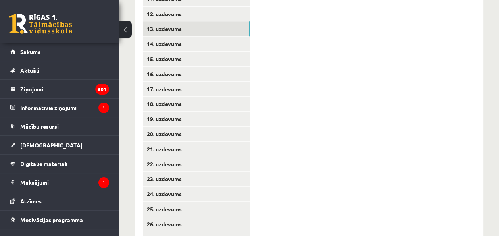
scroll to position [310, 0]
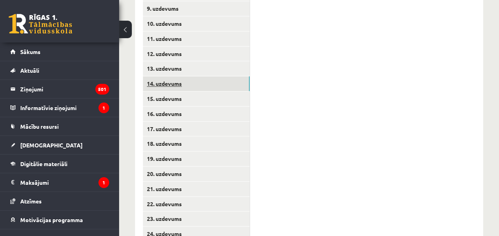
click at [166, 85] on link "14. uzdevums" at bounding box center [196, 83] width 107 height 15
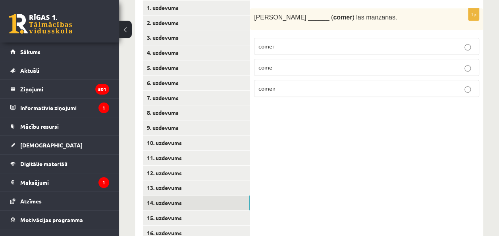
scroll to position [112, 0]
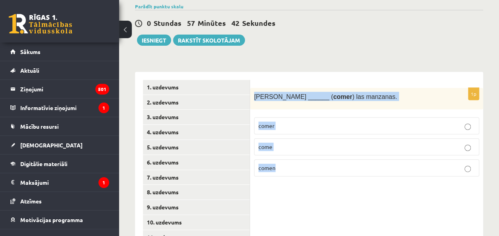
drag, startPoint x: 254, startPoint y: 98, endPoint x: 301, endPoint y: 191, distance: 104.6
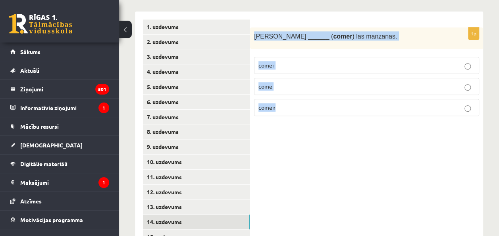
scroll to position [231, 0]
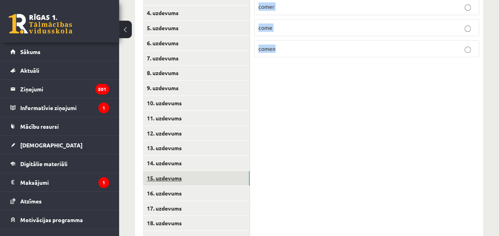
click at [229, 176] on link "15. uzdevums" at bounding box center [196, 178] width 107 height 15
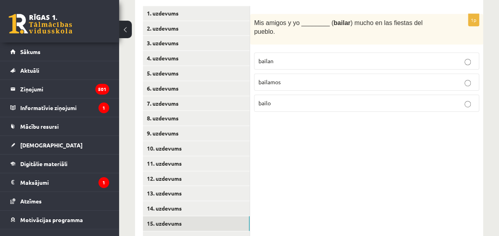
scroll to position [152, 0]
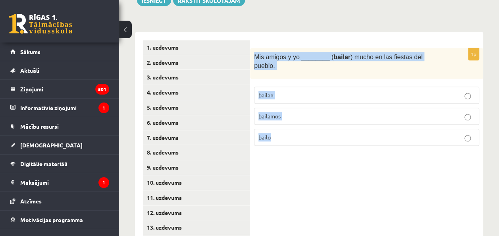
drag, startPoint x: 255, startPoint y: 56, endPoint x: 299, endPoint y: 138, distance: 92.7
click at [299, 138] on div "1p Mis amigos y yo ________ ( bailar ) mucho en las fiestas del pueblo. bailan …" at bounding box center [366, 100] width 233 height 104
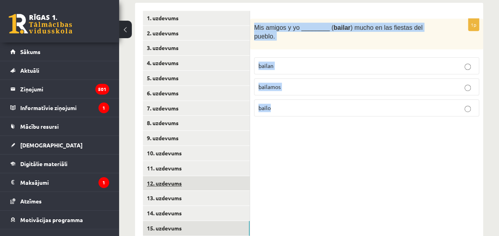
scroll to position [191, 0]
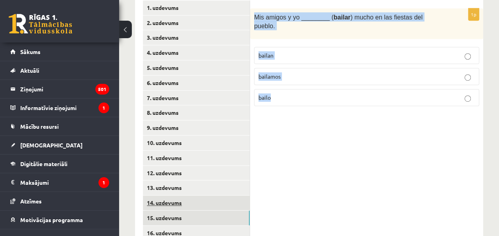
click at [224, 199] on link "14. uzdevums" at bounding box center [196, 202] width 107 height 15
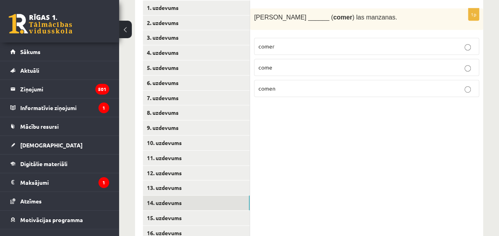
click at [276, 71] on p "come" at bounding box center [366, 67] width 216 height 8
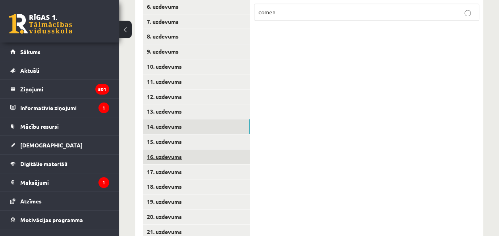
scroll to position [271, 0]
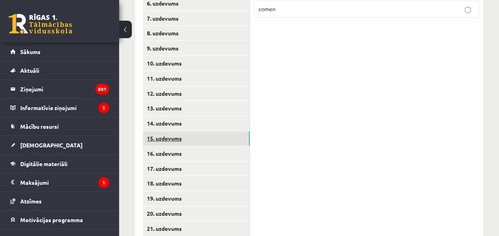
click at [215, 138] on link "15. uzdevums" at bounding box center [196, 138] width 107 height 15
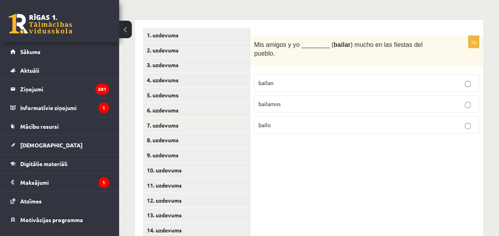
scroll to position [152, 0]
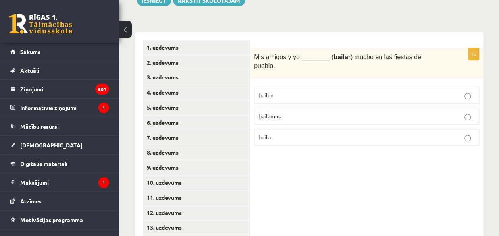
drag, startPoint x: 299, startPoint y: 103, endPoint x: 299, endPoint y: 117, distance: 13.5
click at [299, 112] on p "bailamos" at bounding box center [366, 116] width 216 height 8
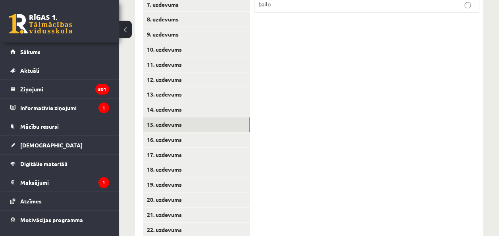
scroll to position [310, 0]
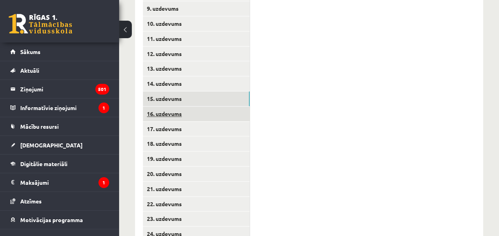
click at [242, 110] on link "16. uzdevums" at bounding box center [196, 113] width 107 height 15
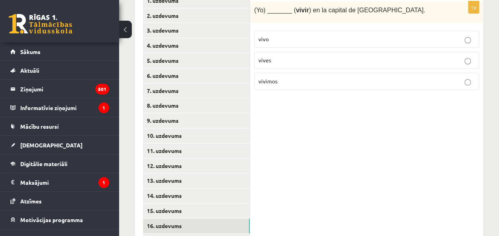
scroll to position [191, 0]
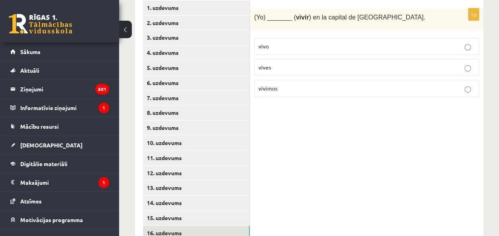
click at [299, 43] on p "vivo" at bounding box center [366, 46] width 216 height 8
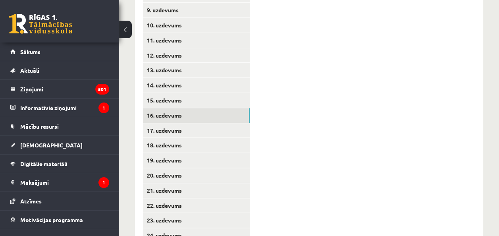
scroll to position [310, 0]
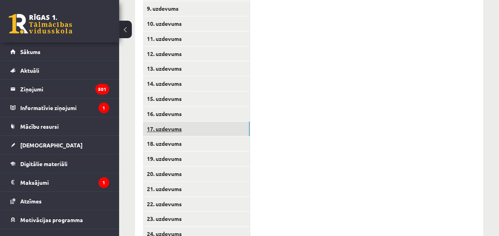
click at [219, 128] on link "17. uzdevums" at bounding box center [196, 128] width 107 height 15
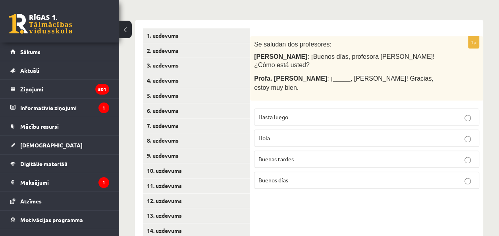
scroll to position [152, 0]
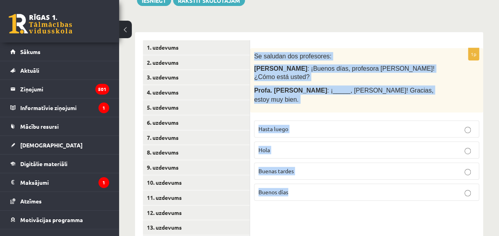
drag, startPoint x: 254, startPoint y: 55, endPoint x: 293, endPoint y: 172, distance: 123.3
click at [293, 172] on div "1p Se saludan dos profesores: Prof. Juan Pérez : ¡Buenos días, profesora Gómez!…" at bounding box center [366, 127] width 233 height 159
click at [303, 162] on label "Buenas tardes" at bounding box center [366, 170] width 225 height 17
click at [289, 183] on label "Buenos días" at bounding box center [366, 191] width 225 height 17
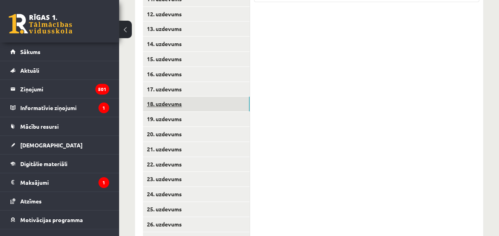
click at [224, 103] on link "18. uzdevums" at bounding box center [196, 103] width 107 height 15
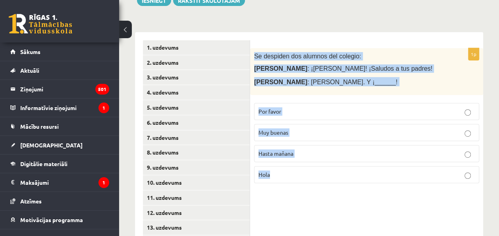
drag, startPoint x: 254, startPoint y: 57, endPoint x: 295, endPoint y: 190, distance: 138.9
click at [322, 148] on label "Hasta mañana" at bounding box center [366, 153] width 225 height 17
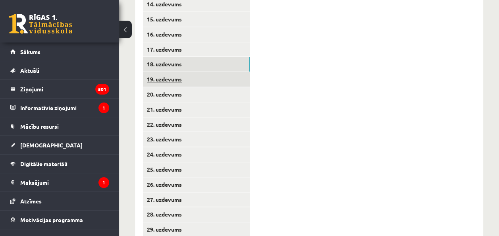
click at [225, 73] on link "19. uzdevums" at bounding box center [196, 79] width 107 height 15
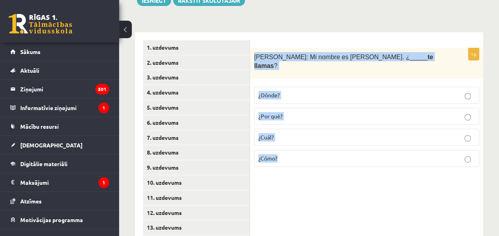
drag, startPoint x: 254, startPoint y: 59, endPoint x: 303, endPoint y: 154, distance: 106.4
click at [303, 154] on div "1p Patricia: Mi nombre es Patricia. ¿_____ te llamas ? ¿Dónde? ¿Por qué? ¿Cuál?…" at bounding box center [366, 110] width 233 height 125
click at [296, 154] on p "¿Cómo?" at bounding box center [366, 158] width 216 height 8
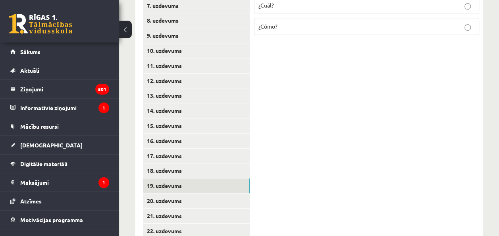
scroll to position [310, 0]
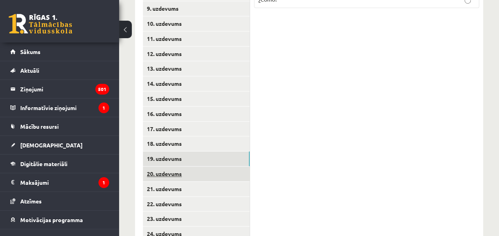
click at [236, 176] on link "20. uzdevums" at bounding box center [196, 173] width 107 height 15
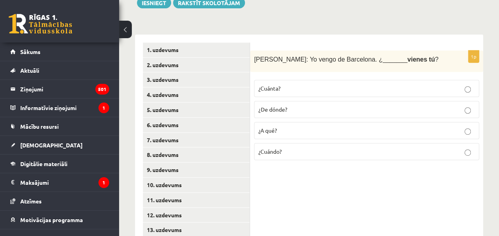
scroll to position [112, 0]
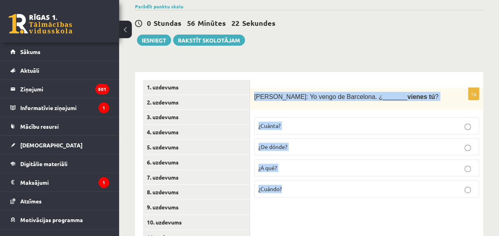
drag, startPoint x: 254, startPoint y: 97, endPoint x: 314, endPoint y: 190, distance: 110.1
click at [314, 190] on div "1p Antonio: Yo vengo de Barcelona. ¿_______ vienes tú ? ¿Cuánta? ¿De dónde? ¿A …" at bounding box center [366, 146] width 233 height 116
click at [294, 145] on p "¿De dónde?" at bounding box center [366, 147] width 216 height 8
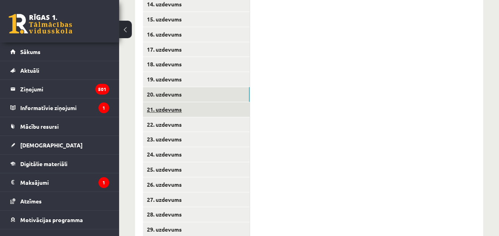
click at [239, 106] on link "21. uzdevums" at bounding box center [196, 109] width 107 height 15
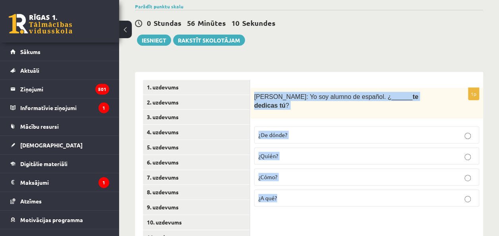
drag, startPoint x: 252, startPoint y: 97, endPoint x: 290, endPoint y: 193, distance: 103.7
click at [290, 193] on div "1p Javier: Yo soy alumno de español. ¿______ te dedicas tú ? ¿De dónde? ¿Quién?…" at bounding box center [366, 150] width 233 height 125
click at [287, 189] on label "¿A qué?" at bounding box center [366, 197] width 225 height 17
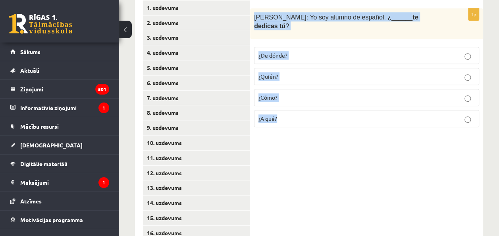
click at [284, 151] on div "1p Javier: Yo soy alumno de español. ¿______ te dedicas tú ? ¿De dónde? ¿Quién?…" at bounding box center [366, 225] width 233 height 466
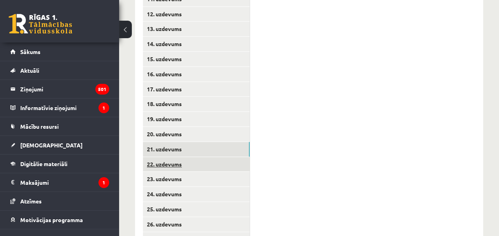
click at [232, 167] on link "22. uzdevums" at bounding box center [196, 164] width 107 height 15
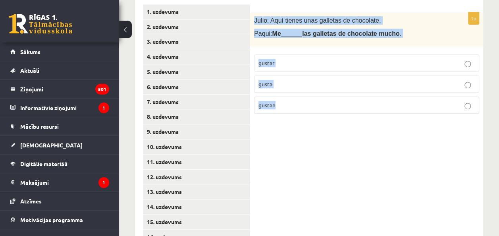
scroll to position [234, 0]
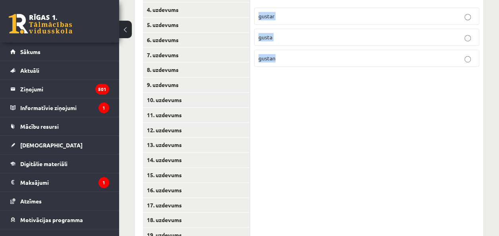
drag, startPoint x: 253, startPoint y: 133, endPoint x: 287, endPoint y: 59, distance: 81.4
click at [287, 59] on div "1p Julio: Aquí tienes unas galletas de chocolate. Paqui: Me ______ las galletas…" at bounding box center [366, 19] width 233 height 108
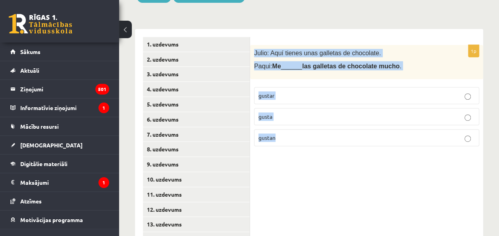
click at [297, 145] on label "gustan" at bounding box center [366, 137] width 225 height 17
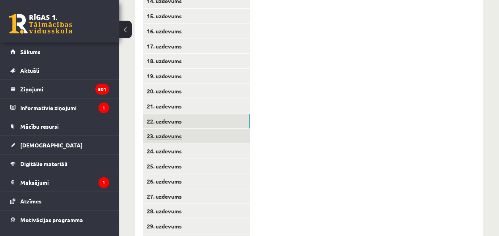
click at [218, 141] on link "23. uzdevums" at bounding box center [196, 136] width 107 height 15
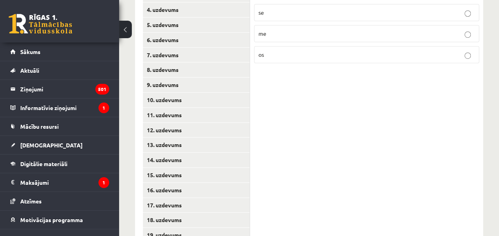
scroll to position [115, 0]
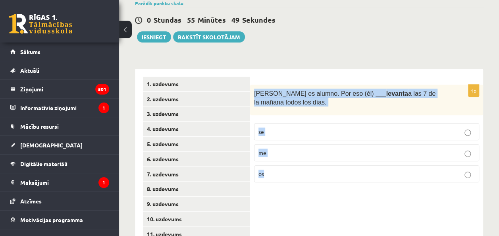
drag, startPoint x: 254, startPoint y: 93, endPoint x: 291, endPoint y: 208, distance: 121.5
click at [305, 126] on label "se" at bounding box center [366, 131] width 225 height 17
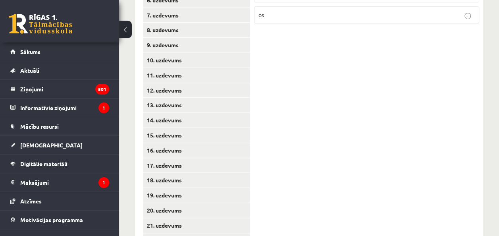
scroll to position [430, 0]
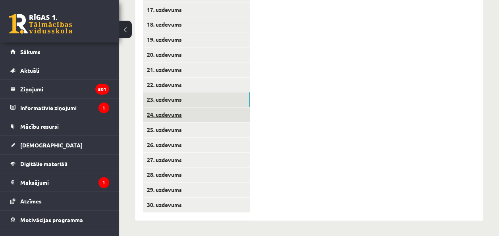
click at [237, 118] on link "24. uzdevums" at bounding box center [196, 114] width 107 height 15
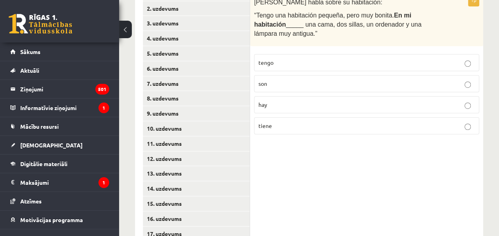
scroll to position [152, 0]
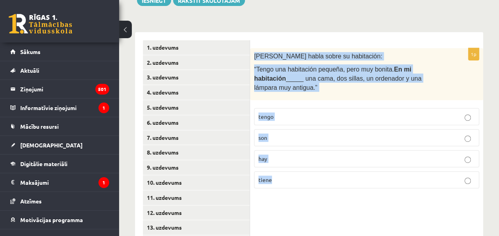
drag, startPoint x: 254, startPoint y: 58, endPoint x: 291, endPoint y: 178, distance: 125.6
click at [291, 178] on div "1p Pilar habla sobre su habitación: “Tengo una habitación pequeña, pero muy bon…" at bounding box center [366, 121] width 233 height 146
click at [281, 154] on p "hay" at bounding box center [366, 158] width 216 height 8
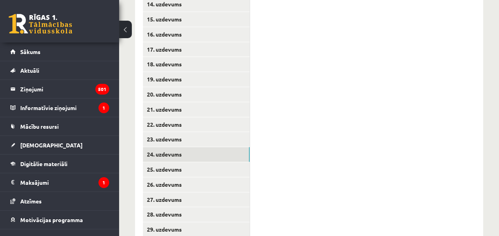
scroll to position [430, 0]
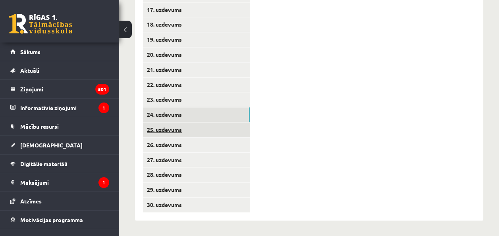
click at [227, 128] on link "25. uzdevums" at bounding box center [196, 129] width 107 height 15
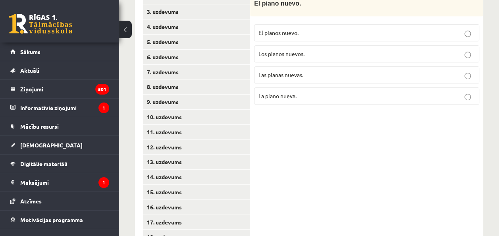
scroll to position [152, 0]
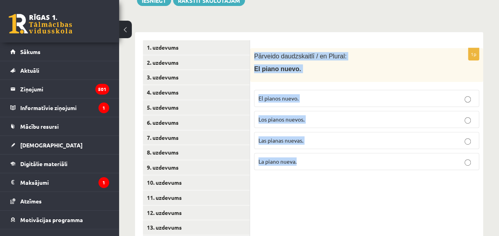
drag, startPoint x: 256, startPoint y: 57, endPoint x: 318, endPoint y: 181, distance: 138.0
click at [302, 116] on span "Los pianos nuevos." at bounding box center [281, 119] width 46 height 7
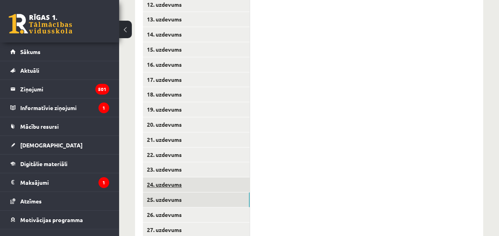
scroll to position [390, 0]
click at [218, 188] on link "26. uzdevums" at bounding box center [196, 184] width 107 height 15
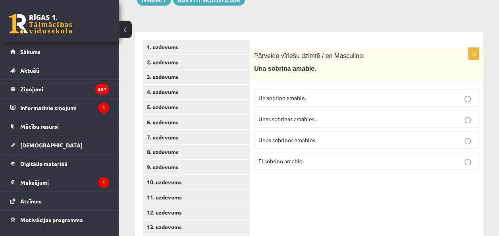
scroll to position [191, 0]
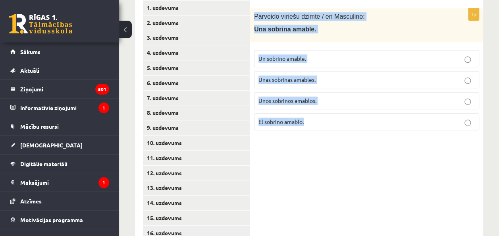
drag, startPoint x: 255, startPoint y: 17, endPoint x: 320, endPoint y: 125, distance: 126.1
click at [320, 125] on div "1p Pārveido vīriešu dzimtē / en Masculino: Una sobrina amable. Un sobrino amabl…" at bounding box center [366, 72] width 233 height 128
click at [306, 52] on label "Un sobrino amable." at bounding box center [366, 58] width 225 height 17
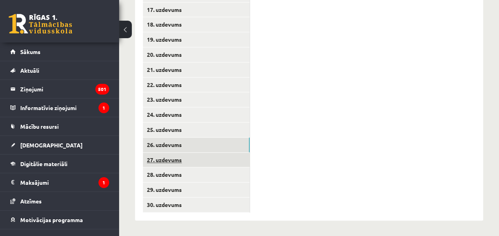
click at [234, 154] on link "27. uzdevums" at bounding box center [196, 159] width 107 height 15
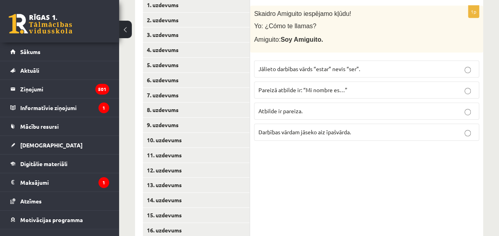
scroll to position [112, 0]
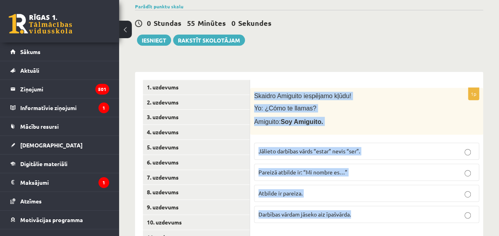
drag, startPoint x: 255, startPoint y: 95, endPoint x: 376, endPoint y: 210, distance: 166.8
click at [376, 210] on div "1p Skaidro Amiguito iespējamo kļūdu! Yo: ¿Cómo te llamas? Amiguito: Soy Amiguit…" at bounding box center [366, 158] width 233 height 141
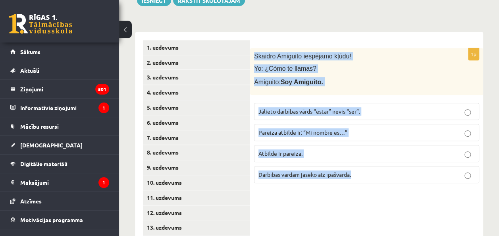
drag, startPoint x: 333, startPoint y: 211, endPoint x: 324, endPoint y: 143, distance: 68.4
click at [324, 126] on label "Pareizā atbilde ir: “Mi nombre es…”" at bounding box center [366, 132] width 225 height 17
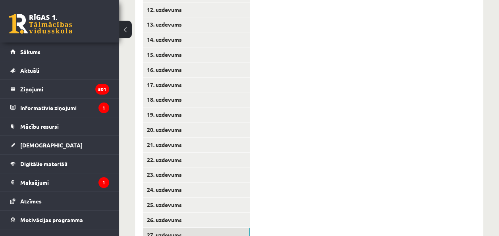
scroll to position [430, 0]
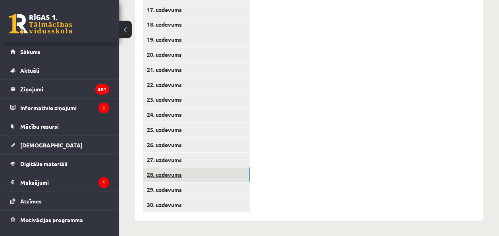
click at [200, 177] on link "28. uzdevums" at bounding box center [196, 174] width 107 height 15
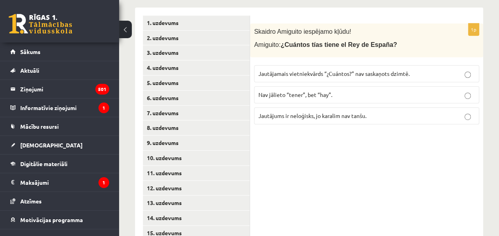
scroll to position [152, 0]
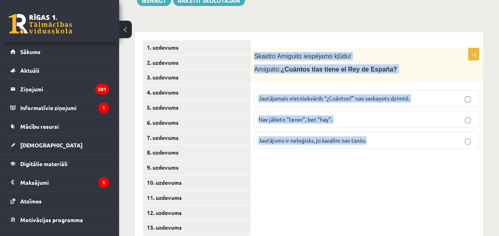
drag, startPoint x: 254, startPoint y: 56, endPoint x: 403, endPoint y: 148, distance: 175.4
click at [403, 148] on div "1p Skaidro Amiguito iespējamo kļūdu! Amiguito: ¿Cuántos tías tiene el Rey de Es…" at bounding box center [366, 101] width 233 height 107
drag, startPoint x: 314, startPoint y: 172, endPoint x: 314, endPoint y: 122, distance: 49.6
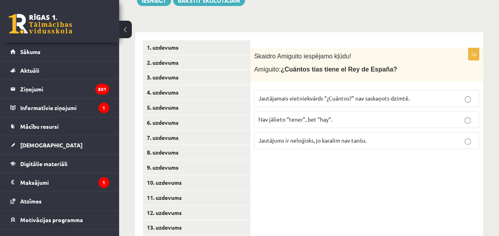
click at [313, 95] on span "Jautājamais vietniekvārds “¿Cuántos?” nav saskaņots dzimtē." at bounding box center [333, 97] width 151 height 7
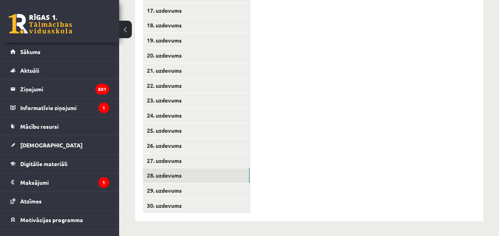
scroll to position [430, 0]
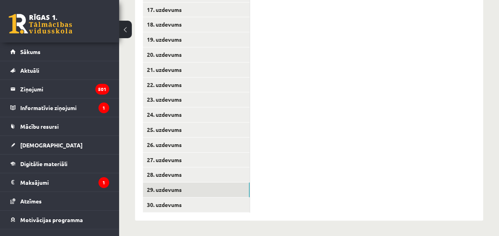
drag, startPoint x: 241, startPoint y: 185, endPoint x: 259, endPoint y: 170, distance: 23.7
click at [241, 185] on link "29. uzdevums" at bounding box center [196, 189] width 107 height 15
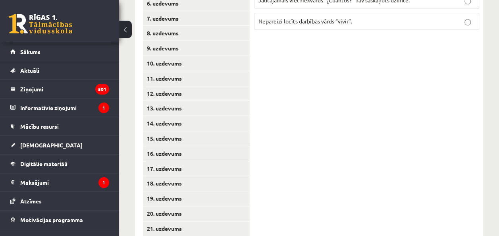
scroll to position [112, 0]
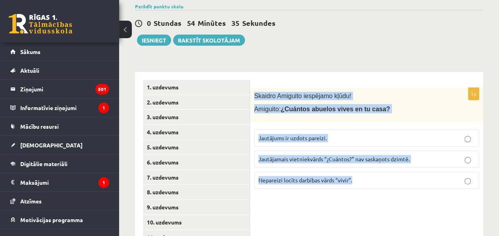
drag, startPoint x: 253, startPoint y: 94, endPoint x: 373, endPoint y: 203, distance: 162.2
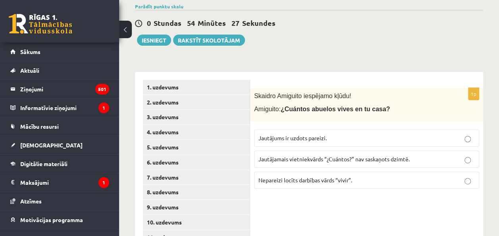
click at [312, 186] on label "Nepareizi locīts darbības vārds “vivir”." at bounding box center [366, 180] width 225 height 17
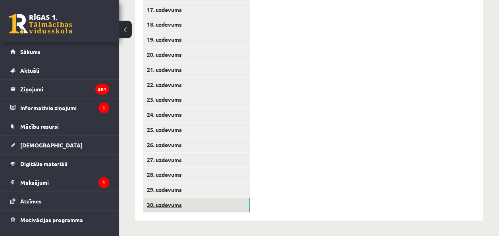
click at [233, 206] on link "30. uzdevums" at bounding box center [196, 204] width 107 height 15
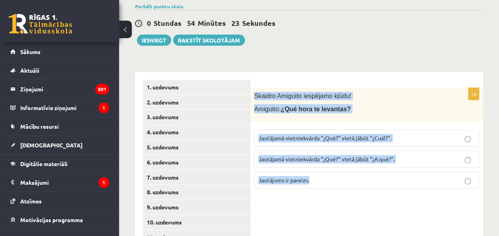
drag, startPoint x: 254, startPoint y: 97, endPoint x: 321, endPoint y: 185, distance: 110.5
click at [321, 185] on div "1p Skaidro Amiguito iespējamo kļūdu! Amiguito: ¿Qué hora te levantas? Jautājamā…" at bounding box center [366, 141] width 233 height 107
click at [386, 166] on label "Jautājamā vietniekvārda “¿Qué?” vietā jābūt “¿A qué?”." at bounding box center [366, 158] width 225 height 17
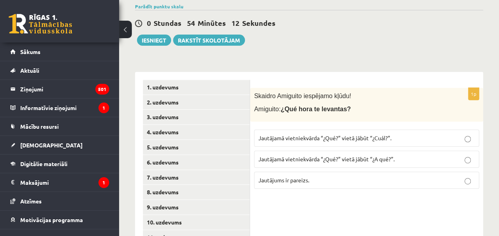
click at [152, 38] on button "Iesniegt" at bounding box center [154, 40] width 34 height 11
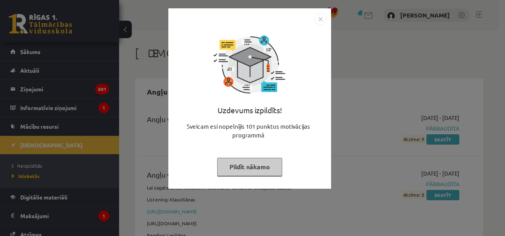
click at [247, 164] on button "Pildīt nākamo" at bounding box center [249, 167] width 65 height 18
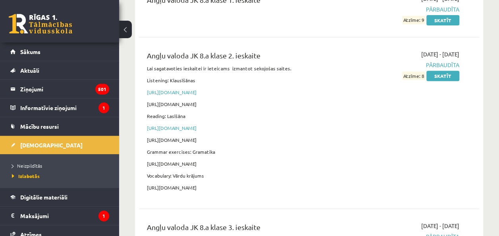
scroll to position [238, 0]
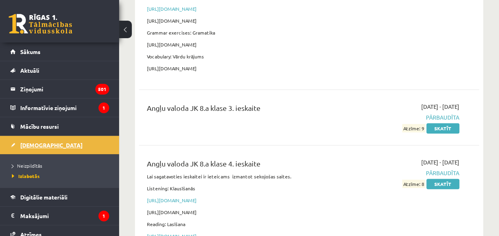
click at [44, 142] on span "[DEMOGRAPHIC_DATA]" at bounding box center [51, 144] width 62 height 7
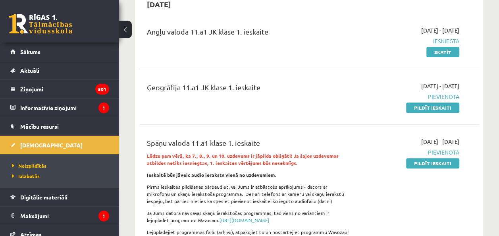
scroll to position [40, 0]
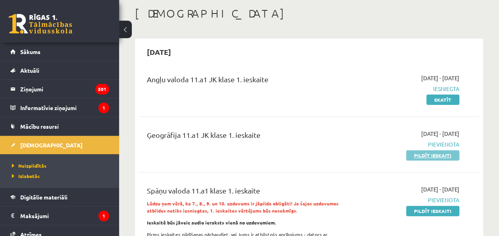
click at [436, 154] on link "Pildīt ieskaiti" at bounding box center [432, 155] width 53 height 10
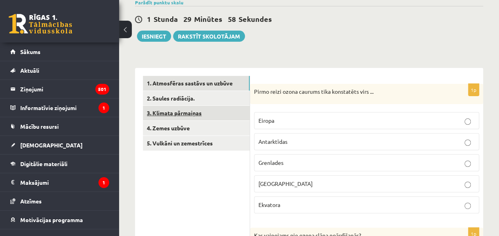
scroll to position [79, 0]
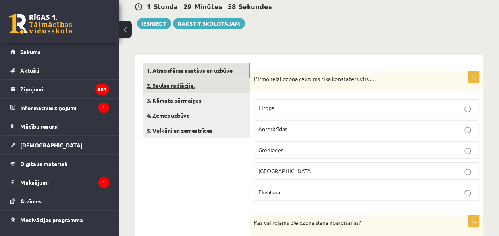
click at [231, 83] on link "2. Saules radiācija." at bounding box center [196, 85] width 107 height 15
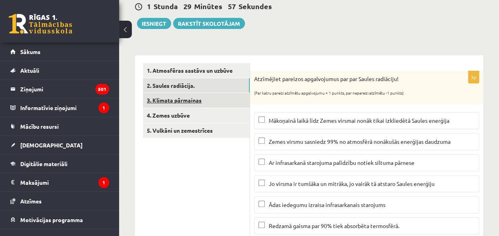
click at [232, 103] on link "3. Klimata pārmaiņas" at bounding box center [196, 100] width 107 height 15
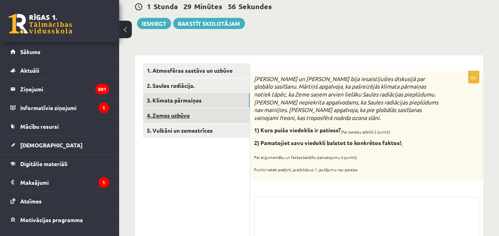
click at [230, 115] on link "4. Zemes uzbūve" at bounding box center [196, 115] width 107 height 15
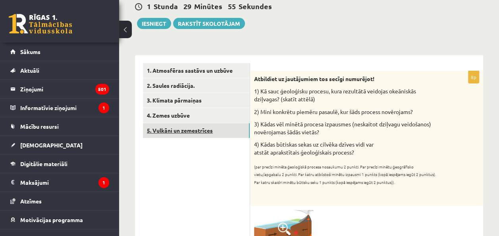
click at [216, 131] on link "5. Vulkāni un zemestrīces" at bounding box center [196, 130] width 107 height 15
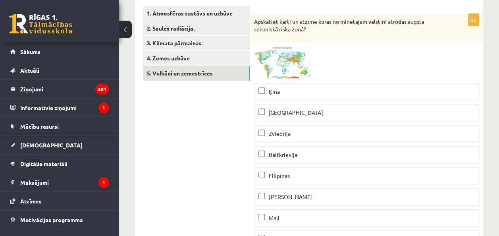
scroll to position [17, 0]
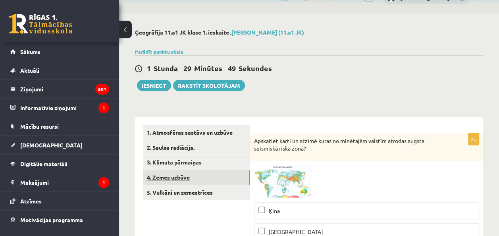
click at [205, 180] on link "4. Zemes uzbūve" at bounding box center [196, 177] width 107 height 15
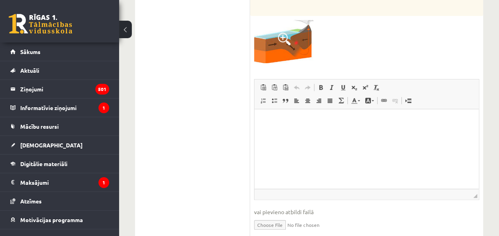
scroll to position [110, 0]
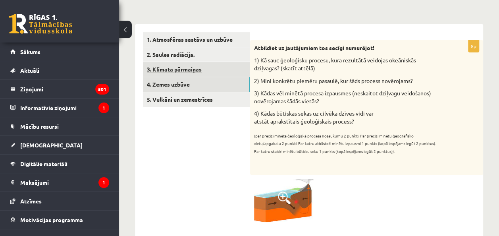
click at [222, 67] on link "3. Klimata pārmaiņas" at bounding box center [196, 69] width 107 height 15
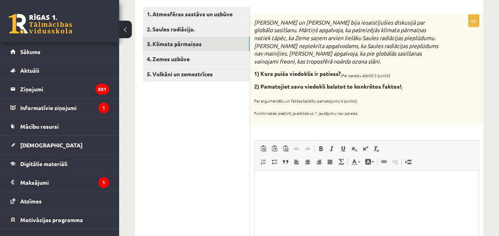
scroll to position [56, 0]
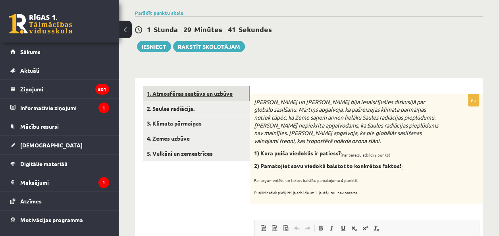
click at [208, 96] on link "1. Atmosfēras sastāvs un uzbūve" at bounding box center [196, 93] width 107 height 15
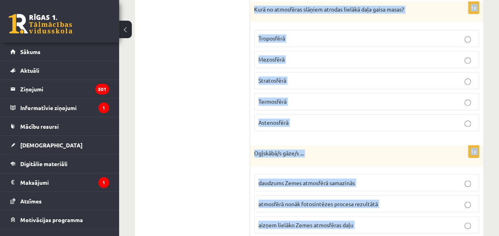
scroll to position [644, 0]
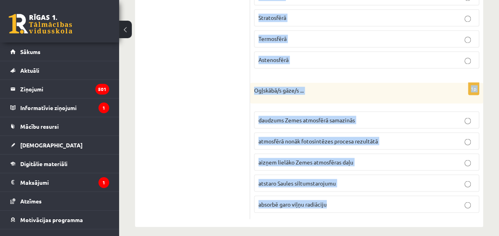
drag, startPoint x: 254, startPoint y: 102, endPoint x: 343, endPoint y: 210, distance: 140.2
copy form "Lorem ipsum dolor sitamet cons adipiscing elit ... Seddoe Temporincid Utlaboree…"
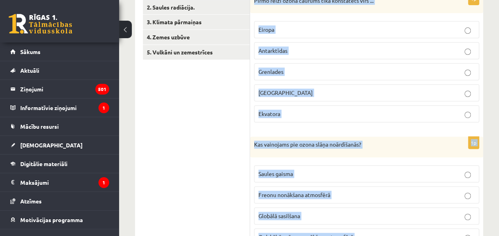
scroll to position [128, 0]
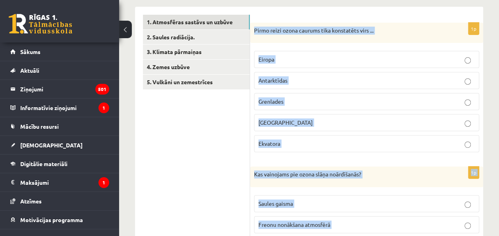
click at [288, 84] on label "Antarktīdas" at bounding box center [366, 80] width 225 height 17
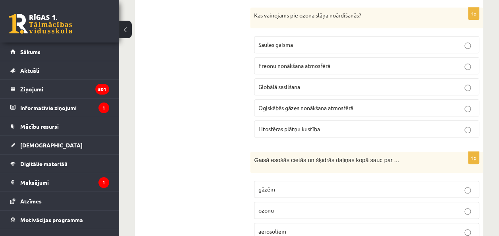
click at [286, 62] on span "Freonu nonākšana atmosfērā" at bounding box center [294, 65] width 72 height 7
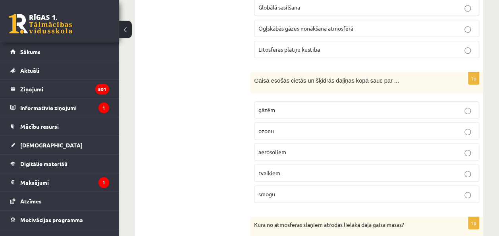
click at [281, 152] on label "aerosoliem" at bounding box center [366, 151] width 225 height 17
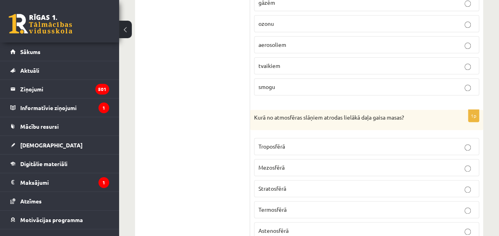
scroll to position [485, 0]
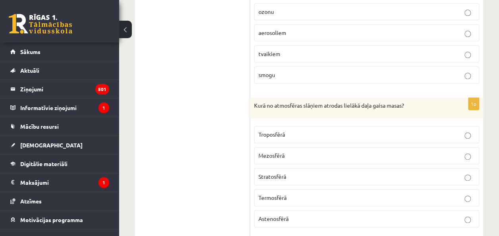
click at [279, 131] on span "Troposfērā" at bounding box center [271, 134] width 27 height 7
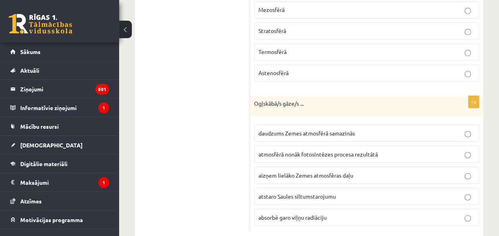
scroll to position [644, 0]
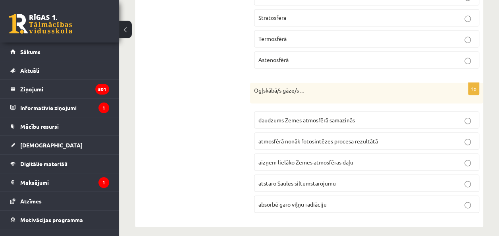
click at [292, 200] on span "absorbē garo viļņu radiāciju" at bounding box center [292, 203] width 68 height 7
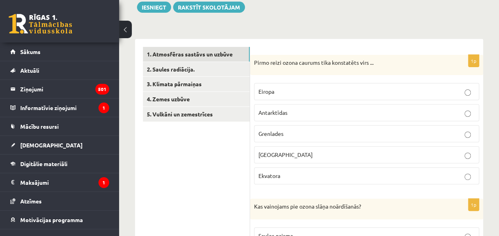
scroll to position [88, 0]
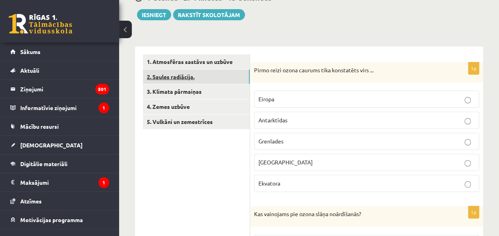
click at [206, 75] on link "2. Saules radiācija." at bounding box center [196, 76] width 107 height 15
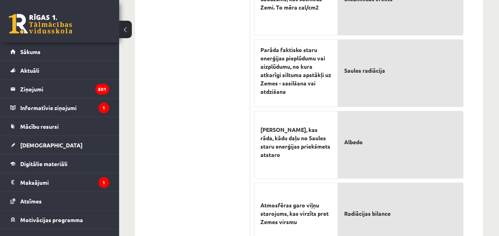
scroll to position [520, 0]
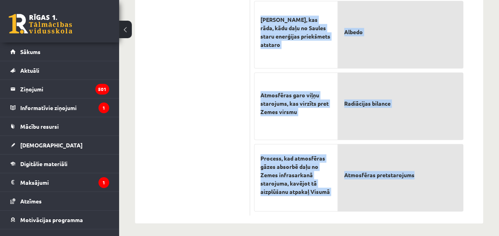
drag, startPoint x: 254, startPoint y: 67, endPoint x: 440, endPoint y: 185, distance: 220.3
copy form "Loremipsum dolorsit ametconsecte adi eli Seddoe temporinc! (Utl etdol magnaal e…"
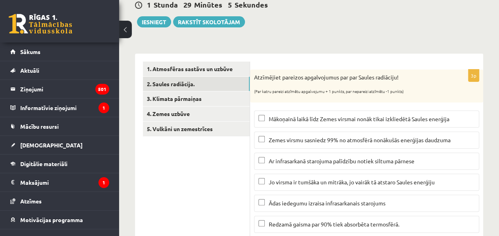
scroll to position [123, 0]
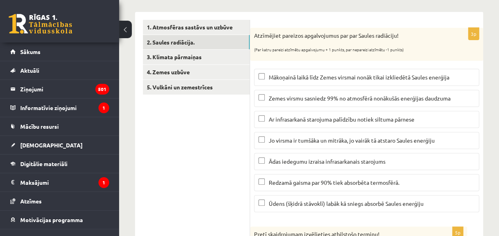
drag, startPoint x: 322, startPoint y: 80, endPoint x: 276, endPoint y: 73, distance: 47.5
click at [322, 80] on p "Mākoņainā laikā līdz Zemes virsmai nonāk tikai izkliedētā Saules enerģija" at bounding box center [366, 77] width 216 height 8
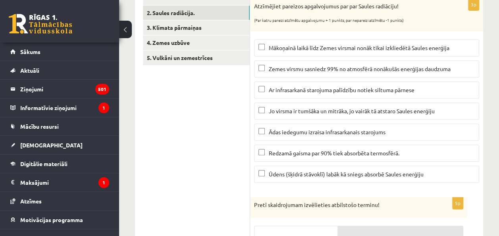
scroll to position [162, 0]
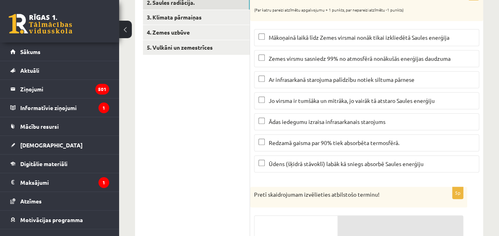
drag, startPoint x: 281, startPoint y: 79, endPoint x: 264, endPoint y: 72, distance: 18.3
click at [281, 79] on span "Ar infrasarkanā starojuma palīdzību notiek siltuma pārnese" at bounding box center [342, 79] width 146 height 7
click at [293, 164] on span "Ūdens (šķidrā stāvoklī) labāk kā sniegs absorbē Saules enerģiju" at bounding box center [346, 163] width 155 height 7
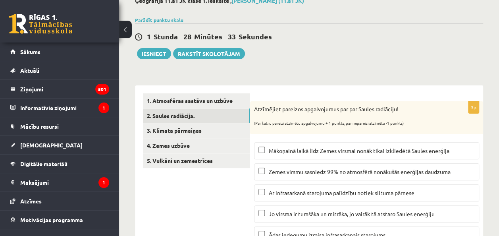
scroll to position [43, 0]
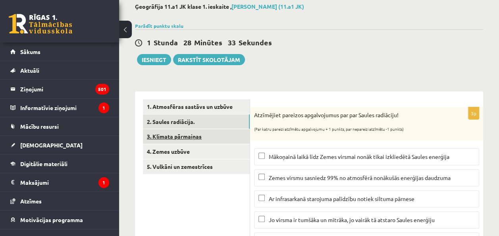
click at [195, 133] on link "3. Klimata pārmaiņas" at bounding box center [196, 136] width 107 height 15
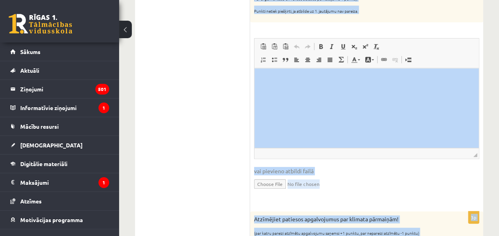
scroll to position [413, 0]
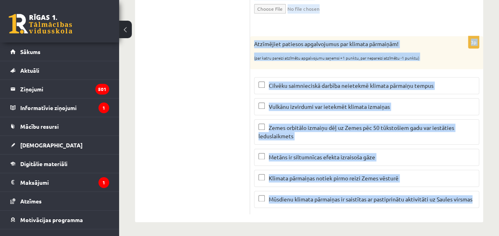
drag, startPoint x: 256, startPoint y: 113, endPoint x: 488, endPoint y: 208, distance: 250.7
copy form "Loremip do Sitam cons adipiscingelit seddoeius tem incidid utlaboree. Dolorem a…"
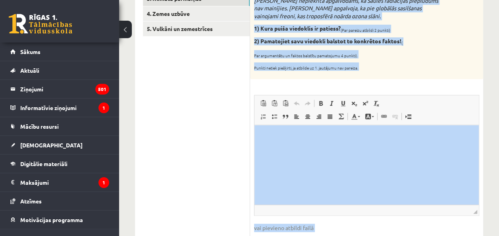
scroll to position [135, 0]
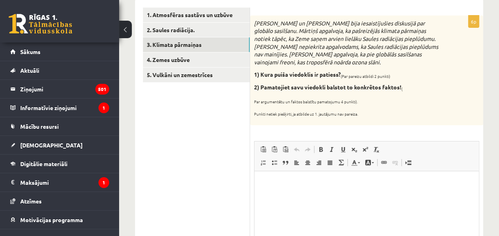
click at [278, 186] on p "Editor, wiswyg-editor-user-answer-47024774058440" at bounding box center [366, 183] width 208 height 8
click at [263, 159] on span at bounding box center [263, 162] width 6 height 6
click at [351, 179] on li "**********" at bounding box center [366, 183] width 177 height 8
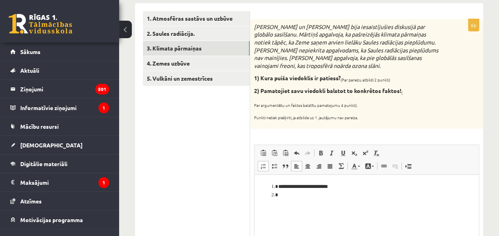
scroll to position [175, 0]
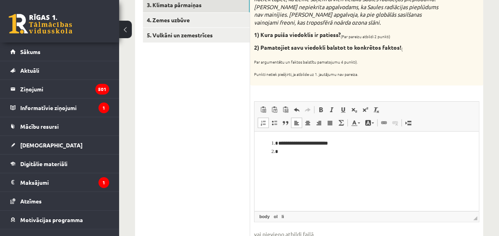
click at [302, 157] on html "**********" at bounding box center [366, 147] width 224 height 32
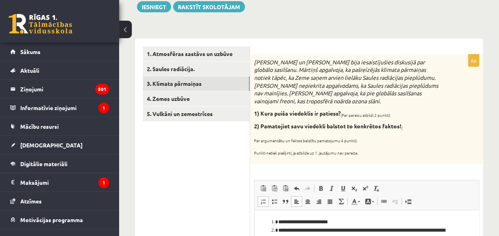
scroll to position [95, 0]
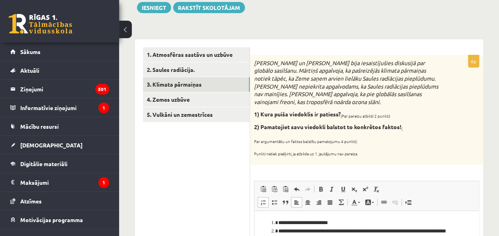
click at [310, 136] on p "Par argumentētu un faktos balstītu pamatojumu 4 punkti)." at bounding box center [346, 140] width 185 height 8
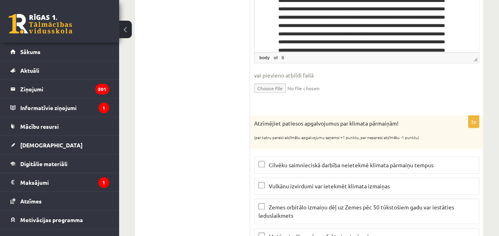
scroll to position [373, 0]
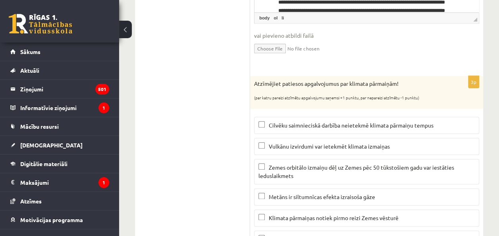
click at [285, 147] on span "Vulkānu izvirdumi var ietekmēt klimata izmaiņas" at bounding box center [329, 146] width 121 height 7
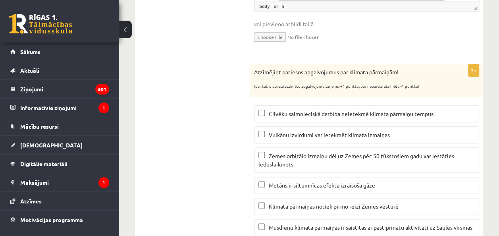
scroll to position [413, 0]
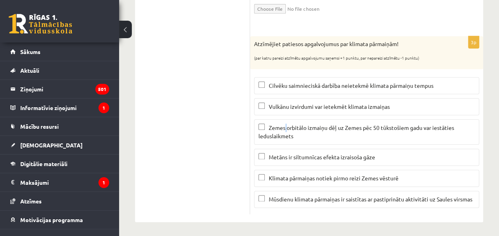
click at [286, 126] on span "Zemes orbitālo izmaiņu dēļ uz Zemes pēc 50 tūkstošiem gadu var iestāties ledusl…" at bounding box center [356, 131] width 196 height 15
click at [277, 128] on span "Zemes orbitālo izmaiņu dēļ uz Zemes pēc 50 tūkstošiem gadu var iestāties ledusl…" at bounding box center [356, 131] width 196 height 15
click at [268, 149] on label "Metāns ir siltumnīcas efekta izraisoša gāze" at bounding box center [366, 156] width 225 height 17
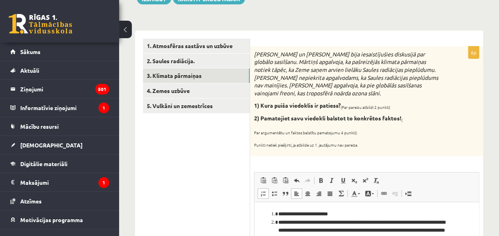
scroll to position [56, 0]
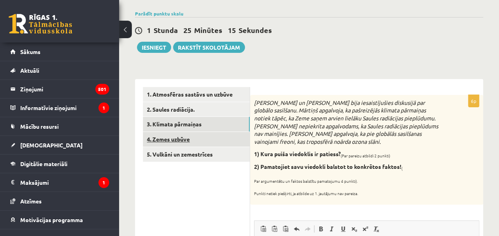
click at [221, 141] on link "4. Zemes uzbūve" at bounding box center [196, 139] width 107 height 15
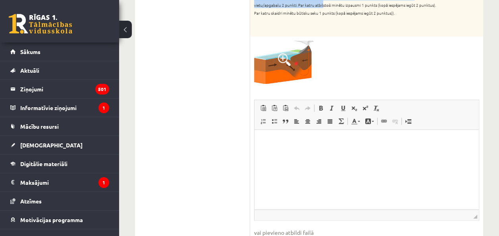
scroll to position [237, 0]
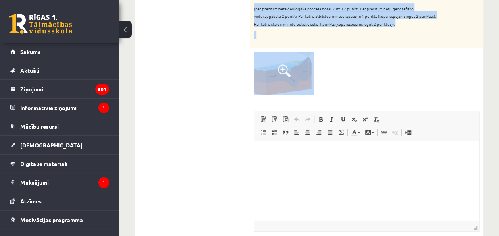
drag, startPoint x: 254, startPoint y: 61, endPoint x: 355, endPoint y: 49, distance: 101.6
click at [355, 49] on div "8p Atbildiet uz jautājumiem tos secīgi numurējot! 1) Kā sauc ģeoloģisku procesu…" at bounding box center [366, 94] width 233 height 363
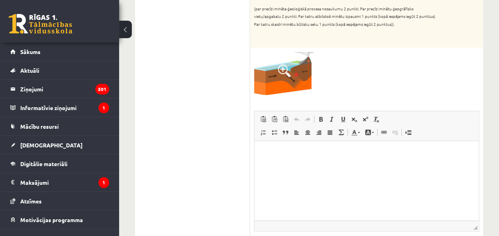
drag, startPoint x: 355, startPoint y: 49, endPoint x: 351, endPoint y: 79, distance: 29.9
click at [352, 78] on div at bounding box center [366, 73] width 225 height 43
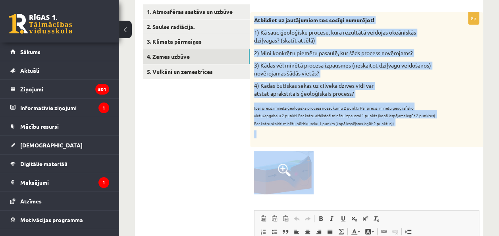
scroll to position [151, 0]
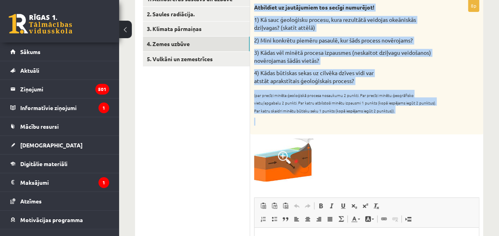
drag, startPoint x: 253, startPoint y: 37, endPoint x: 403, endPoint y: 120, distance: 170.8
click at [403, 120] on div "Atbildiet uz jautājumiem tos secīgi numurējot! 1) Kā sauc ģeoloģisku procesu, k…" at bounding box center [366, 67] width 233 height 135
copy div "Atbildiet uz jautājumiem tos secīgi numurējot! 1) Kā sauc ģeoloģisku procesu, k…"
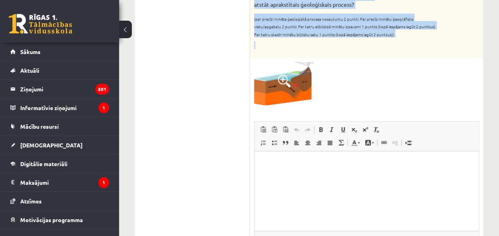
scroll to position [230, 0]
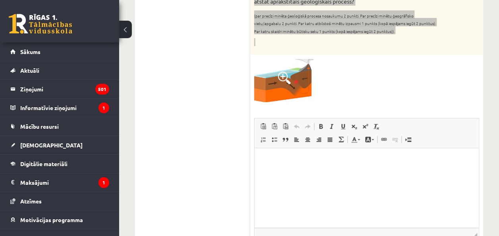
click at [299, 172] on html at bounding box center [366, 160] width 224 height 24
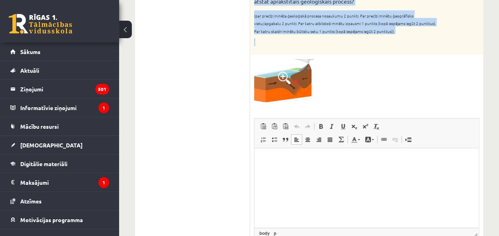
click at [314, 39] on p at bounding box center [346, 42] width 185 height 8
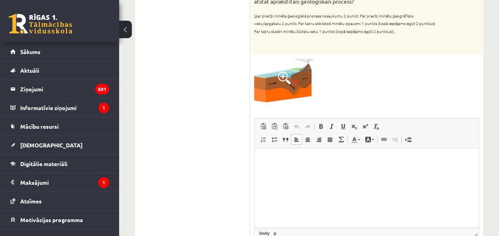
click at [262, 145] on span "Insert/Remove Numbered List Insert/Remove Bulleted List Block Quote Align Left …" at bounding box center [303, 140] width 91 height 13
click at [261, 138] on span at bounding box center [263, 139] width 6 height 6
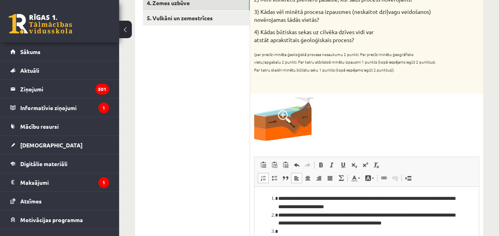
scroll to position [270, 0]
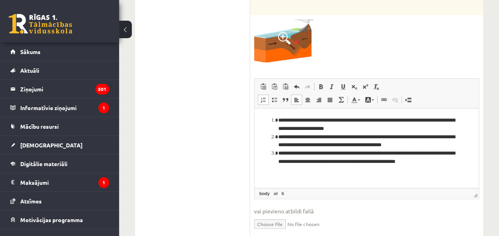
click at [339, 152] on li "**********" at bounding box center [366, 161] width 177 height 25
click at [318, 169] on li "**********" at bounding box center [366, 161] width 177 height 25
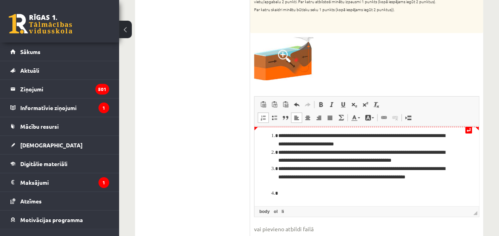
scroll to position [310, 0]
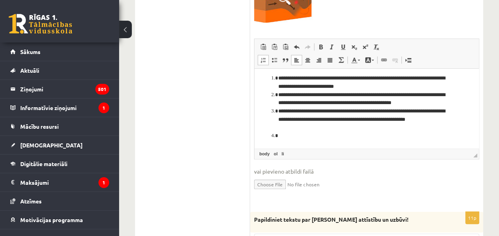
click at [287, 137] on li "Editor, wiswyg-editor-user-answer-47024844509640" at bounding box center [366, 136] width 177 height 8
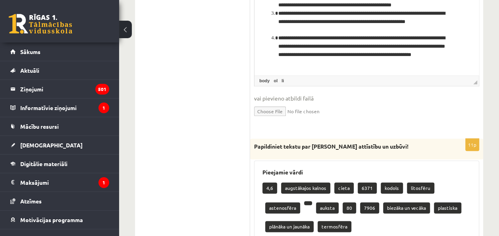
scroll to position [429, 0]
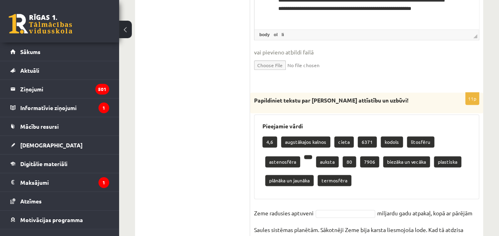
click at [347, 50] on span "vai pievieno atbildi failā" at bounding box center [366, 52] width 225 height 8
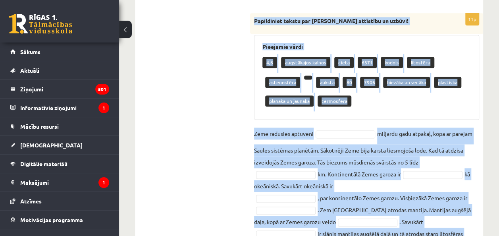
scroll to position [587, 0]
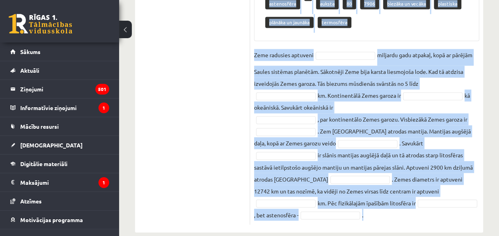
drag, startPoint x: 253, startPoint y: 21, endPoint x: 489, endPoint y: 203, distance: 297.8
copy div "Papildiniet tekstu par Zemes attīstību un uzbūvi! Pieejamie vārdi 4,6 augstākaj…"
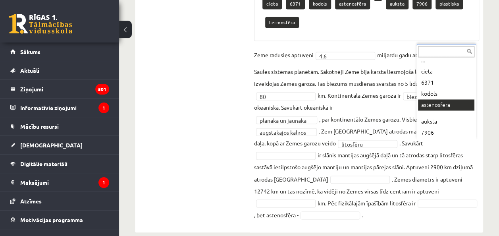
scroll to position [549, 0]
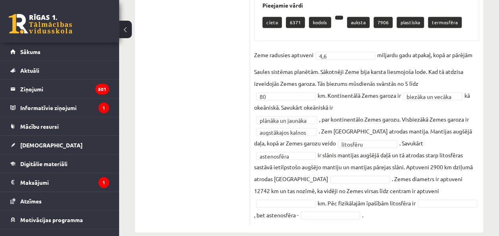
click at [302, 182] on fieldset "**********" at bounding box center [366, 135] width 225 height 172
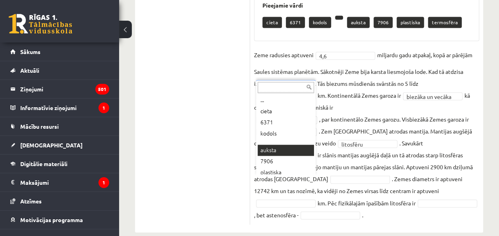
scroll to position [4, 0]
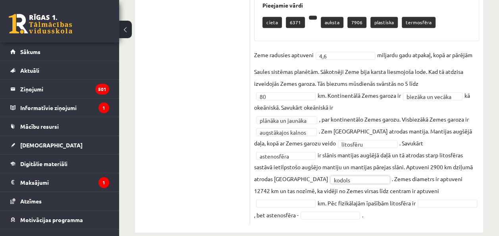
click at [382, 194] on fieldset "**********" at bounding box center [366, 135] width 225 height 172
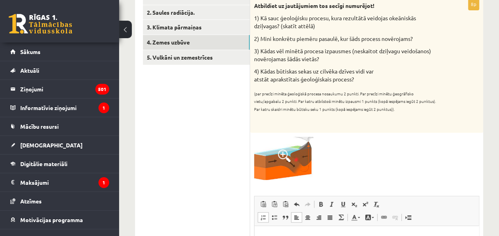
scroll to position [0, 0]
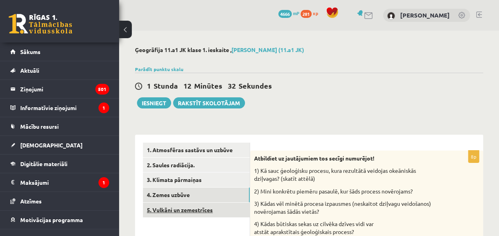
click at [220, 212] on link "5. Vulkāni un zemestrīces" at bounding box center [196, 209] width 107 height 15
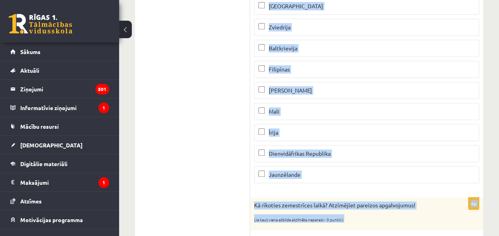
scroll to position [284, 0]
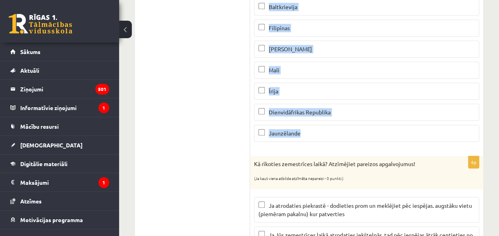
drag, startPoint x: 254, startPoint y: 79, endPoint x: 319, endPoint y: 130, distance: 82.8
click at [319, 130] on div "2p Apskatiet karti un atzīmē kuras no minētajām valstīm atrodas augsta seismisk…" at bounding box center [366, 7] width 233 height 282
copy div "Apskatiet karti un atzīmē kuras no minētajām valstīm atrodas augsta seismiskā r…"
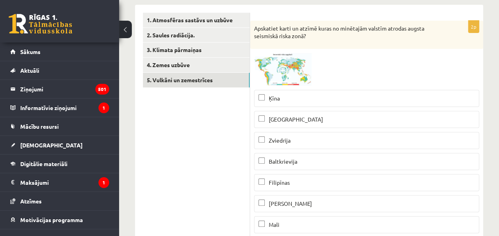
scroll to position [86, 0]
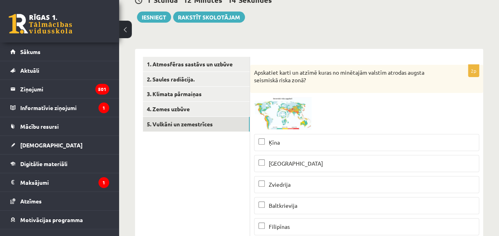
click at [290, 145] on p "Ķīna" at bounding box center [366, 142] width 216 height 8
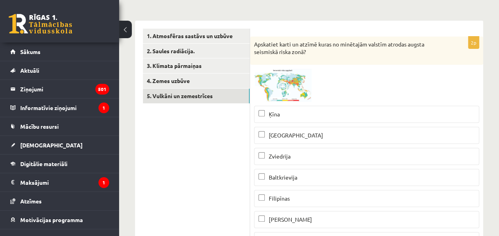
scroll to position [125, 0]
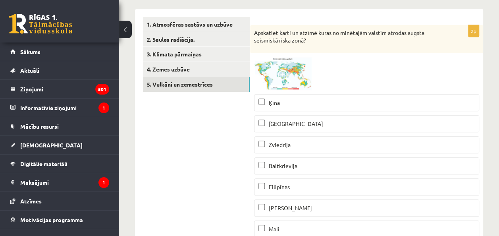
click at [278, 187] on span "Filipīnas" at bounding box center [279, 186] width 21 height 7
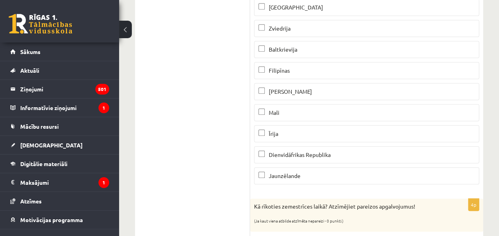
scroll to position [245, 0]
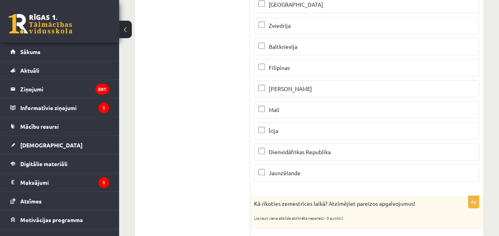
click at [289, 174] on p "Jaunzēlande" at bounding box center [366, 173] width 216 height 8
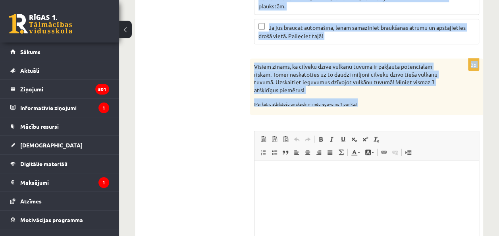
scroll to position [737, 0]
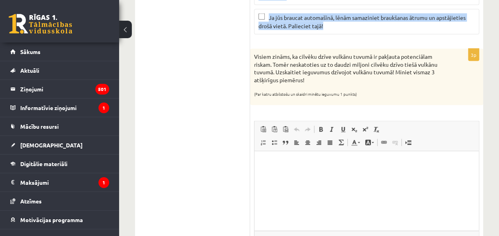
drag, startPoint x: 254, startPoint y: 39, endPoint x: 374, endPoint y: 19, distance: 120.8
copy div "Kā rīkoties zemestrīces laikā? Atzīmējiet pareizos apgalvojumus! (Ja kaut viena…"
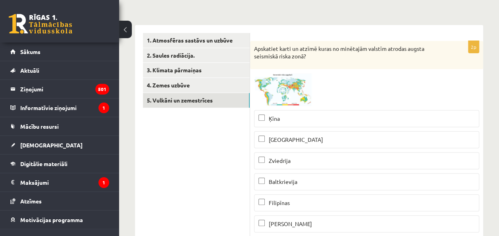
scroll to position [22, 0]
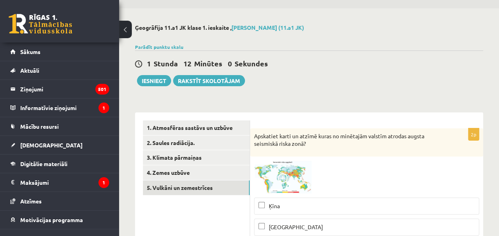
drag, startPoint x: 233, startPoint y: 212, endPoint x: 223, endPoint y: 190, distance: 24.5
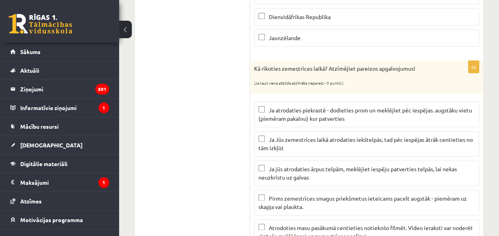
scroll to position [459, 0]
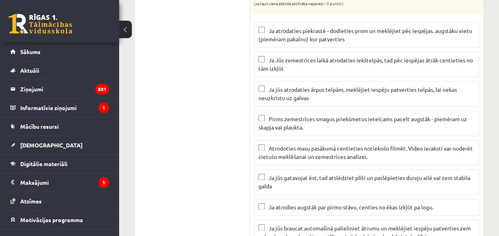
click at [287, 28] on span "Ja atrodaties piekrastē - dodieties prom un meklējiet pēc iespējas. augstāku vi…" at bounding box center [365, 34] width 214 height 15
click at [283, 56] on span "Ja Jūs zemestrīces laikā atrodaties iekštelpās, tad pēc iespējas ātrāk centieti…" at bounding box center [365, 63] width 214 height 15
click at [286, 86] on span "Ja jūs atrodaties ārpus telpām, meklējiet iespēju patverties telpās, lai nekas …" at bounding box center [357, 93] width 199 height 15
click at [290, 183] on p "Ja jūs gatavojat ēst, tad atslēdziet plīti un paslēpieties durvju ailē vai zem …" at bounding box center [366, 181] width 216 height 17
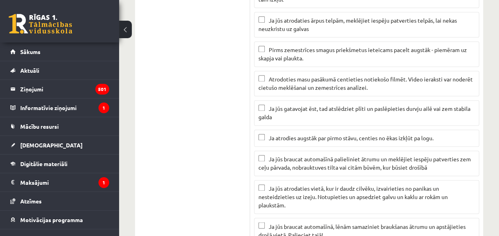
scroll to position [578, 0]
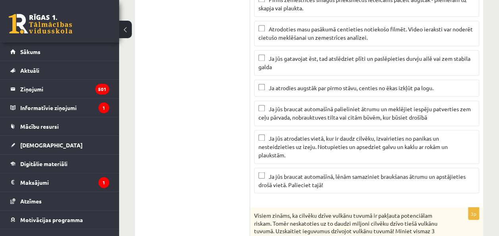
click at [320, 84] on span "Ja atrodies augstāk par pirmo stāvu, centies no ēkas izkļūt pa logu." at bounding box center [351, 87] width 165 height 7
click at [298, 84] on p "Ja atrodies augstāk par pirmo stāvu, centies no ēkas izkļūt pa logu." at bounding box center [366, 88] width 216 height 8
click at [312, 112] on span "Ja jūs braucat automašīnā palieliniet ātrumu un meklējiet iespēju patverties ze…" at bounding box center [364, 112] width 212 height 15
click at [308, 109] on span "Ja jūs braucat automašīnā palieliniet ātrumu un meklējiet iespēju patverties ze…" at bounding box center [364, 112] width 212 height 15
click at [308, 141] on span "Ja jūs atrodaties vietā, kur ir daudz cilvēku, izvairieties no panikas un neste…" at bounding box center [352, 147] width 189 height 24
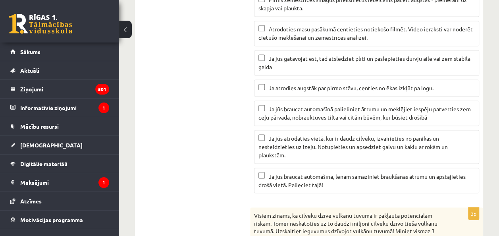
click at [269, 178] on span "Ja jūs braucat automašīnā, lēnām samaziniet braukšanas ātrumu un apstājieties d…" at bounding box center [361, 179] width 207 height 15
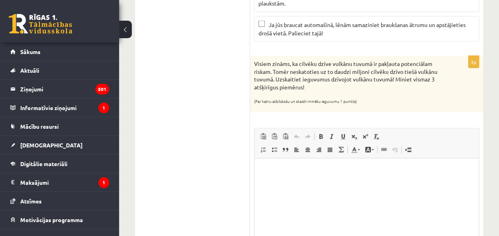
scroll to position [777, 0]
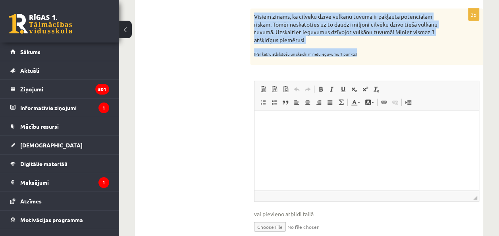
drag, startPoint x: 255, startPoint y: 12, endPoint x: 418, endPoint y: 43, distance: 165.3
click at [418, 43] on div "Visiem zināms, ka cilvēku dzīve vulkānu tuvumā ir pakļauta potenciālam riskam. …" at bounding box center [366, 37] width 233 height 56
copy div "Visiem zināms, ka cilvēku dzīve vulkānu tuvumā ir pakļauta potenciālam riskam. …"
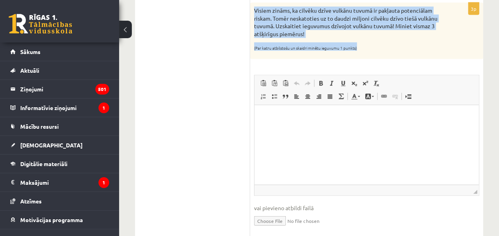
scroll to position [737, 0]
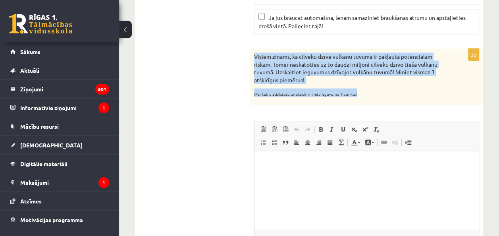
click at [349, 88] on p "(Par katru atbilstošu un skaidri minētu ieguvumu 1 punkts)" at bounding box center [346, 92] width 185 height 8
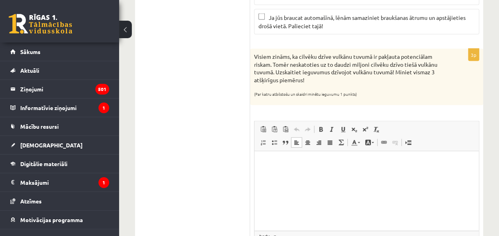
click at [289, 170] on html at bounding box center [366, 163] width 224 height 24
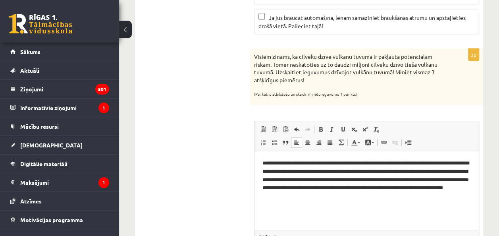
click at [261, 160] on html "**********" at bounding box center [366, 179] width 224 height 57
click at [260, 139] on span at bounding box center [263, 142] width 6 height 6
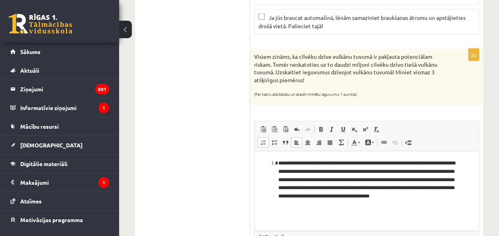
drag, startPoint x: 419, startPoint y: 172, endPoint x: 618, endPoint y: 295, distance: 233.5
click at [419, 172] on li "**********" at bounding box center [366, 184] width 177 height 50
click at [421, 171] on li "**********" at bounding box center [366, 184] width 177 height 50
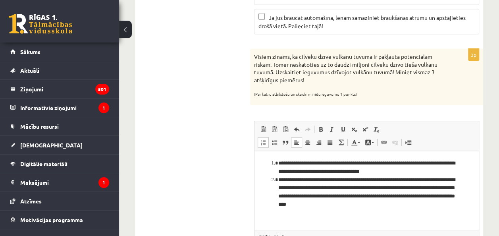
click at [437, 188] on li "**********" at bounding box center [366, 191] width 177 height 33
click at [432, 186] on li "**********" at bounding box center [366, 191] width 177 height 33
click at [434, 187] on li "**********" at bounding box center [366, 191] width 177 height 33
click at [436, 189] on li "**********" at bounding box center [366, 191] width 177 height 33
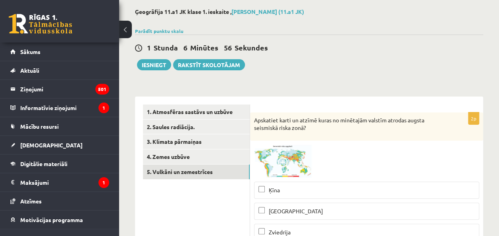
scroll to position [79, 0]
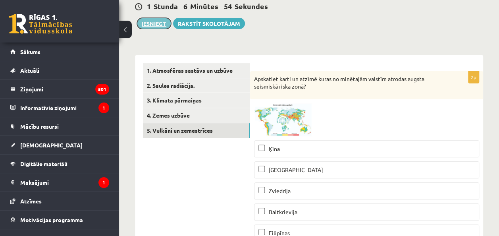
click at [147, 21] on button "Iesniegt" at bounding box center [154, 23] width 34 height 11
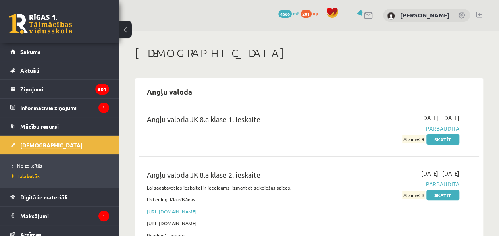
click at [59, 139] on link "[DEMOGRAPHIC_DATA]" at bounding box center [59, 145] width 99 height 18
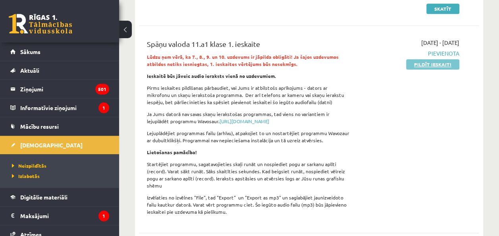
scroll to position [199, 0]
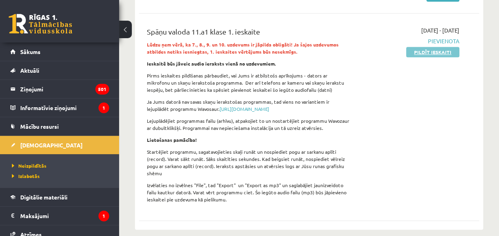
click at [426, 50] on link "Pildīt ieskaiti" at bounding box center [432, 52] width 53 height 10
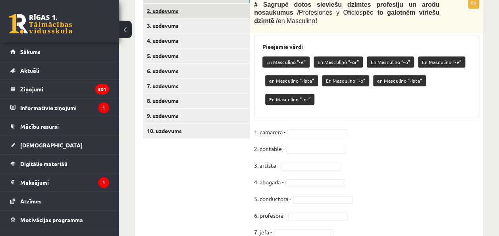
click at [227, 18] on link "2. uzdevums" at bounding box center [196, 11] width 107 height 15
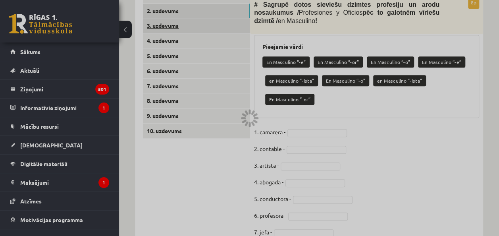
scroll to position [276, 0]
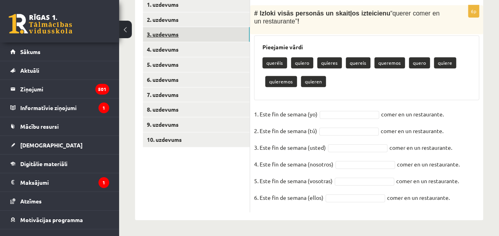
click at [231, 31] on link "3. uzdevums" at bounding box center [196, 34] width 107 height 15
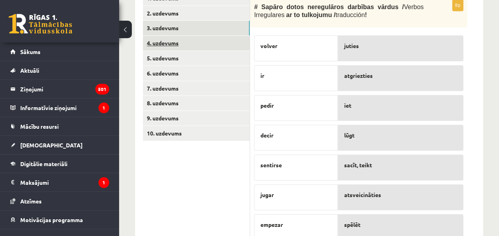
click at [229, 48] on link "4. uzdevums" at bounding box center [196, 43] width 107 height 15
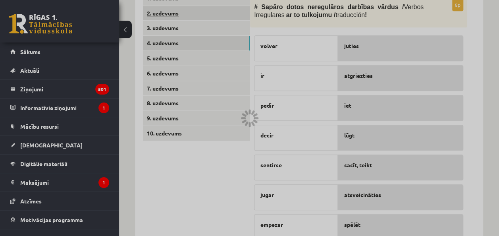
scroll to position [226, 0]
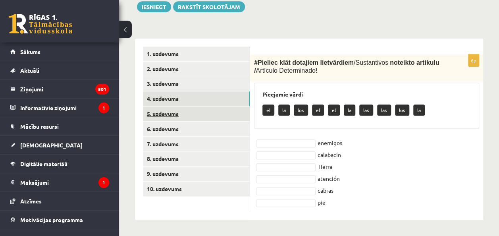
click at [225, 116] on link "5. uzdevums" at bounding box center [196, 113] width 107 height 15
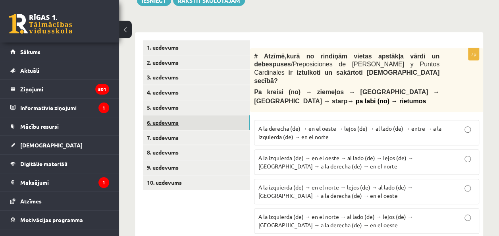
click at [224, 130] on link "6. uzdevums" at bounding box center [196, 122] width 107 height 15
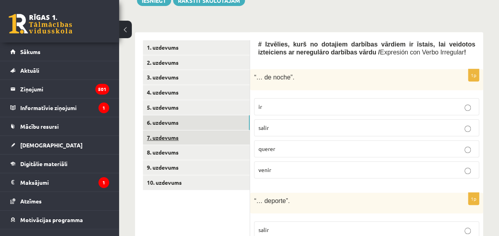
click at [226, 145] on link "7. uzdevums" at bounding box center [196, 137] width 107 height 15
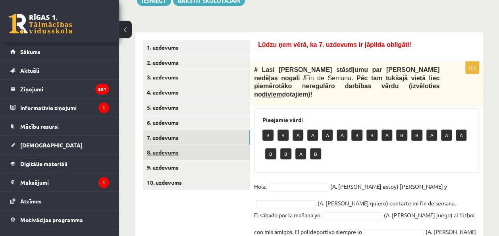
click at [227, 159] on link "8. uzdevums" at bounding box center [196, 152] width 107 height 15
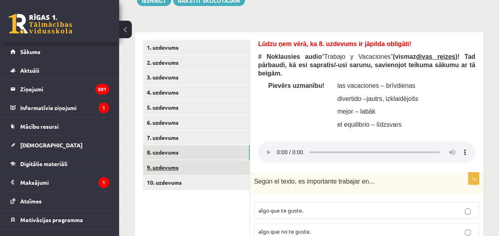
click at [221, 175] on link "9. uzdevums" at bounding box center [196, 167] width 107 height 15
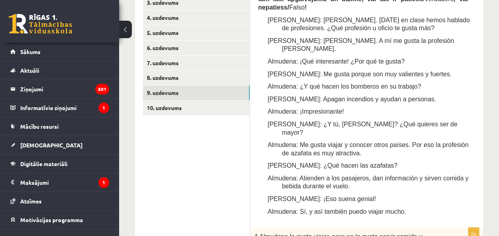
scroll to position [266, 0]
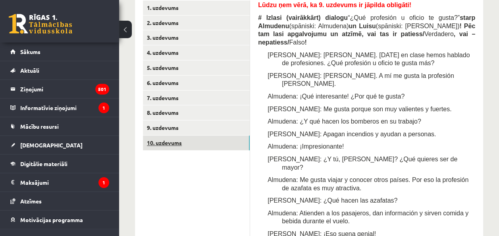
click at [239, 149] on link "10. uzdevums" at bounding box center [196, 142] width 107 height 15
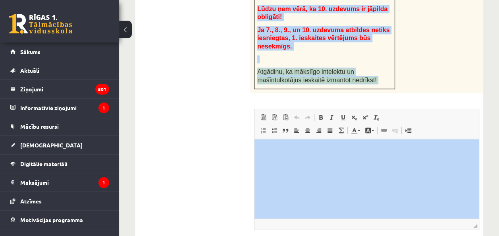
scroll to position [555, 0]
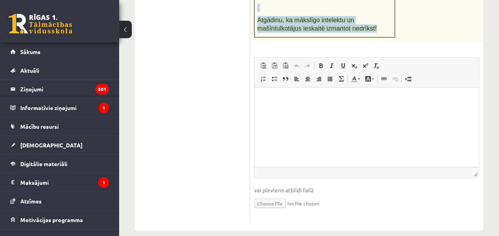
drag, startPoint x: 254, startPoint y: 11, endPoint x: 393, endPoint y: 16, distance: 138.7
copy div "# Uzdevumu veic pa soļiem: 1. solis. Uzraksti (tam paredzētajā ieskaites lodziņ…"
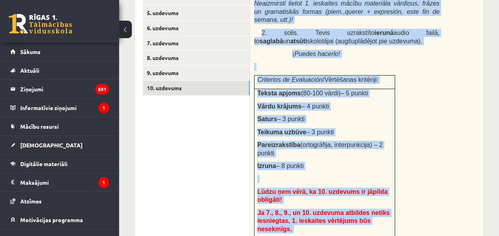
scroll to position [237, 0]
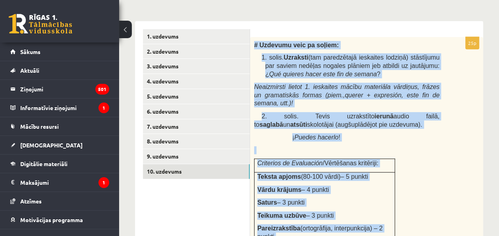
click at [410, 116] on div "# Uzdevumu veic pa soļiem: 1. solis. Uzraksti (tam paredzētajā ieskaites lodziņ…" at bounding box center [366, 198] width 233 height 322
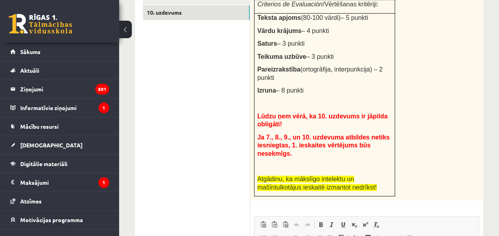
scroll to position [436, 0]
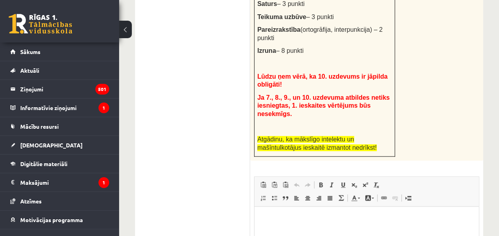
click at [292, 218] on p "Editor, wiswyg-editor-user-answer-47024751022140" at bounding box center [366, 218] width 208 height 8
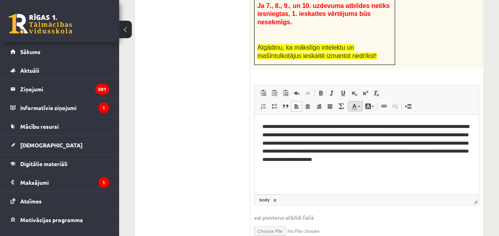
scroll to position [515, 0]
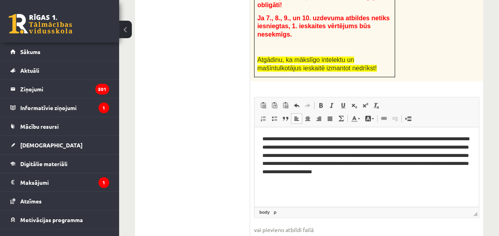
click at [357, 140] on p "**********" at bounding box center [366, 160] width 208 height 50
drag, startPoint x: 355, startPoint y: 139, endPoint x: 257, endPoint y: 141, distance: 98.5
click at [257, 141] on html "**********" at bounding box center [366, 160] width 224 height 66
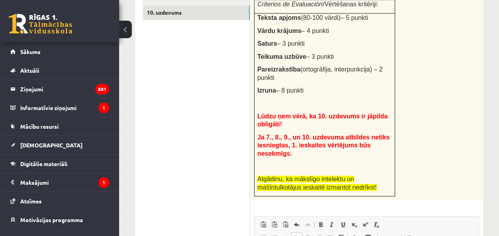
scroll to position [317, 0]
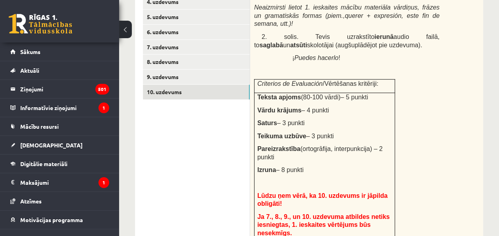
click at [326, 83] on div "# Uzdevumu veic pa soļiem: 1. solis. Uzraksti (tam paredzētajā ieskaites lodziņ…" at bounding box center [366, 119] width 233 height 322
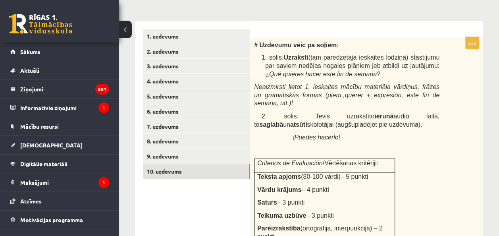
scroll to position [277, 0]
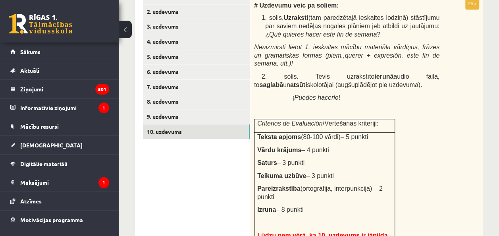
click at [337, 101] on p "¡ Puedes hacerlo !" at bounding box center [356, 97] width 166 height 8
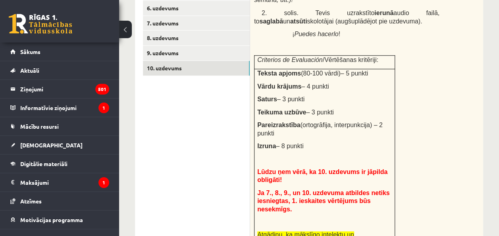
scroll to position [357, 0]
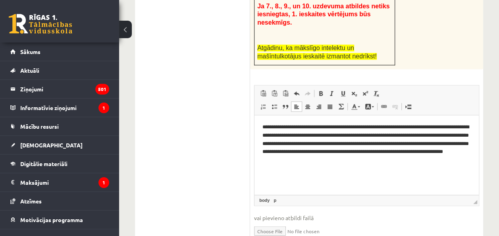
scroll to position [555, 0]
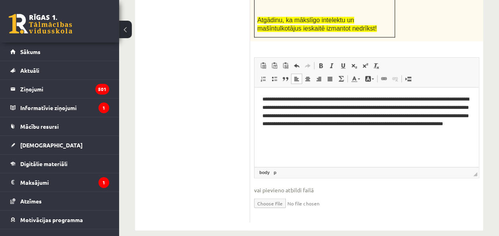
click at [268, 194] on input "file" at bounding box center [366, 202] width 225 height 16
type input "**********"
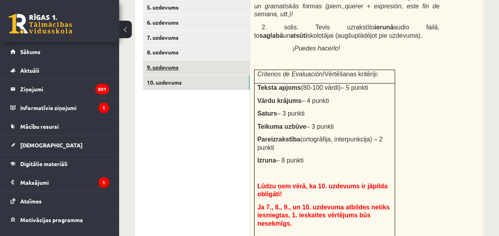
scroll to position [277, 0]
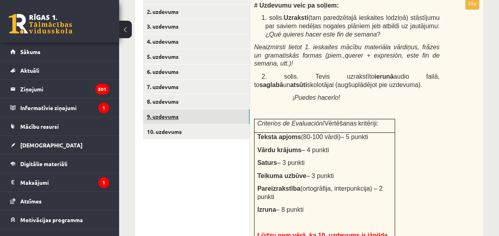
click at [228, 119] on link "9. uzdevums" at bounding box center [196, 116] width 107 height 15
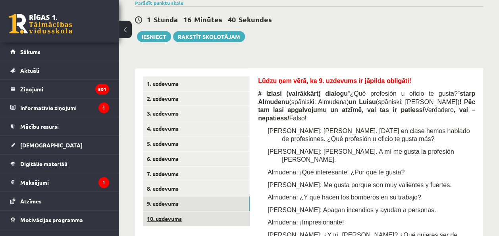
scroll to position [227, 0]
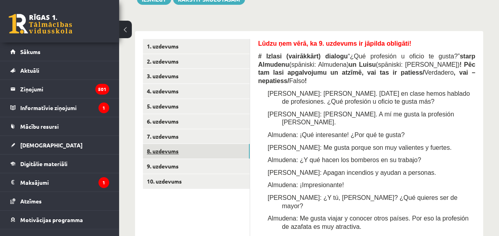
click at [219, 158] on link "8. uzdevums" at bounding box center [196, 151] width 107 height 15
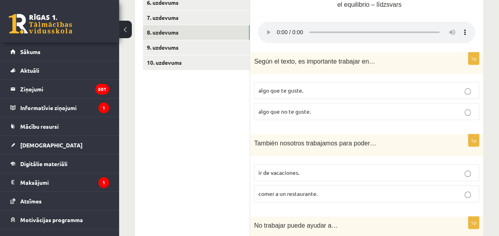
scroll to position [317, 0]
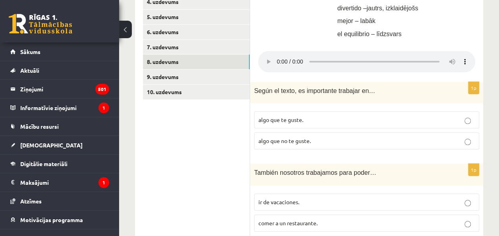
click at [299, 122] on p "algo que te guste." at bounding box center [366, 120] width 216 height 8
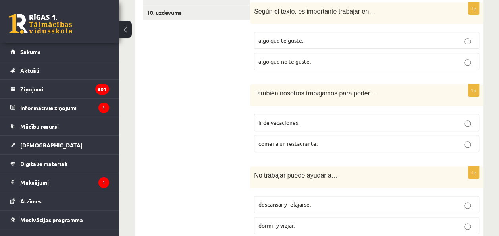
scroll to position [436, 0]
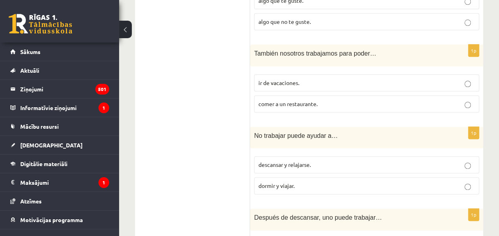
click at [298, 80] on span "ir de vacaciones." at bounding box center [278, 82] width 41 height 7
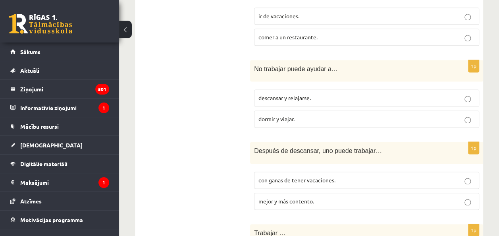
scroll to position [515, 0]
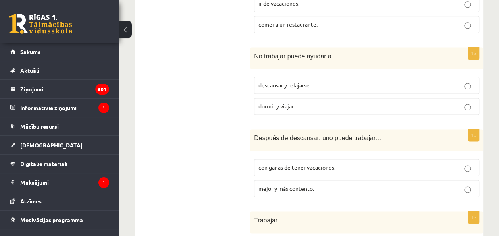
click at [296, 84] on span "descansar y relajarse." at bounding box center [284, 84] width 52 height 7
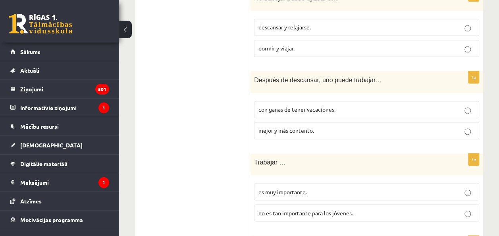
scroll to position [555, 0]
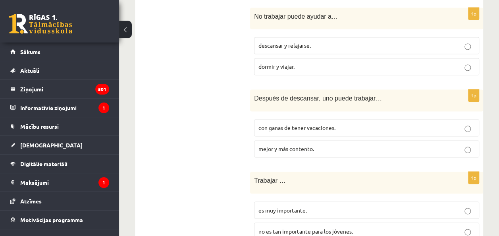
click at [322, 146] on p "mejor y más contento." at bounding box center [366, 149] width 216 height 8
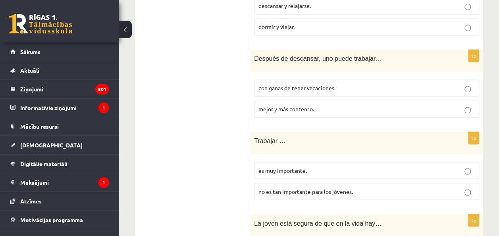
scroll to position [634, 0]
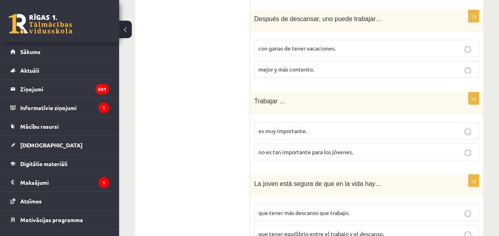
click at [339, 127] on p "es muy importante." at bounding box center [366, 130] width 216 height 8
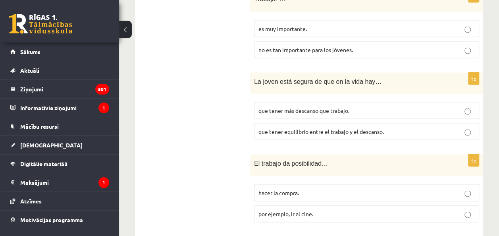
scroll to position [754, 0]
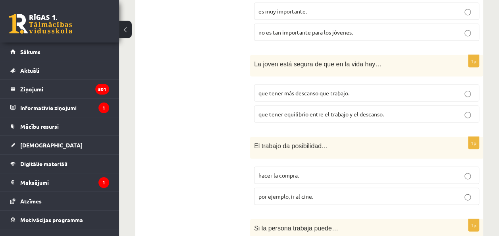
click at [326, 111] on span "que tener equilibrio entre el trabajo y el descanso." at bounding box center [320, 113] width 125 height 7
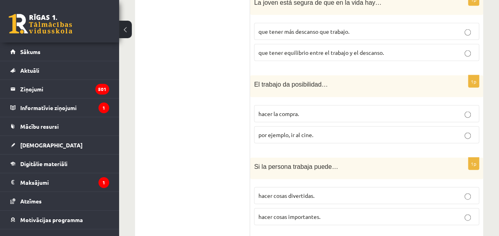
scroll to position [833, 0]
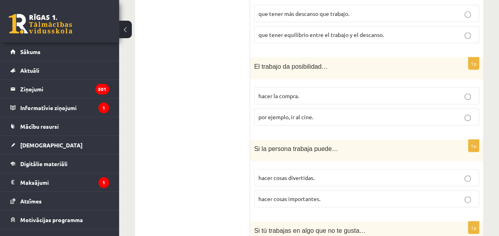
click at [295, 113] on span "por ejemplo, ir al cine." at bounding box center [285, 116] width 55 height 7
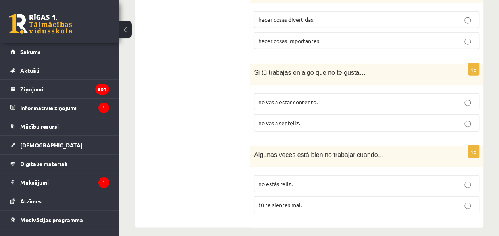
scroll to position [992, 0]
click at [325, 10] on label "hacer cosas divertidas." at bounding box center [366, 18] width 225 height 17
click at [326, 97] on p "no vas a estar contento." at bounding box center [366, 101] width 216 height 8
click at [284, 201] on p "tú te sientes mal." at bounding box center [366, 204] width 216 height 8
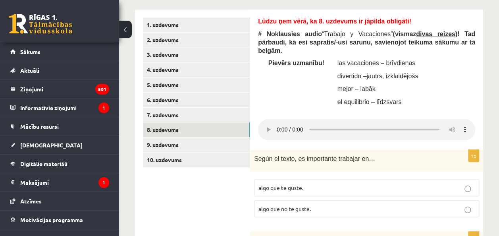
scroll to position [277, 0]
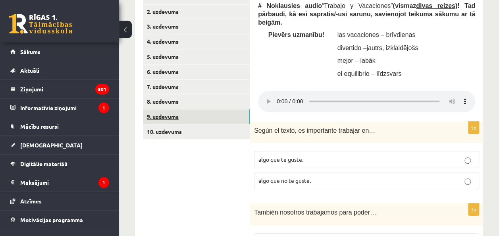
click at [236, 118] on link "9. uzdevums" at bounding box center [196, 116] width 107 height 15
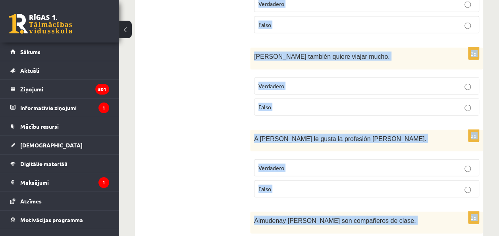
scroll to position [942, 0]
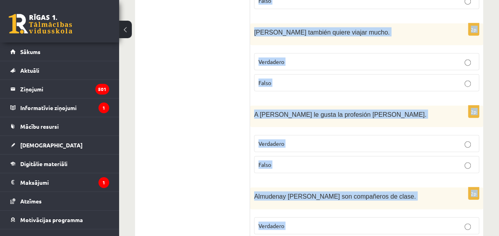
drag, startPoint x: 256, startPoint y: 13, endPoint x: 334, endPoint y: 209, distance: 211.3
copy form "# Izlasi (vairākkārt) dialogu “¿Qué profesión u oficio te gusta?” starp Almuden…"
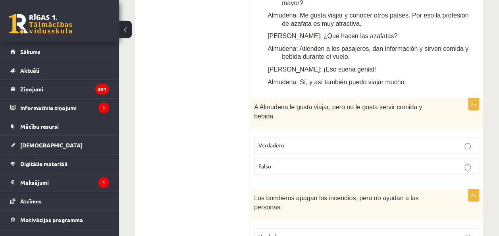
scroll to position [466, 0]
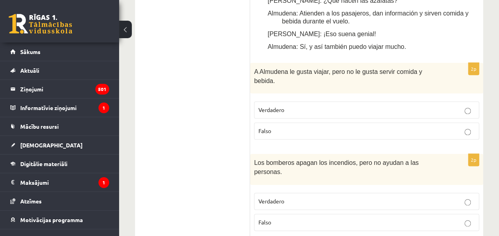
click at [268, 127] on span "Falso" at bounding box center [264, 130] width 13 height 7
click at [272, 218] on p "Falso" at bounding box center [366, 222] width 216 height 8
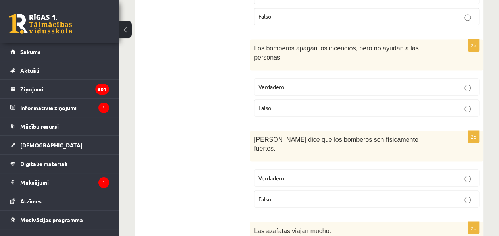
scroll to position [624, 0]
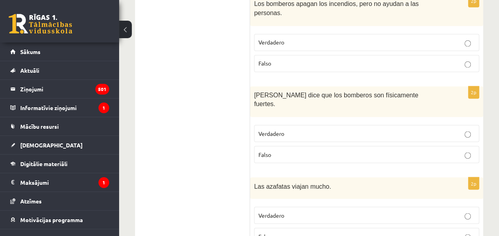
click at [283, 129] on span "Verdadero" at bounding box center [271, 132] width 26 height 7
click at [288, 206] on label "Verdadero" at bounding box center [366, 214] width 225 height 17
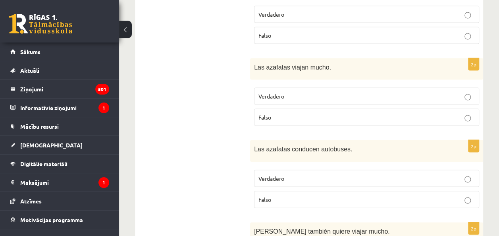
click at [291, 195] on p "Falso" at bounding box center [366, 199] width 216 height 8
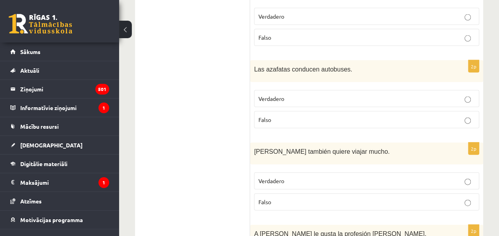
click at [299, 198] on p "Falso" at bounding box center [366, 202] width 216 height 8
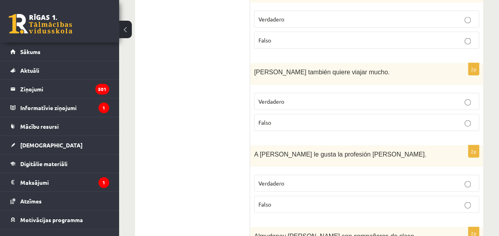
click at [298, 200] on p "Falso" at bounding box center [366, 204] width 216 height 8
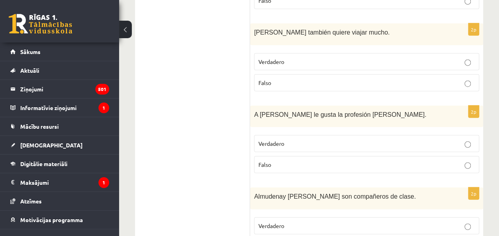
click at [287, 222] on p "Verdadero" at bounding box center [366, 226] width 216 height 8
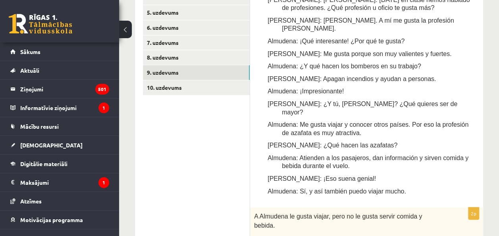
scroll to position [227, 0]
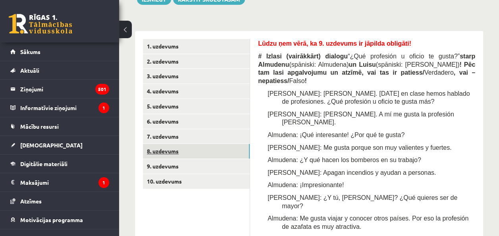
click at [211, 158] on link "8. uzdevums" at bounding box center [196, 151] width 107 height 15
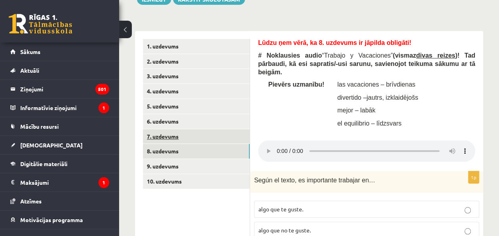
click at [236, 141] on link "7. uzdevums" at bounding box center [196, 136] width 107 height 15
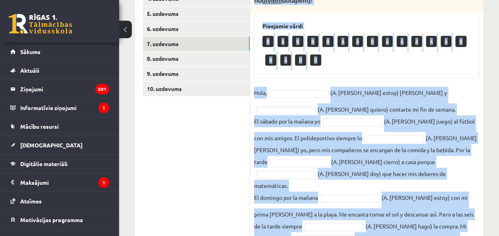
scroll to position [371, 0]
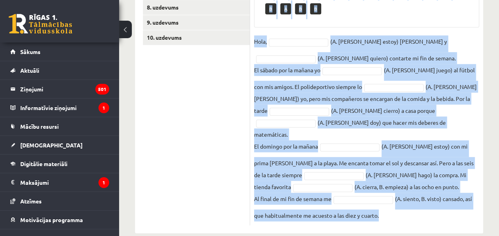
drag, startPoint x: 254, startPoint y: 73, endPoint x: 503, endPoint y: 214, distance: 286.4
copy div "# Lasi Pedro stāstījumu par viņa nedēļas nogali / Fin de Semana . Pēc tam tukša…"
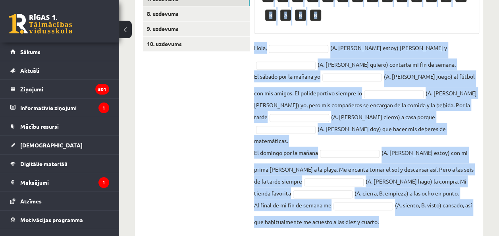
scroll to position [292, 0]
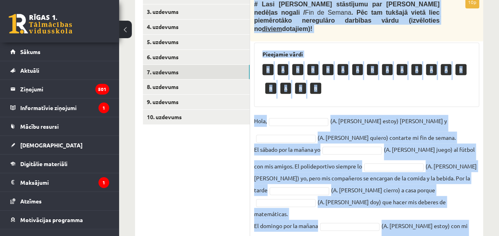
click at [309, 139] on fieldset "Hola, (A. soy, B. estoy) Pedro y (A. tengo, B. quiero) contarte mi fin de seman…" at bounding box center [366, 208] width 225 height 186
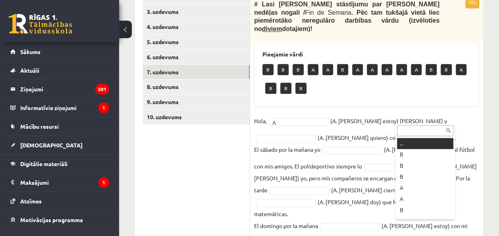
drag, startPoint x: 402, startPoint y: 120, endPoint x: 384, endPoint y: 137, distance: 24.7
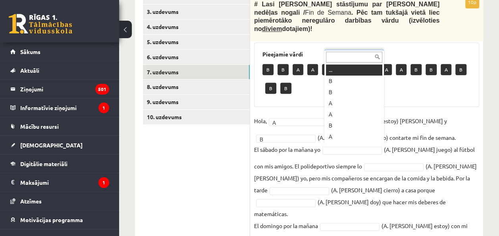
drag, startPoint x: 374, startPoint y: 146, endPoint x: 358, endPoint y: 154, distance: 17.6
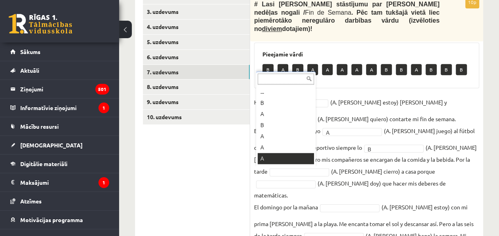
scroll to position [10, 0]
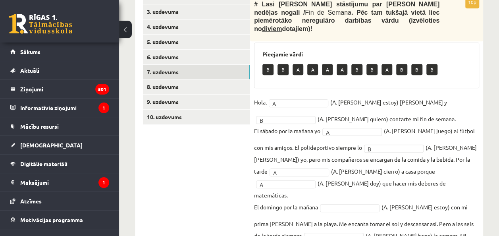
click at [373, 199] on fieldset "Hola, A * (A. soy, B. estoy) Pedro y B * (A. tengo, B. quiero) contarte mi fin …" at bounding box center [366, 189] width 225 height 186
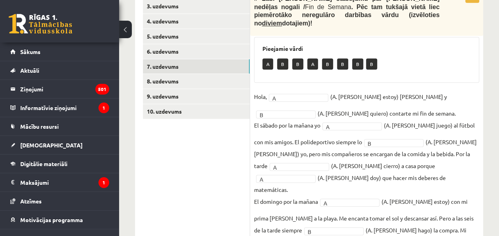
scroll to position [233, 0]
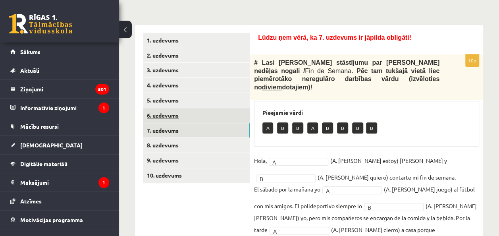
click at [236, 121] on link "6. uzdevums" at bounding box center [196, 115] width 107 height 15
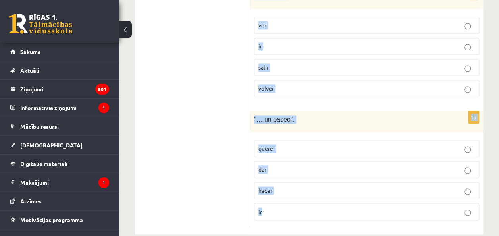
scroll to position [572, 0]
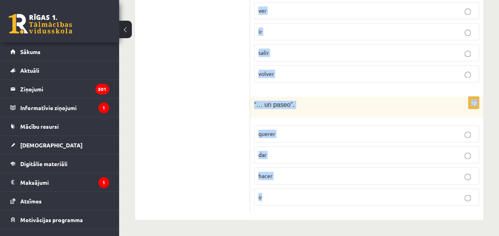
drag, startPoint x: 260, startPoint y: 54, endPoint x: 302, endPoint y: 200, distance: 151.8
copy form "# Izvēlies, kurš no dotajiem darbības vārdiem ir īstais, lai veidotos izteicien…"
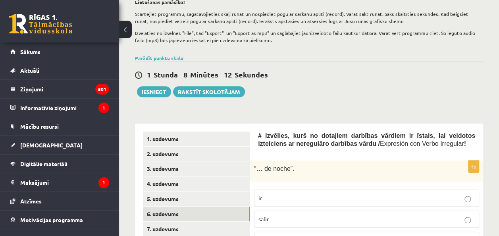
click at [279, 96] on div "1 Stunda 8 Minūtes 12 Sekundes Ieskaite saglabāta! Iesniegt Rakstīt skolotājam" at bounding box center [309, 80] width 348 height 36
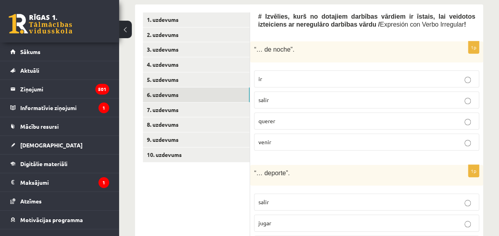
click at [280, 104] on p "salir" at bounding box center [366, 100] width 216 height 8
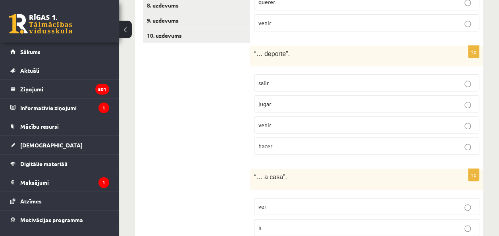
click at [278, 112] on label "jugar" at bounding box center [366, 103] width 225 height 17
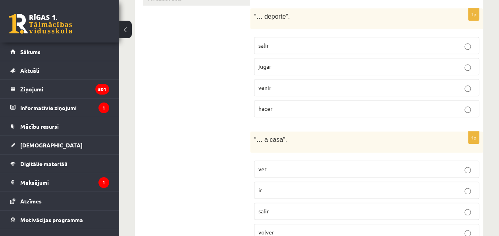
scroll to position [453, 0]
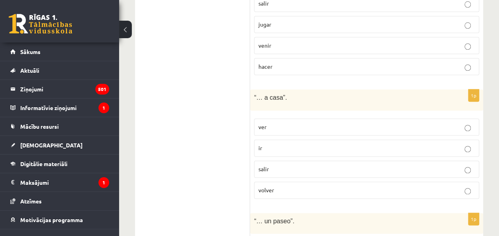
click at [271, 199] on label "volver" at bounding box center [366, 189] width 225 height 17
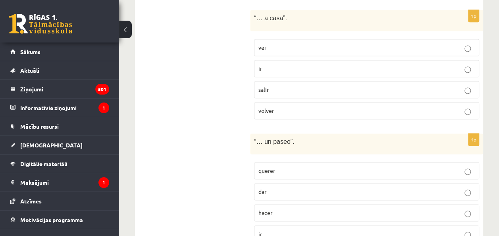
scroll to position [572, 0]
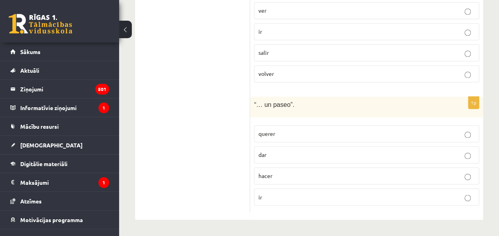
click at [291, 155] on p "dar" at bounding box center [366, 154] width 216 height 8
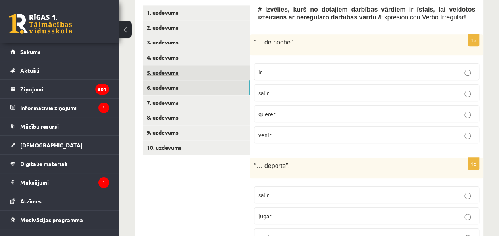
scroll to position [254, 0]
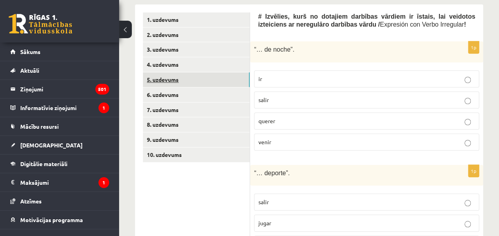
click at [226, 81] on link "5. uzdevums" at bounding box center [196, 79] width 107 height 15
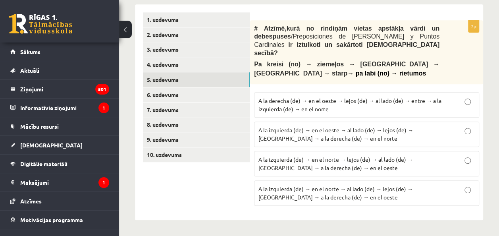
scroll to position [252, 0]
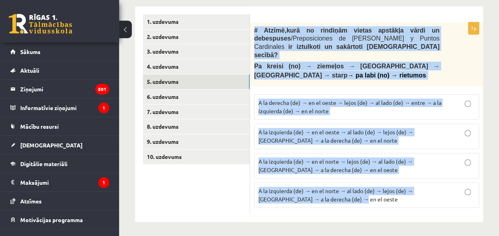
drag, startPoint x: 254, startPoint y: 36, endPoint x: 506, endPoint y: 199, distance: 299.7
copy div "# Atzīmē , kurā no rindiņām vietas apstākļa vārdi un debespuses / Preposiciones…"
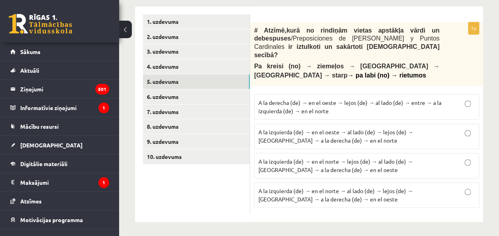
drag, startPoint x: 224, startPoint y: 206, endPoint x: 237, endPoint y: 191, distance: 18.9
click at [224, 206] on ul "1. uzdevums 2. uzdevums 3. uzdevums 4. uzdevums 5. uzdevums 6. uzdevums 7. uzde…" at bounding box center [196, 114] width 107 height 200
click at [368, 195] on p "A la izquierda (de) → en el norte → al lado (de) → lejos (de) → entre → a la de…" at bounding box center [366, 195] width 216 height 17
click at [244, 72] on link "4. uzdevums" at bounding box center [196, 66] width 107 height 15
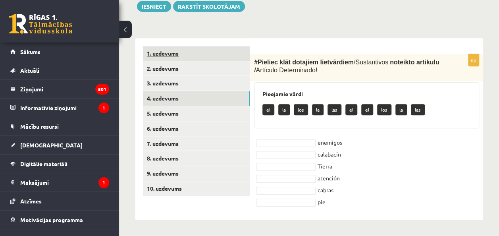
scroll to position [227, 0]
drag, startPoint x: 254, startPoint y: 57, endPoint x: 343, endPoint y: 208, distance: 175.3
click at [343, 208] on div "6p # Pieliec klāt dotajiem lietvārdiem / Sustantivos noteikto artikulu / Artícu…" at bounding box center [366, 133] width 233 height 158
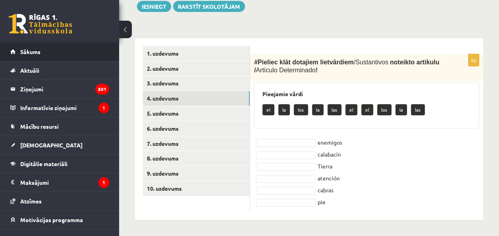
copy div "# Pieliec klāt dotajiem lietvārdiem / Sustantivos noteikto artikulu / Artículo …"
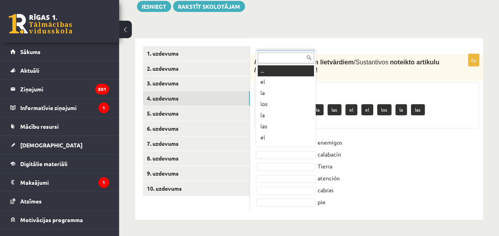
scroll to position [10, 0]
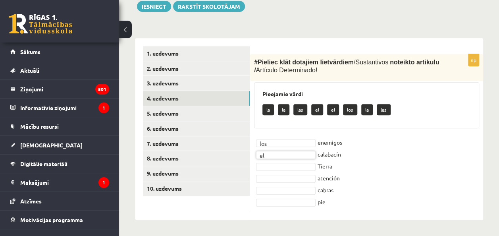
click at [280, 171] on fieldset "los *** enemigos el ** calabacín Tierra atención cabras pie" at bounding box center [366, 171] width 225 height 71
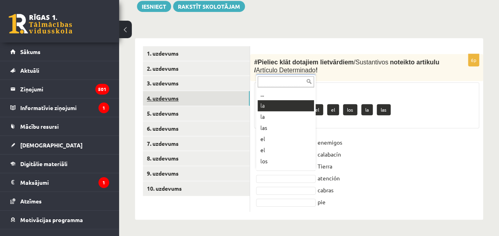
drag, startPoint x: 266, startPoint y: 102, endPoint x: 247, endPoint y: 93, distance: 21.2
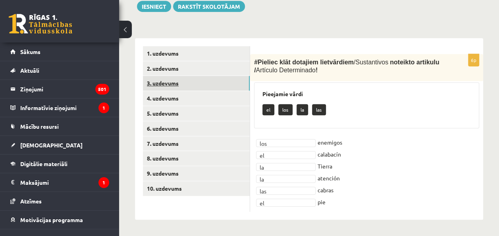
click at [197, 83] on link "3. uzdevums" at bounding box center [196, 83] width 107 height 15
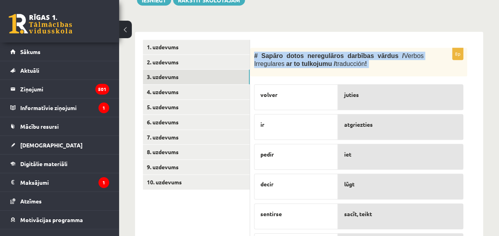
scroll to position [342, 0]
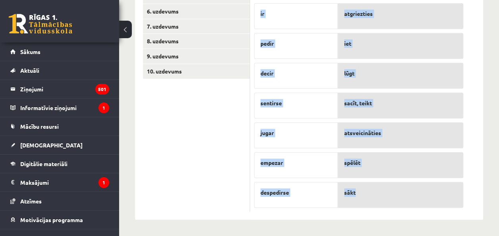
drag, startPoint x: 253, startPoint y: 62, endPoint x: 370, endPoint y: 193, distance: 175.8
click at [370, 193] on div "8p # Sapāro dotos neregulāros darbības vārdus / Verbos Irregulares ar to tulkoj…" at bounding box center [358, 74] width 217 height 275
copy div "# Sapāro dotos neregulāros darbības vārdus / Verbos Irregulares ar to tulkojumu…"
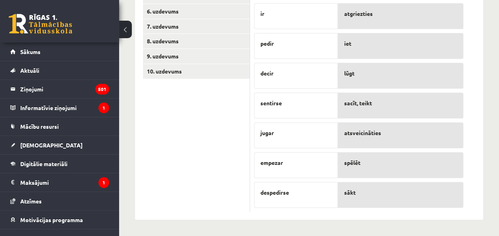
click at [227, 140] on ul "1. uzdevums 2. uzdevums 3. uzdevums 4. uzdevums 5. uzdevums 6. uzdevums 7. uzde…" at bounding box center [196, 70] width 107 height 283
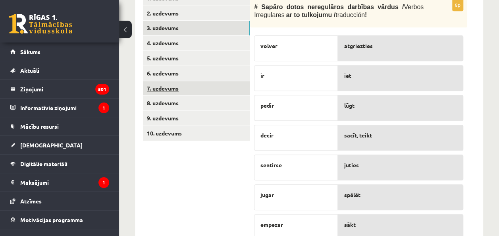
scroll to position [263, 0]
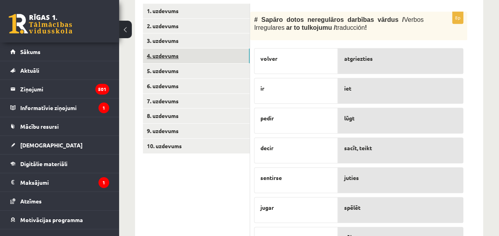
click at [219, 63] on link "4. uzdevums" at bounding box center [196, 55] width 107 height 15
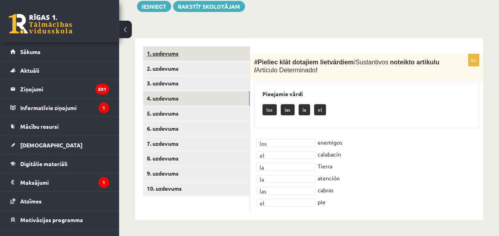
scroll to position [227, 0]
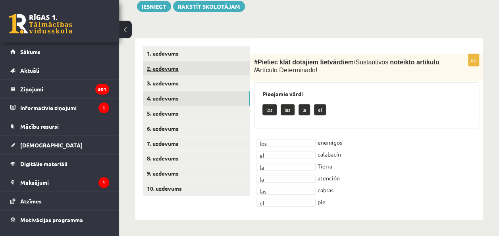
click at [246, 64] on link "2. uzdevums" at bounding box center [196, 68] width 107 height 15
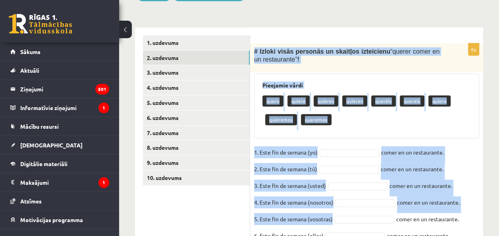
scroll to position [276, 0]
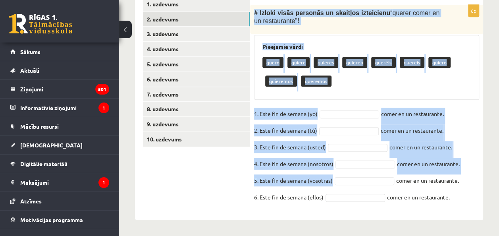
drag, startPoint x: 254, startPoint y: 61, endPoint x: 474, endPoint y: 223, distance: 272.9
copy div "# Izloki visās personās un skaitļos izteicienu “ querer comer en un restaurante…"
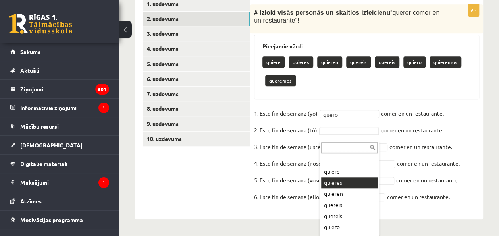
scroll to position [257, 0]
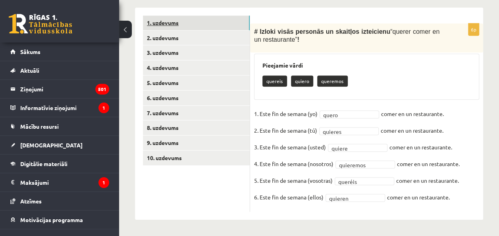
click at [217, 21] on link "1. uzdevums" at bounding box center [196, 22] width 107 height 15
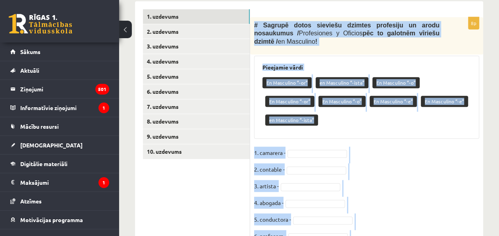
scroll to position [309, 0]
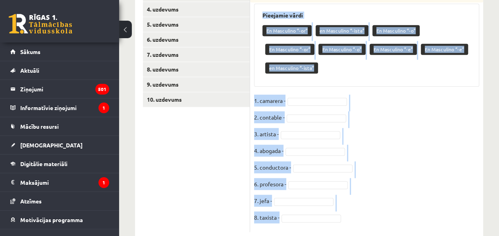
drag, startPoint x: 283, startPoint y: 94, endPoint x: 357, endPoint y: 202, distance: 131.0
click at [357, 202] on div "8p # Sagrupē dotos sieviešu dzimtes profesiju un arodu nosaukumus / Profesiones…" at bounding box center [366, 98] width 233 height 267
copy div "# Sagrupē dotos sieviešu dzimtes profesiju un arodu nosaukumus / Profesiones y …"
click at [377, 94] on fieldset "1. camarera - 2. contable - 3. artista - 4. abogada - 5. conductora - 6. profes…" at bounding box center [366, 160] width 225 height 133
click at [384, 94] on fieldset "1. camarera - 2. contable - 3. artista - 4. abogada - 5. conductora - 6. profes…" at bounding box center [366, 160] width 225 height 133
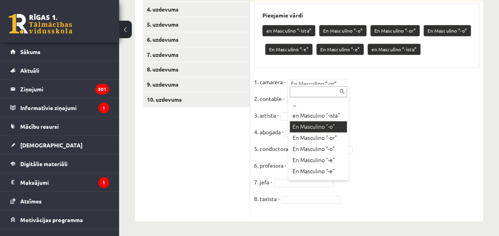
drag, startPoint x: 329, startPoint y: 137, endPoint x: 324, endPoint y: 122, distance: 15.4
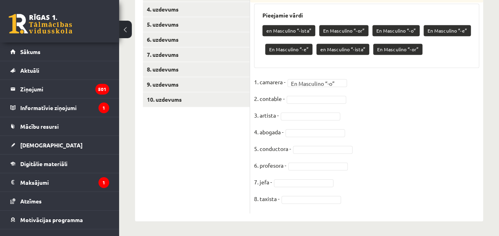
click at [321, 92] on fieldset "**********" at bounding box center [366, 142] width 225 height 133
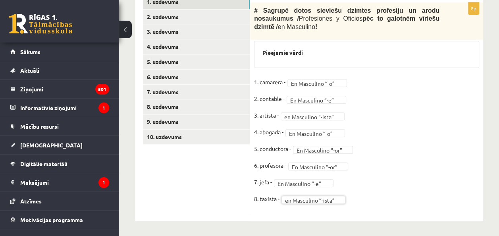
scroll to position [153, 0]
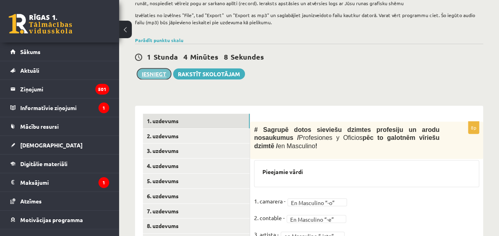
click at [160, 79] on button "Iesniegt" at bounding box center [154, 73] width 34 height 11
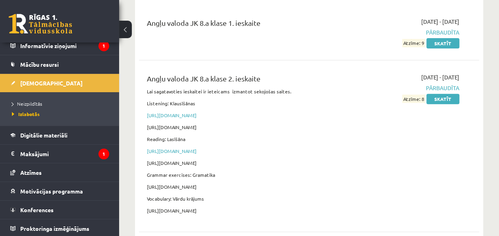
scroll to position [119, 0]
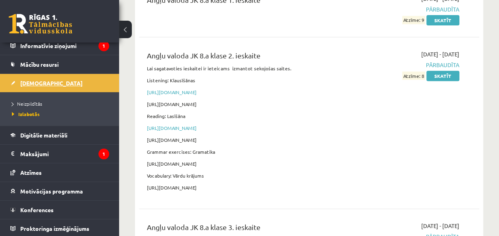
click at [31, 81] on span "[DEMOGRAPHIC_DATA]" at bounding box center [51, 82] width 62 height 7
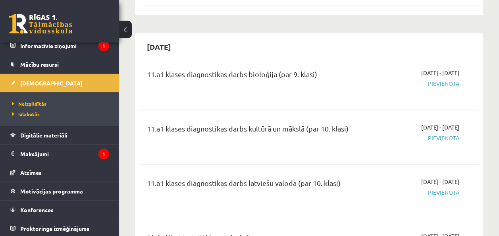
scroll to position [1151, 0]
